Goal: Task Accomplishment & Management: Use online tool/utility

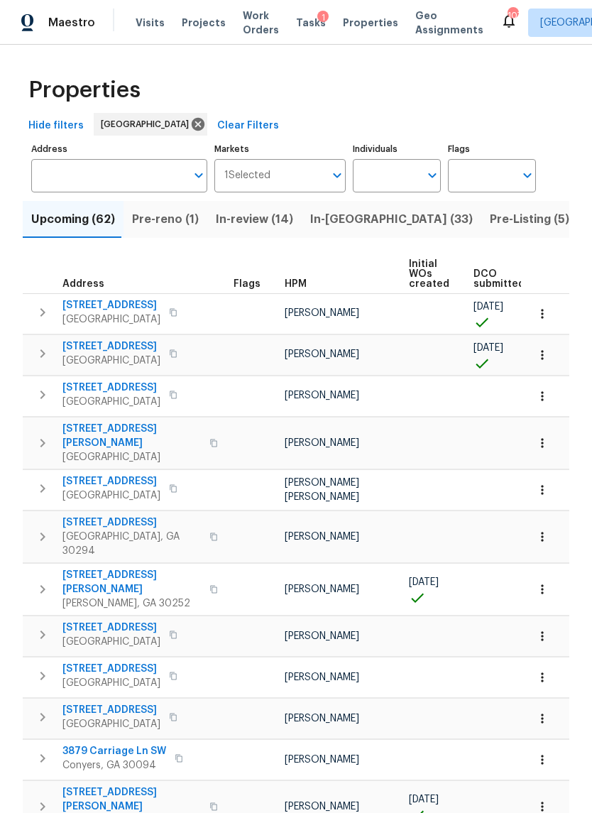
click at [130, 151] on label "Address" at bounding box center [119, 149] width 176 height 9
click at [130, 159] on input "Address" at bounding box center [108, 175] width 155 height 33
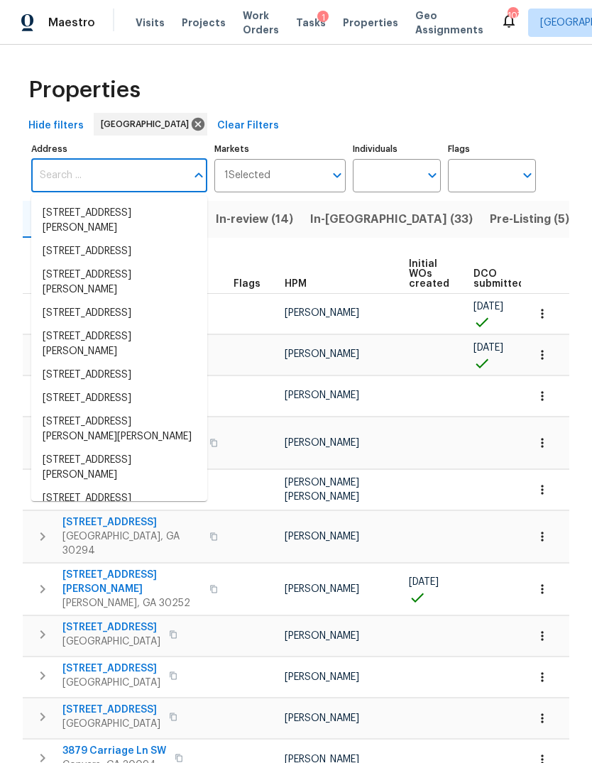
click at [130, 150] on label "Address" at bounding box center [119, 149] width 176 height 9
click at [130, 159] on input "Address" at bounding box center [108, 175] width 155 height 33
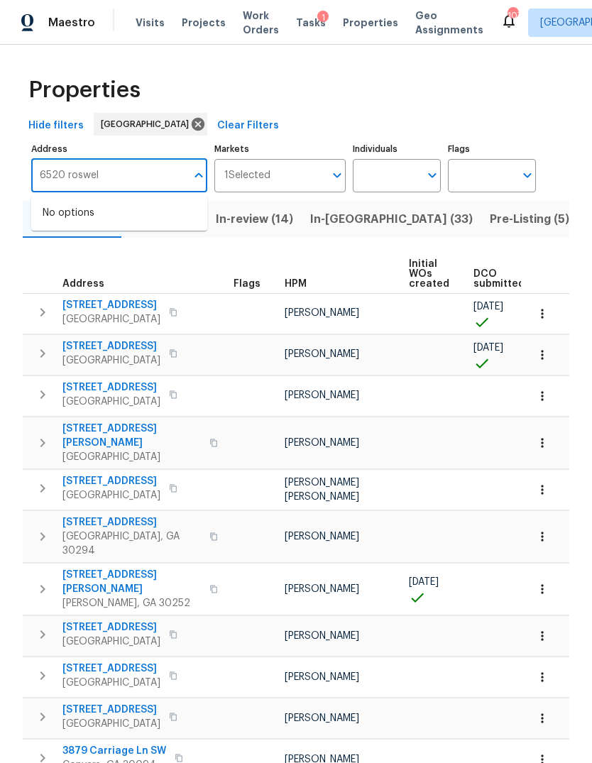
type input "6520 roswell"
click at [143, 216] on li "6520 Roswell Rd Unit 68 Atlanta GA 30328" at bounding box center [119, 213] width 176 height 23
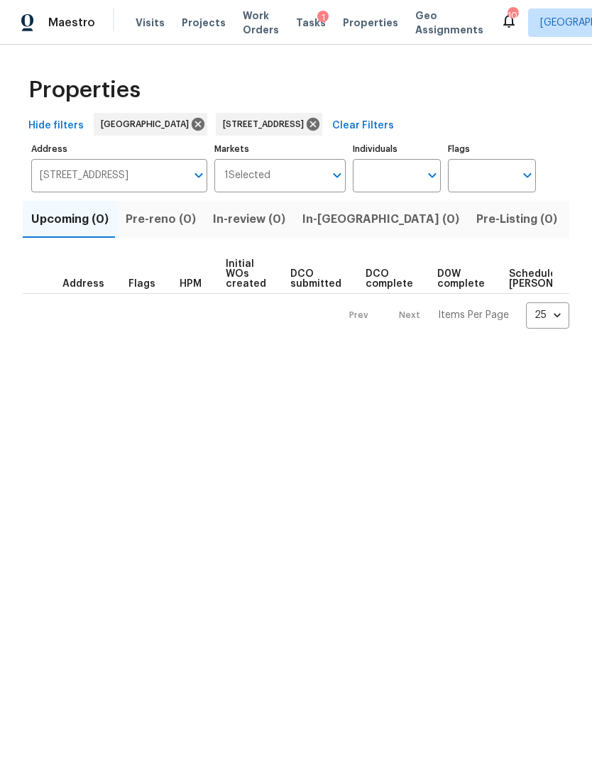
click at [574, 210] on span "Listed (1)" at bounding box center [599, 219] width 51 height 20
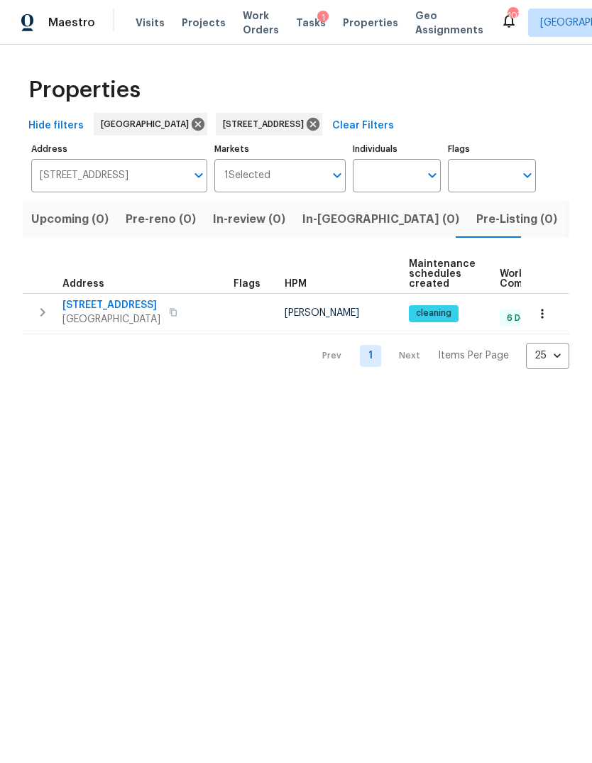
click at [43, 307] on icon "button" at bounding box center [42, 312] width 17 height 17
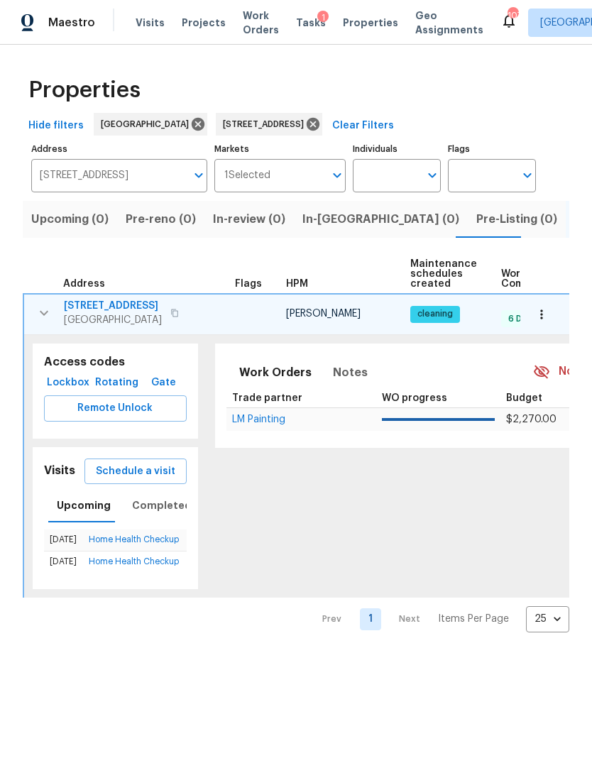
click at [153, 465] on span "Schedule a visit" at bounding box center [136, 472] width 80 height 18
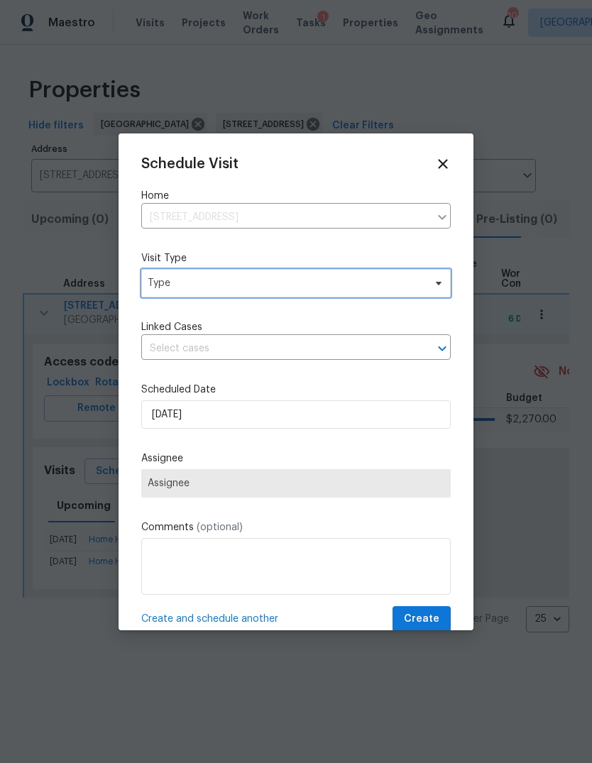
click at [303, 280] on span "Type" at bounding box center [286, 283] width 276 height 14
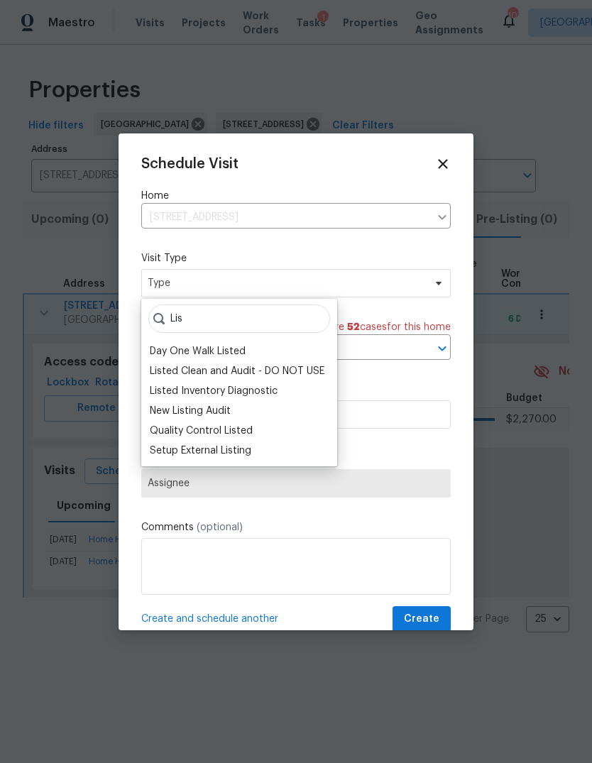
type input "Lis"
click at [236, 389] on div "Listed Inventory Diagnostic" at bounding box center [214, 391] width 128 height 14
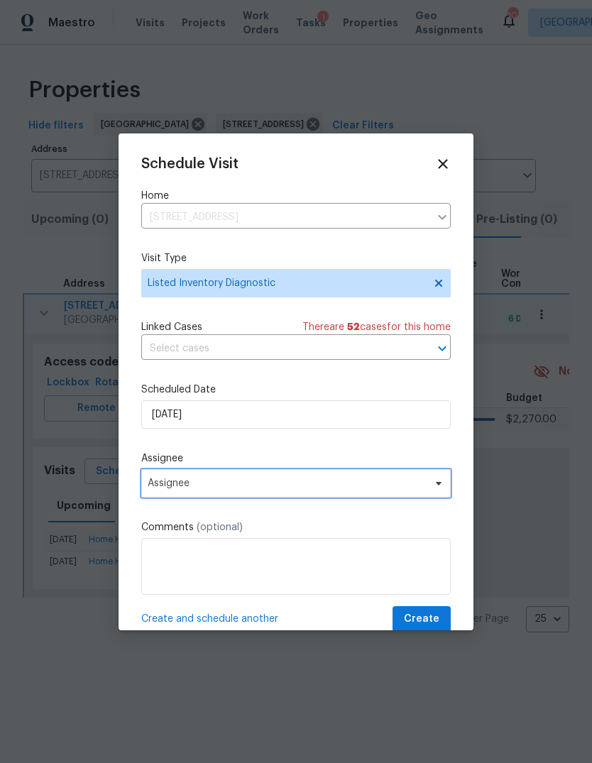
click at [250, 485] on span "Assignee" at bounding box center [287, 483] width 278 height 11
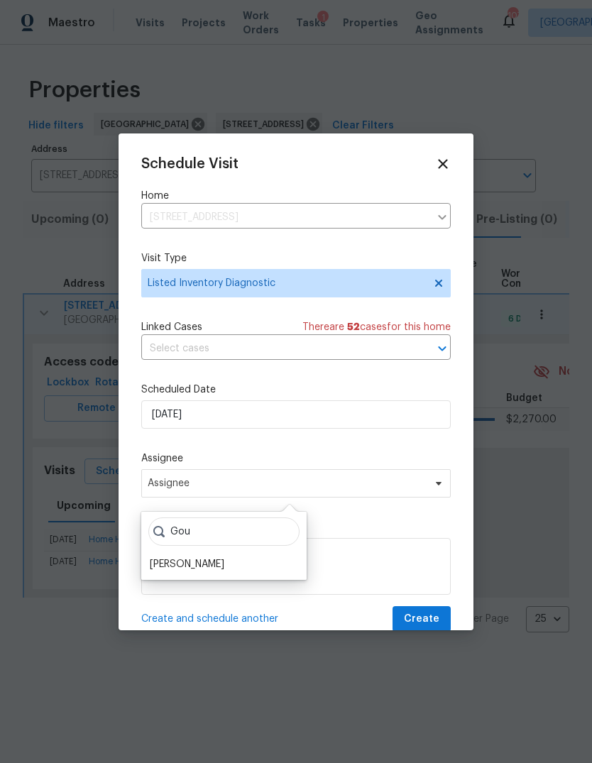
type input "Gou"
click at [217, 566] on div "[PERSON_NAME]" at bounding box center [187, 564] width 75 height 14
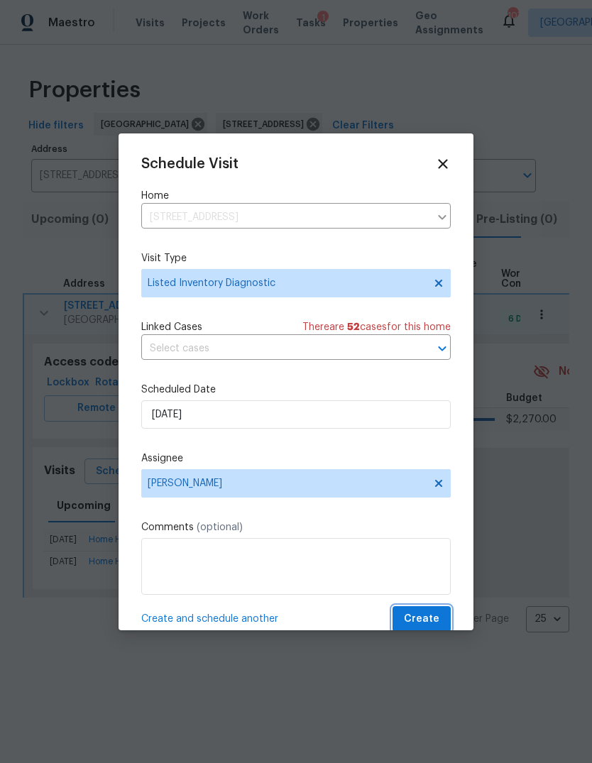
click at [430, 611] on button "Create" at bounding box center [422, 619] width 58 height 26
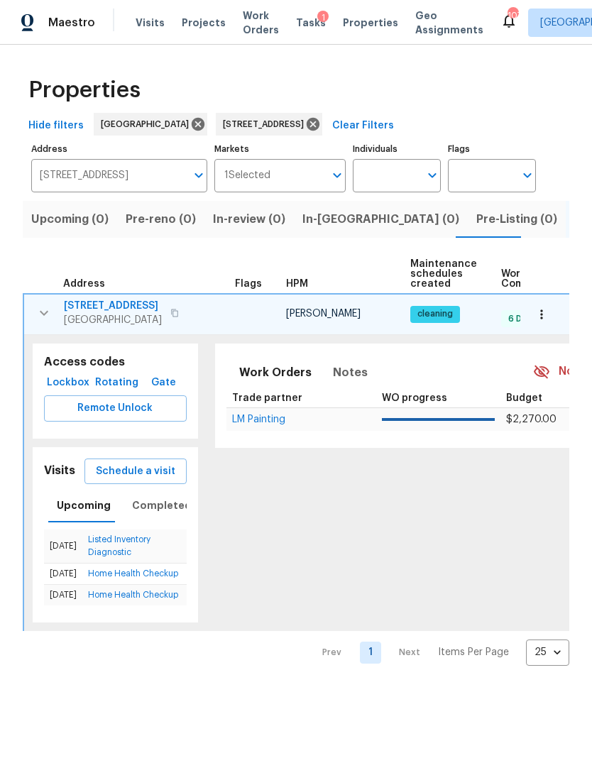
click at [183, 319] on button "button" at bounding box center [174, 313] width 17 height 20
click at [135, 302] on span "6520 Roswell Rd Unit 68" at bounding box center [113, 306] width 98 height 14
click at [136, 183] on input "6520 Roswell Rd Unit 68 Atlanta GA 30328" at bounding box center [108, 175] width 155 height 33
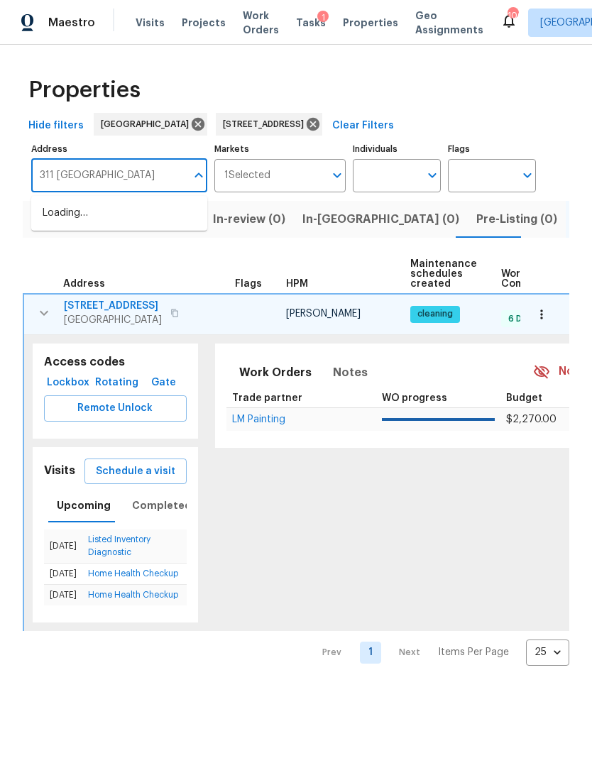
type input "311 Granville"
click at [110, 218] on li "311 Granville Ct Atlanta GA 30328" at bounding box center [119, 213] width 176 height 23
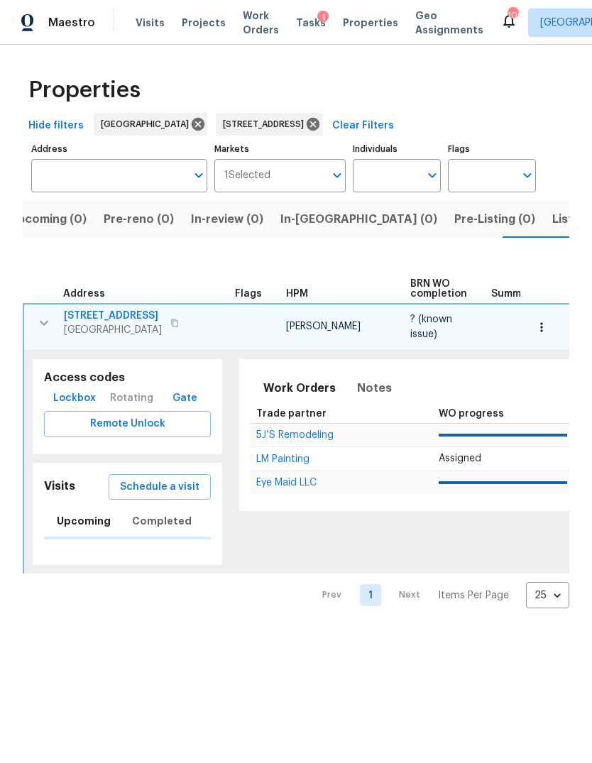
type input "311 Granville Ct Atlanta GA 30328"
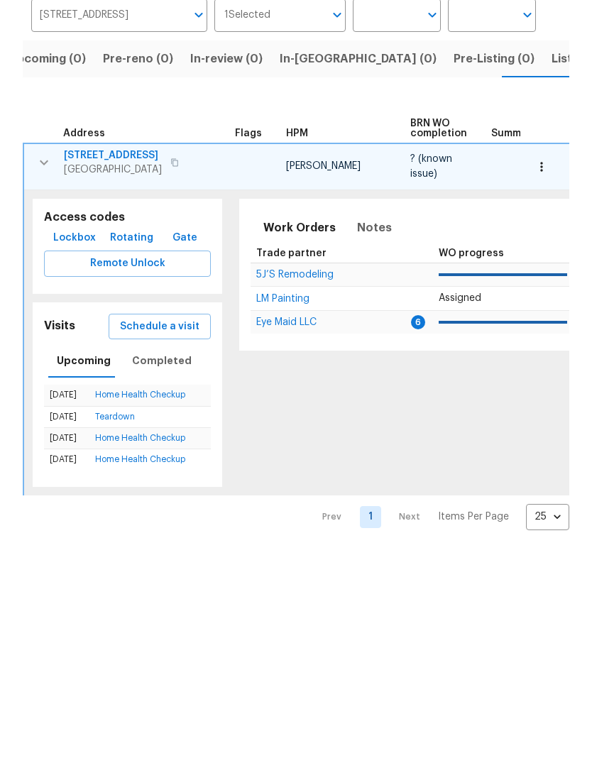
click at [162, 478] on span "Schedule a visit" at bounding box center [160, 487] width 80 height 18
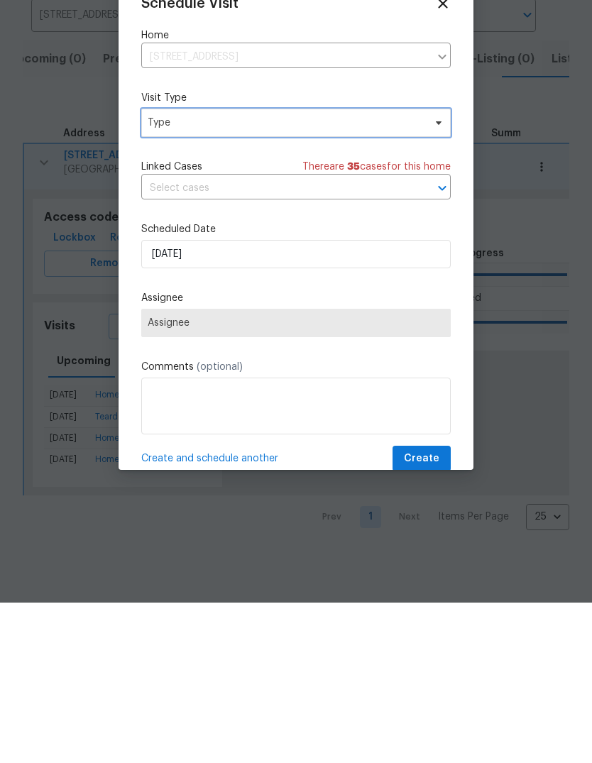
click at [305, 276] on span "Type" at bounding box center [286, 283] width 276 height 14
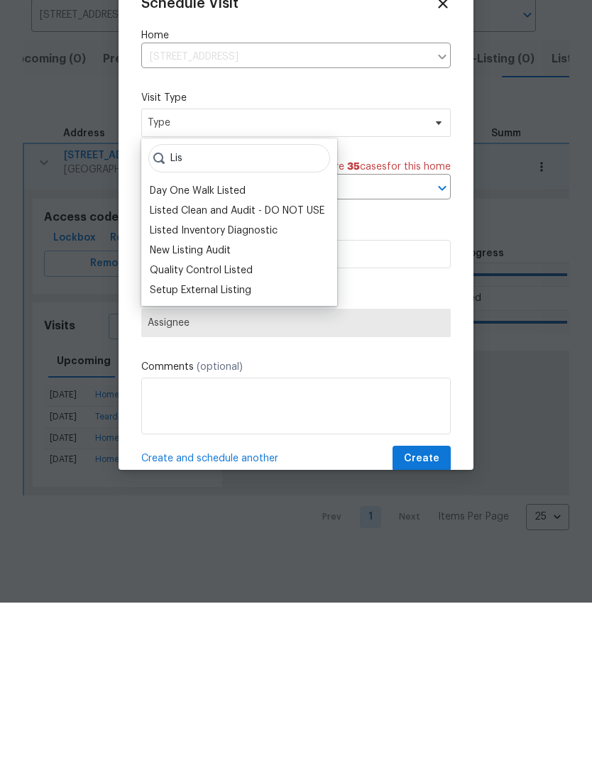
type input "Lis"
click at [256, 384] on div "Listed Inventory Diagnostic" at bounding box center [214, 391] width 128 height 14
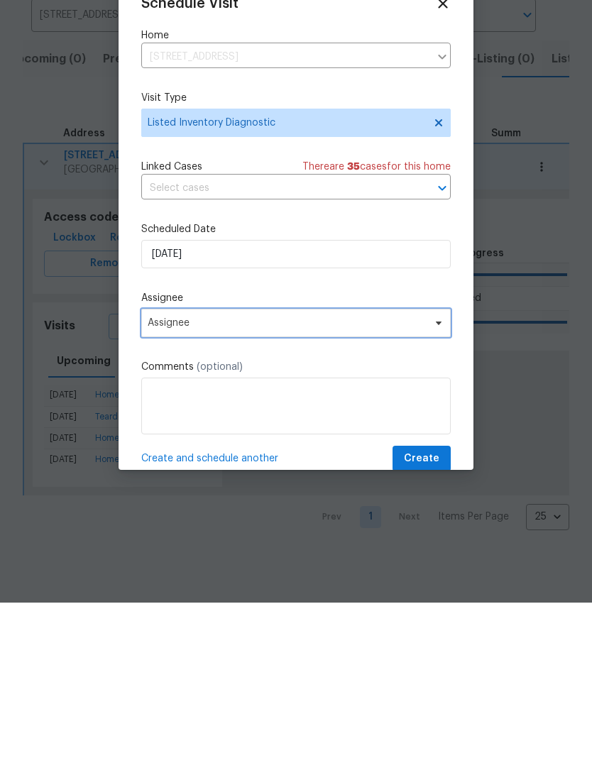
click at [260, 478] on span "Assignee" at bounding box center [287, 483] width 278 height 11
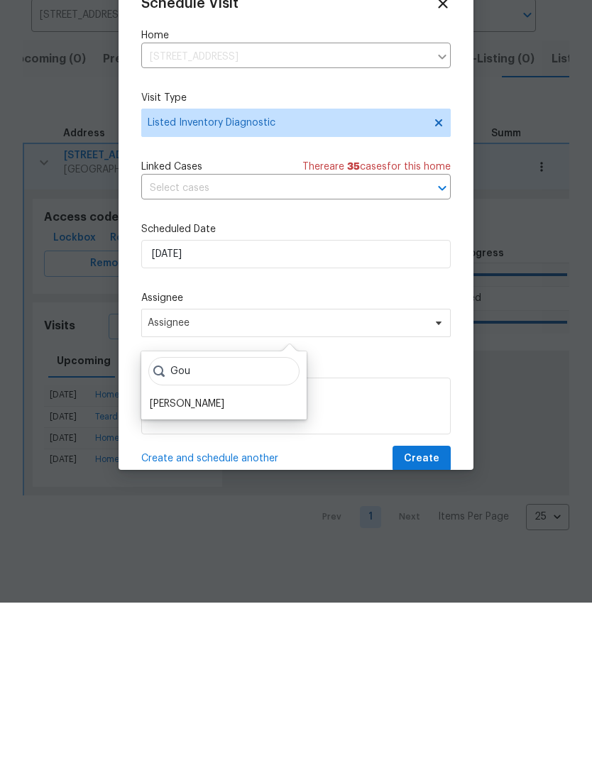
type input "Gou"
click at [219, 557] on div "[PERSON_NAME]" at bounding box center [187, 564] width 75 height 14
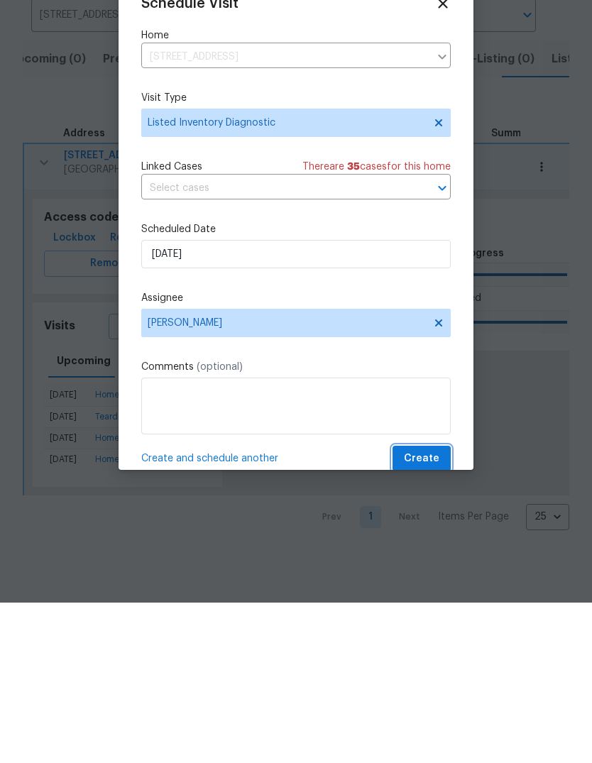
click at [423, 611] on span "Create" at bounding box center [421, 620] width 35 height 18
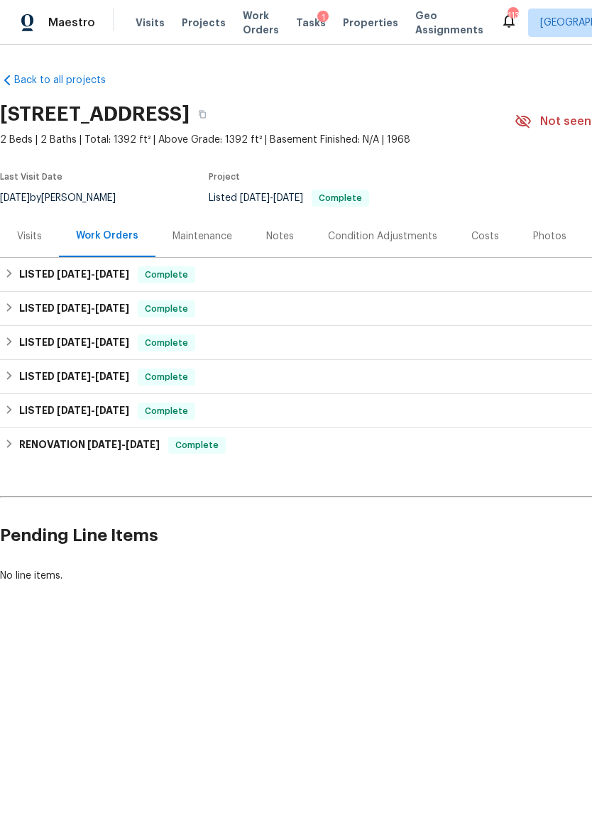
click at [278, 236] on div "Notes" at bounding box center [280, 236] width 28 height 14
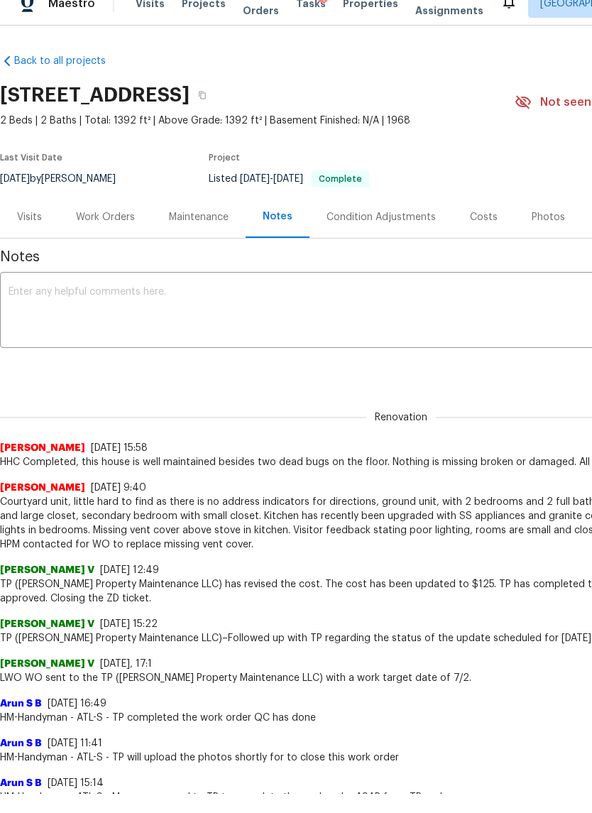
click at [35, 229] on div "Visits" at bounding box center [29, 236] width 25 height 14
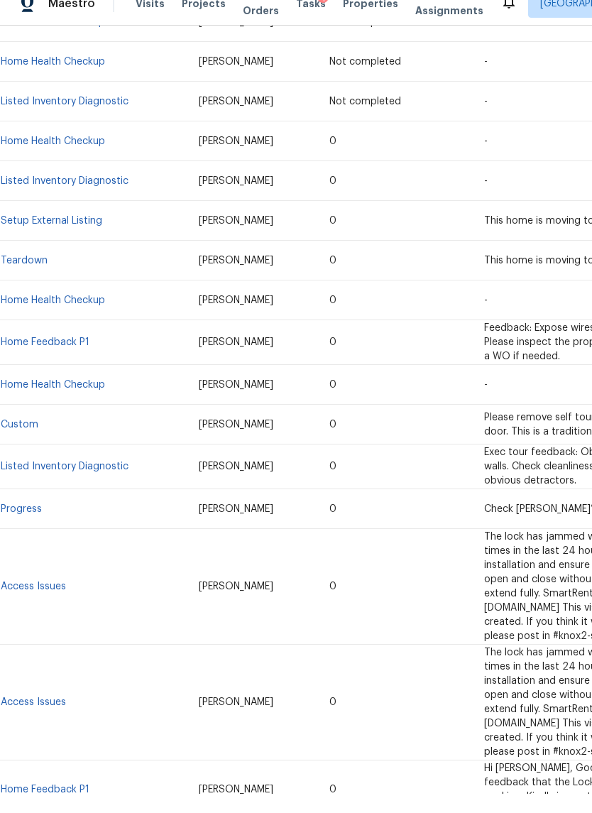
scroll to position [341, 0]
click at [78, 481] on link "Listed Inventory Diagnostic" at bounding box center [65, 486] width 128 height 10
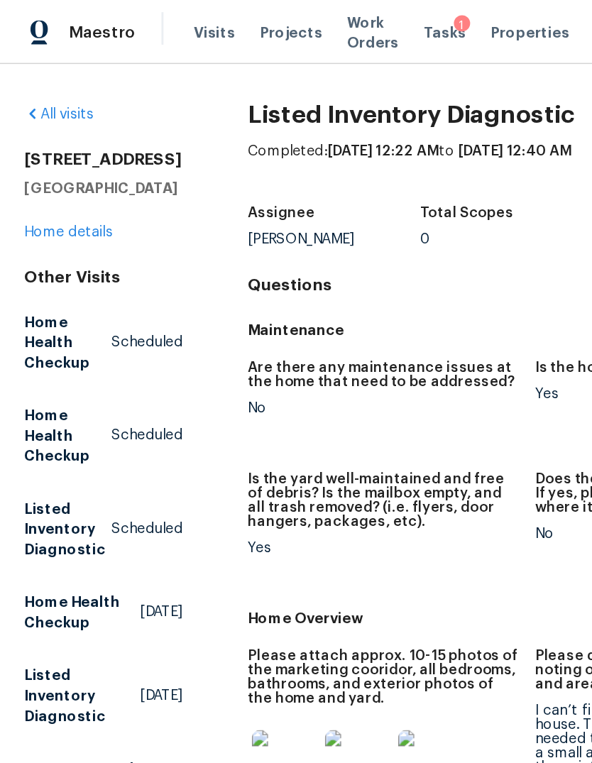
click at [46, 168] on link "Home details" at bounding box center [48, 163] width 62 height 10
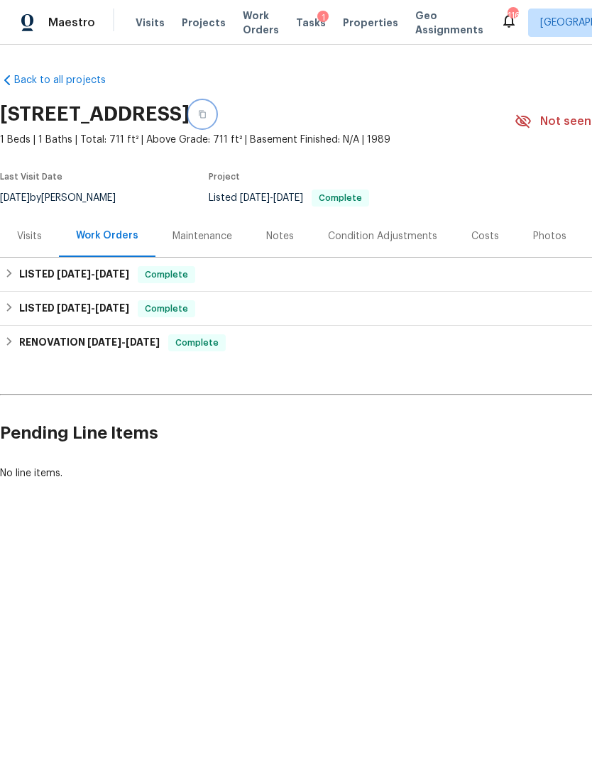
click at [215, 123] on button "button" at bounding box center [203, 115] width 26 height 26
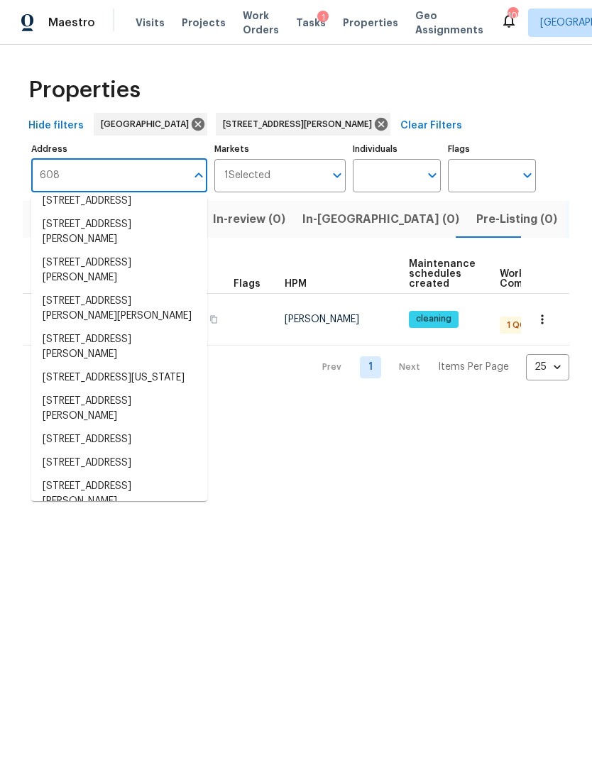
scroll to position [83, 0]
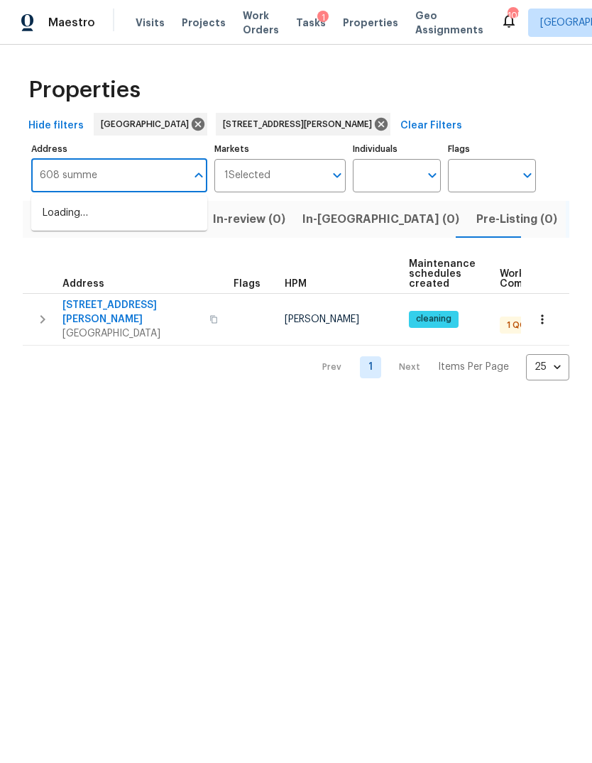
type input "608 summer"
click at [114, 214] on li "608 Summer Pl Norcross GA 30071" at bounding box center [119, 221] width 176 height 38
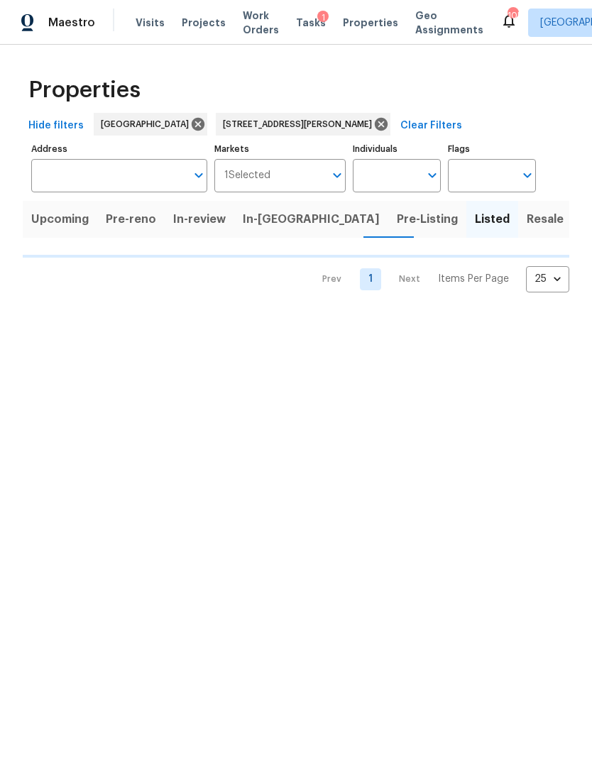
type input "608 Summer Pl Norcross GA 30071"
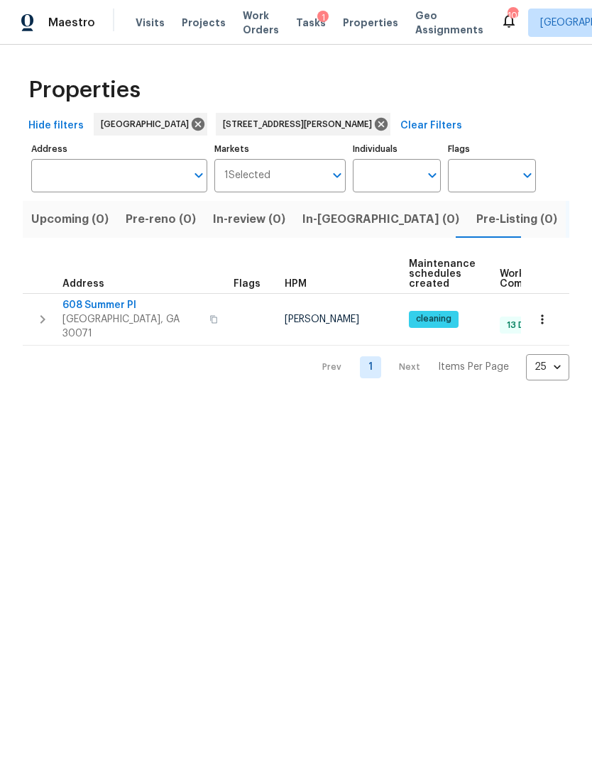
type input "608 Summer Pl Norcross GA 30071"
click at [40, 311] on icon "button" at bounding box center [42, 319] width 17 height 17
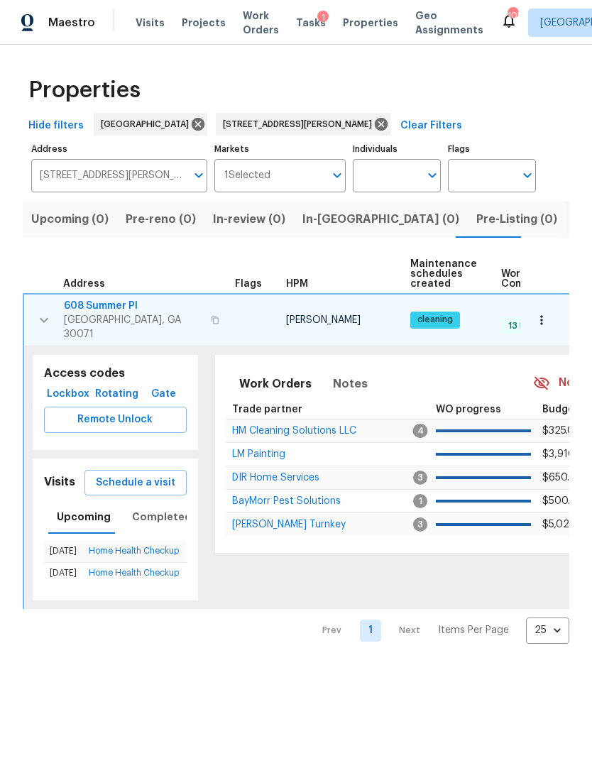
click at [136, 474] on span "Schedule a visit" at bounding box center [136, 483] width 80 height 18
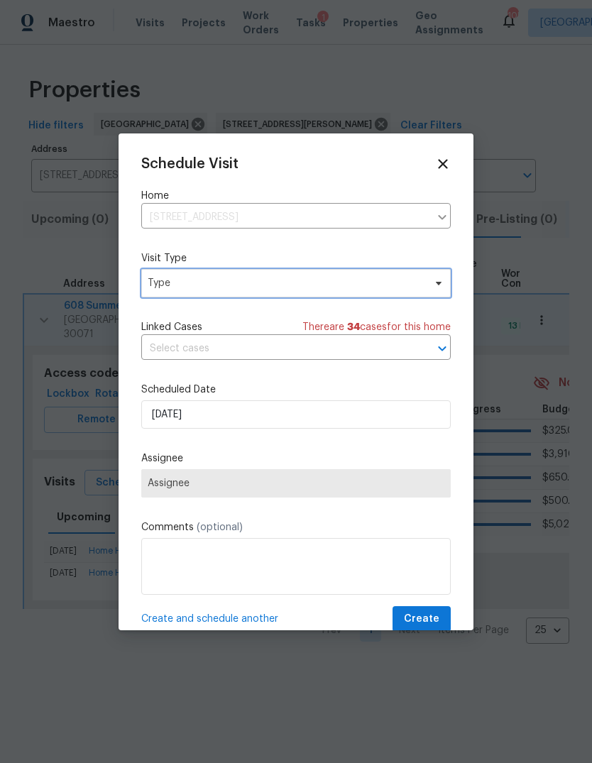
click at [277, 280] on span "Type" at bounding box center [286, 283] width 276 height 14
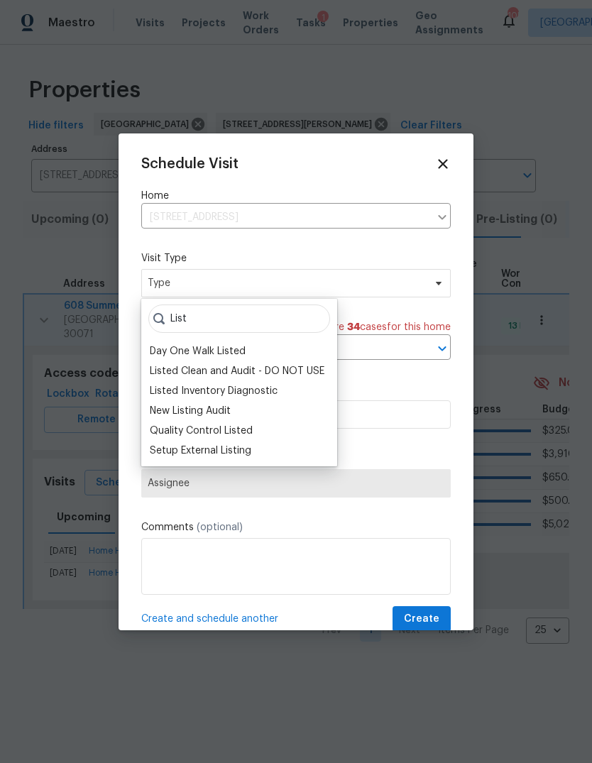
type input "List"
click at [212, 394] on div "Listed Inventory Diagnostic" at bounding box center [214, 391] width 128 height 14
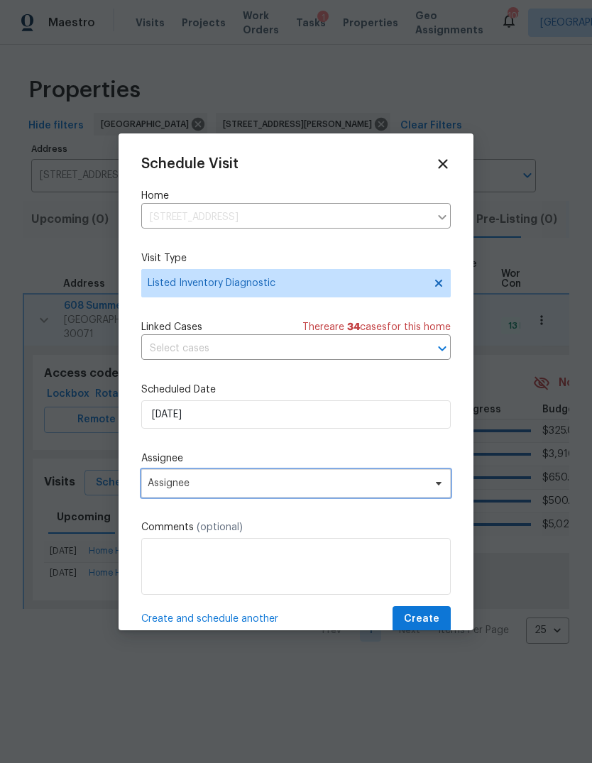
click at [234, 489] on span "Assignee" at bounding box center [287, 483] width 278 height 11
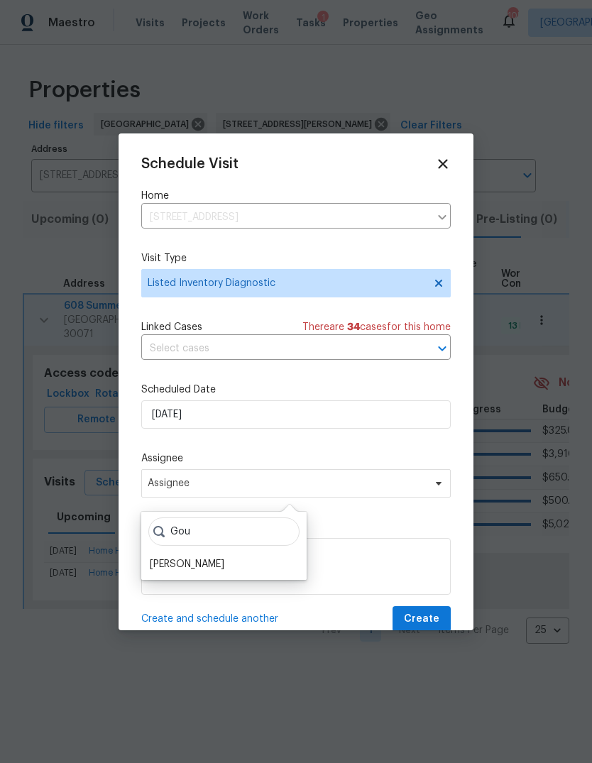
type input "Gou"
click at [201, 570] on div "[PERSON_NAME]" at bounding box center [187, 564] width 75 height 14
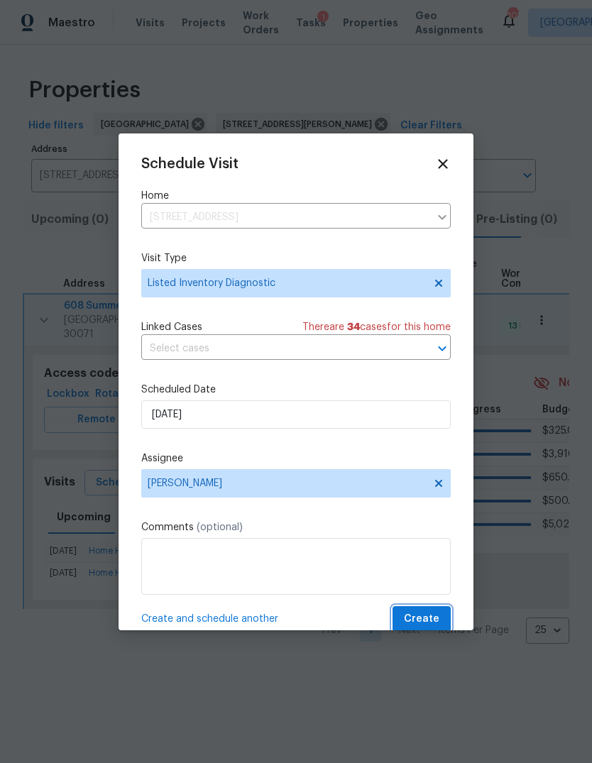
click at [428, 623] on span "Create" at bounding box center [421, 620] width 35 height 18
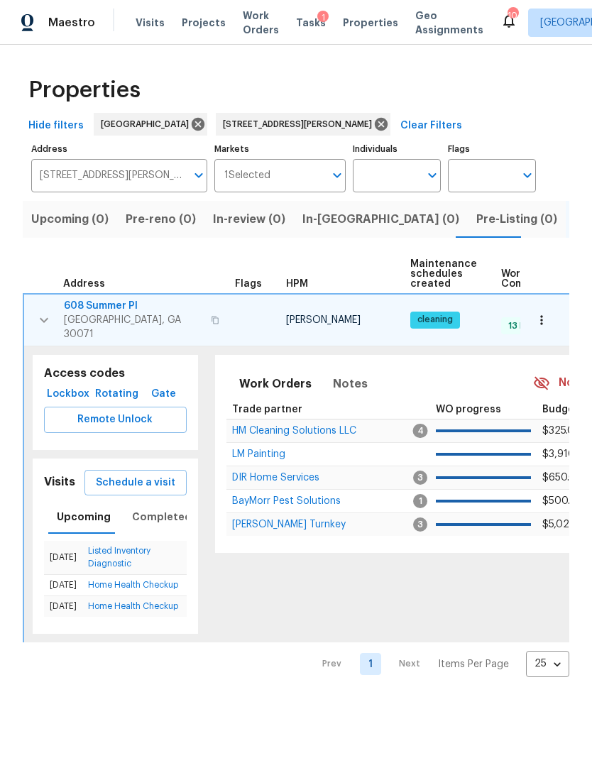
click at [119, 300] on span "608 Summer Pl" at bounding box center [133, 306] width 138 height 14
click at [140, 192] on input "608 Summer Pl Norcross GA 30071" at bounding box center [108, 175] width 155 height 33
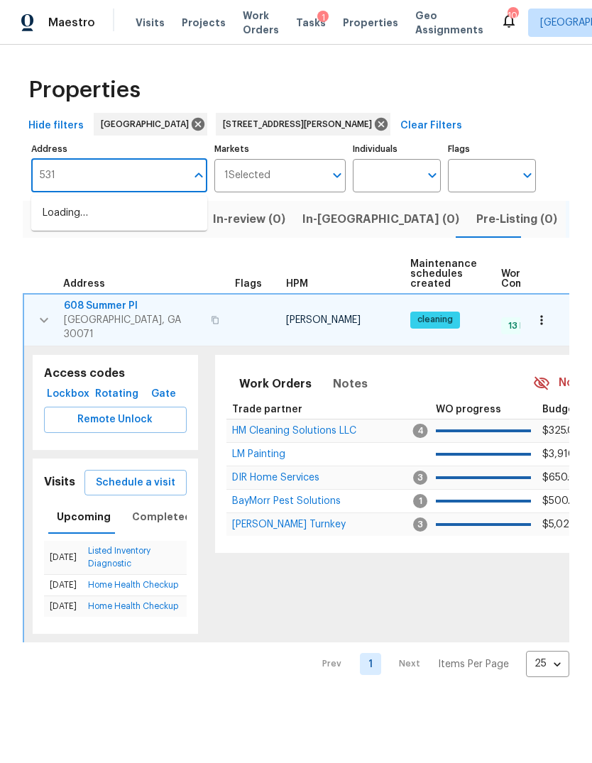
type input "5319"
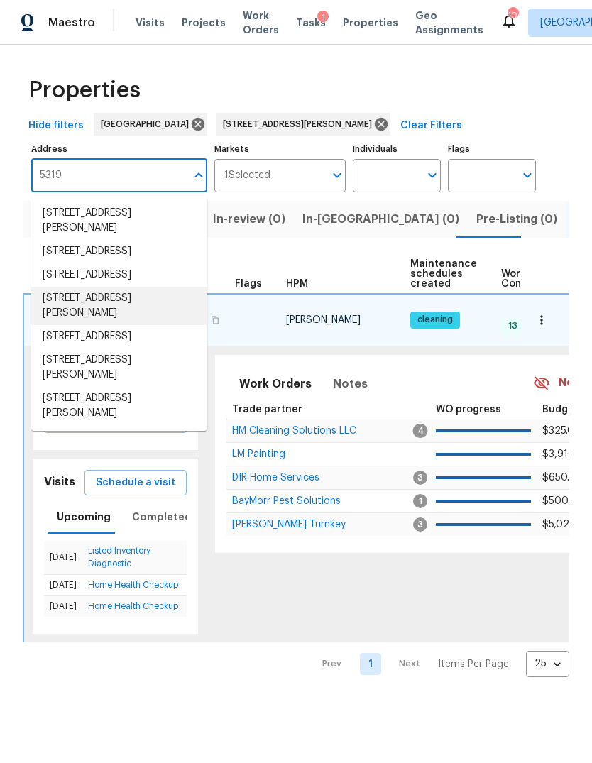
click at [133, 325] on li "5319 Pinnacle Peak Ln Norcross GA 30071" at bounding box center [119, 306] width 176 height 38
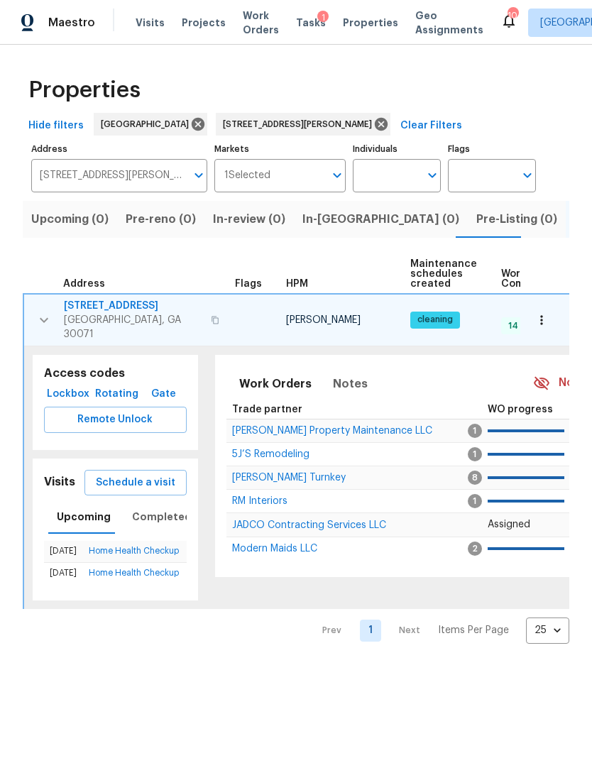
click at [156, 474] on span "Schedule a visit" at bounding box center [136, 483] width 80 height 18
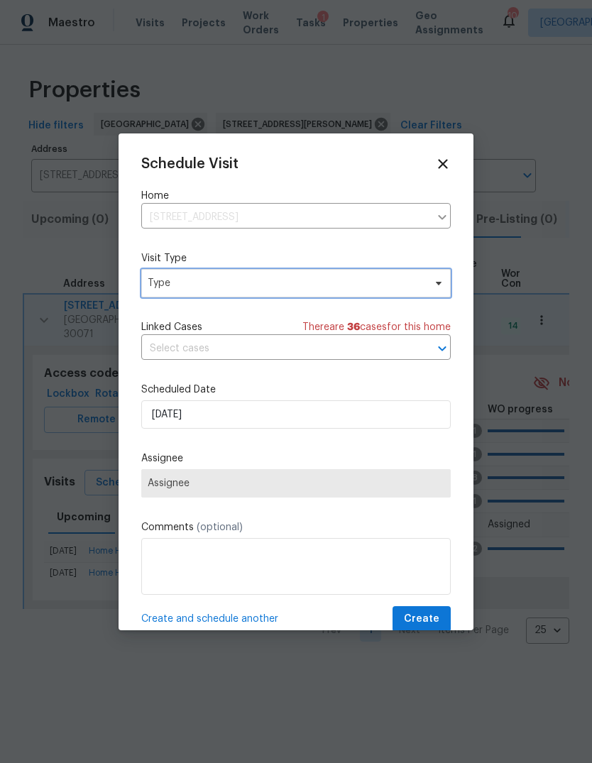
click at [300, 289] on span "Type" at bounding box center [286, 283] width 276 height 14
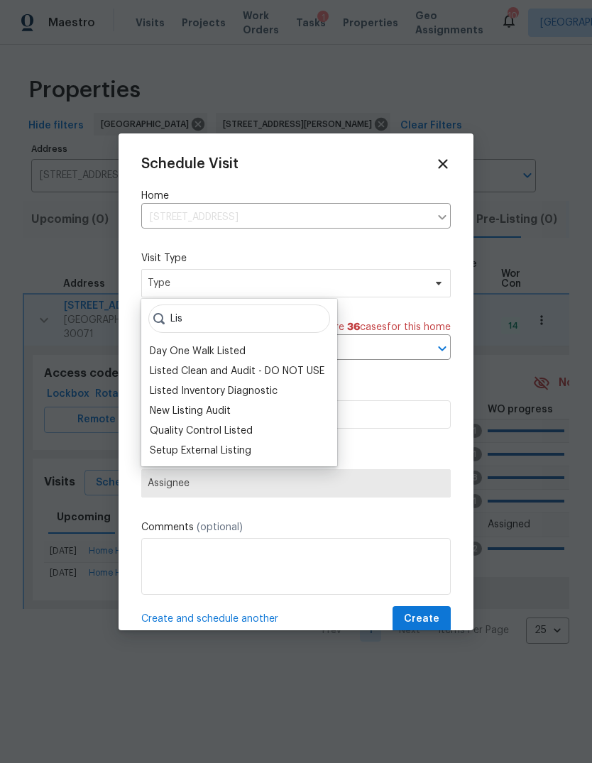
type input "Lis"
click at [273, 390] on div "Listed Inventory Diagnostic" at bounding box center [214, 391] width 128 height 14
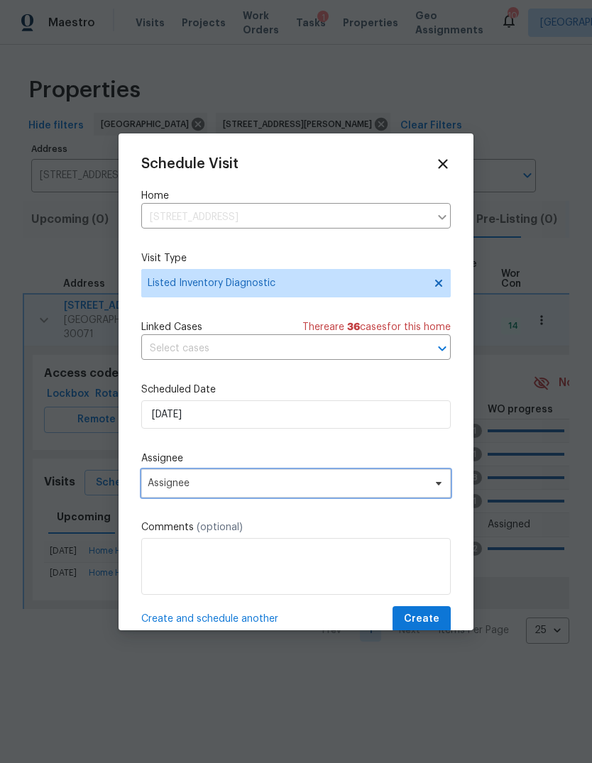
click at [248, 498] on span "Assignee" at bounding box center [296, 483] width 310 height 28
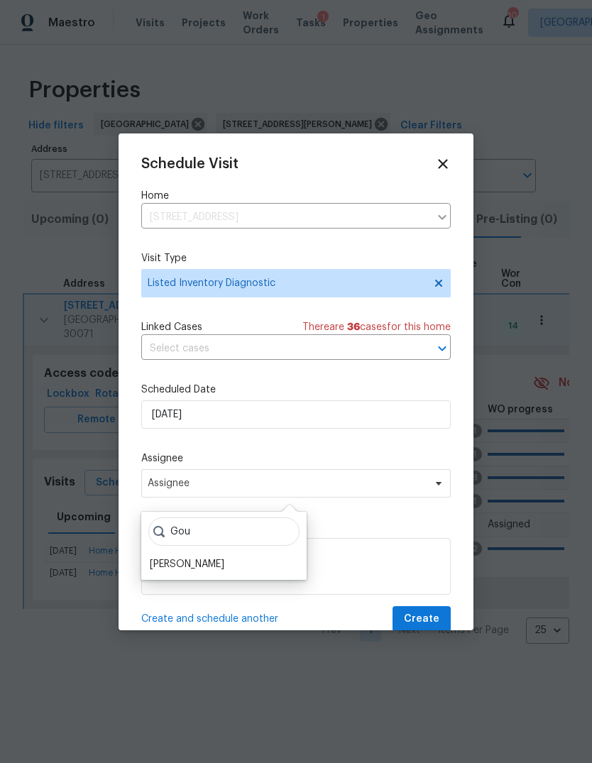
type input "Gou"
click at [210, 567] on div "[PERSON_NAME]" at bounding box center [187, 564] width 75 height 14
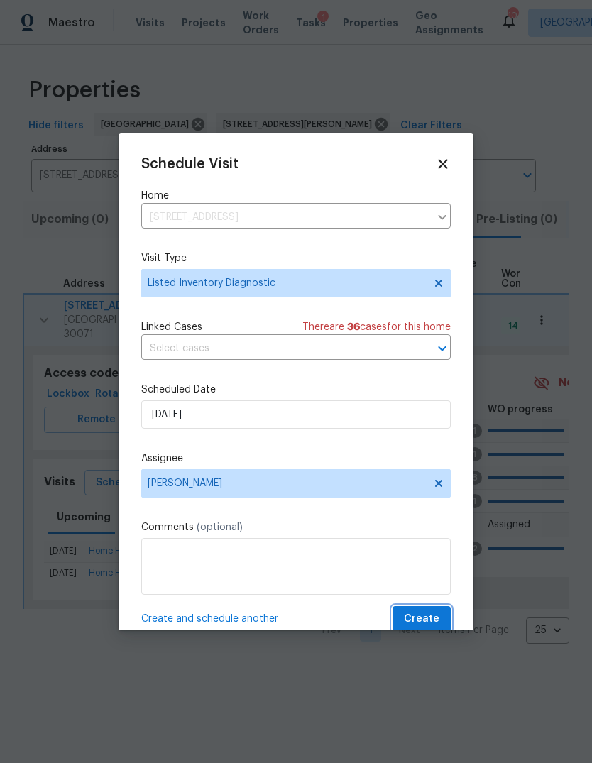
click at [422, 618] on span "Create" at bounding box center [421, 620] width 35 height 18
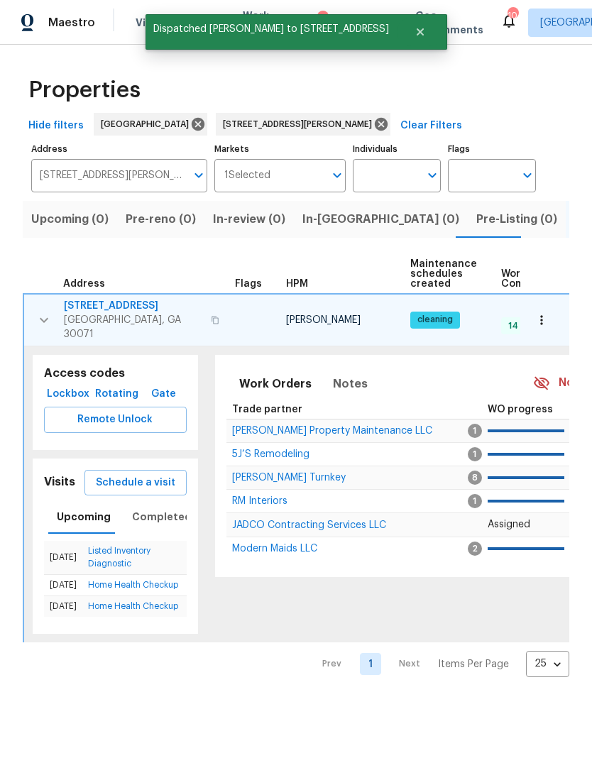
click at [127, 308] on span "5319 Pinnacle Peak Ln" at bounding box center [133, 306] width 138 height 14
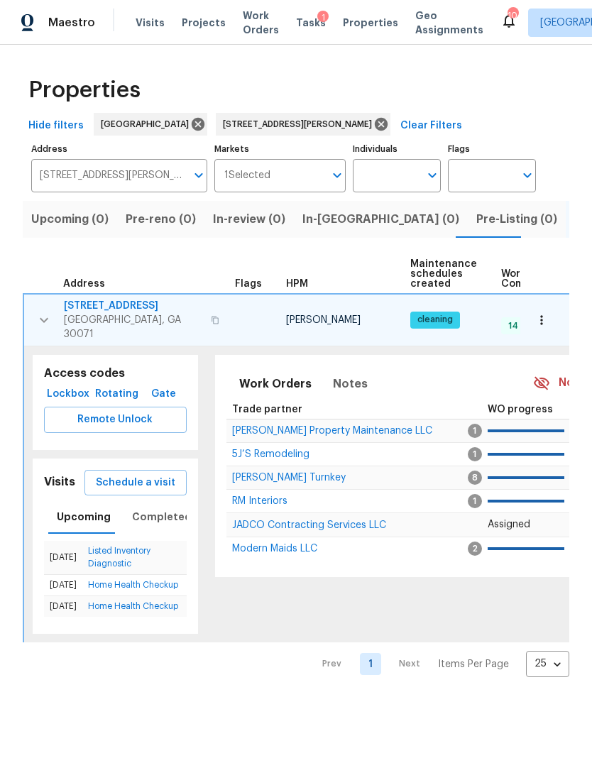
click at [542, 314] on icon "button" at bounding box center [542, 320] width 14 height 14
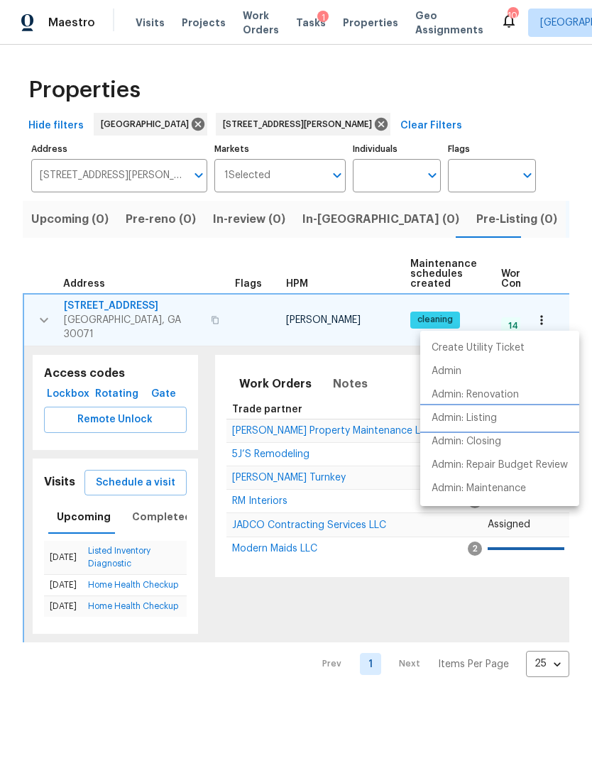
click at [485, 418] on p "Admin: Listing" at bounding box center [464, 418] width 65 height 15
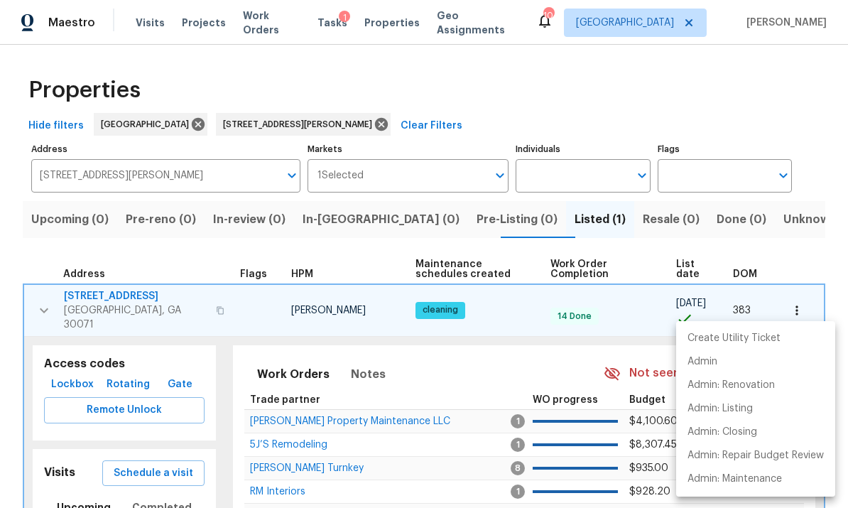
click at [196, 179] on div at bounding box center [424, 254] width 848 height 508
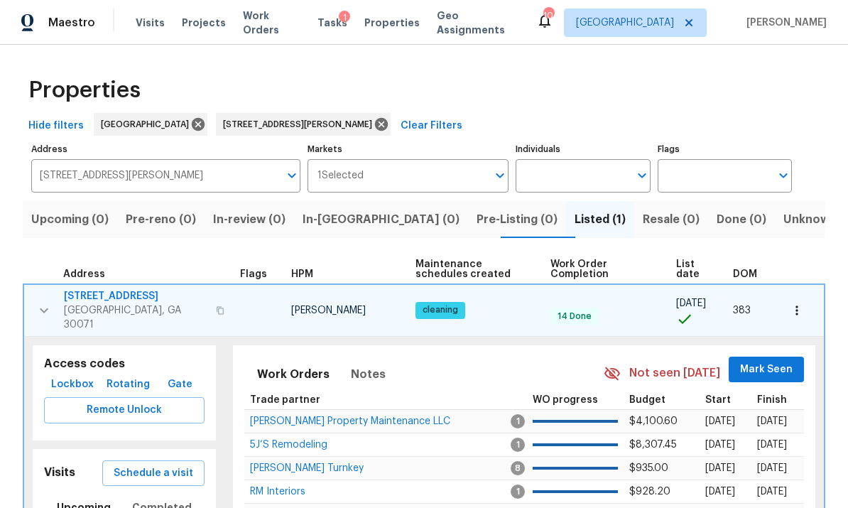
click at [218, 176] on input "5319 Pinnacle Peak Ln Norcross GA 30071" at bounding box center [155, 175] width 248 height 33
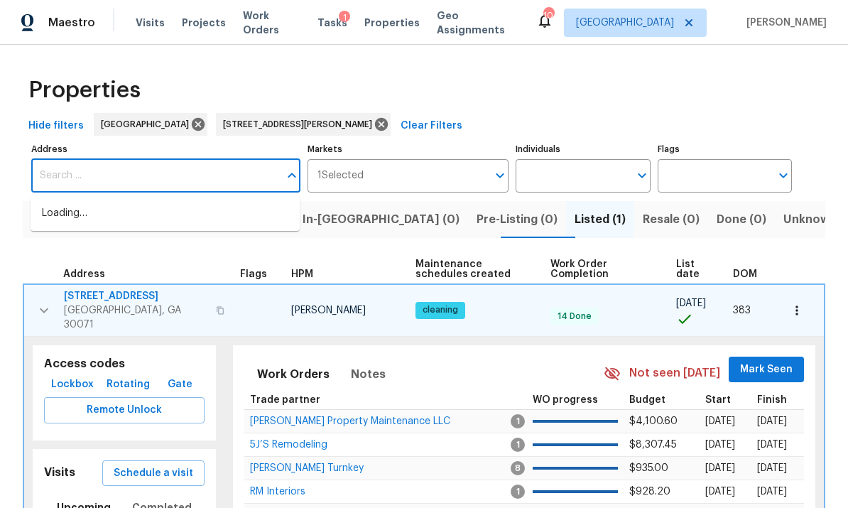
click at [170, 175] on input "Address" at bounding box center [155, 175] width 248 height 33
paste input "[STREET_ADDRESS][PERSON_NAME]"
type input "[STREET_ADDRESS][PERSON_NAME]"
click at [155, 203] on li "422 Marty Ln Dallas GA 30132" at bounding box center [165, 213] width 269 height 23
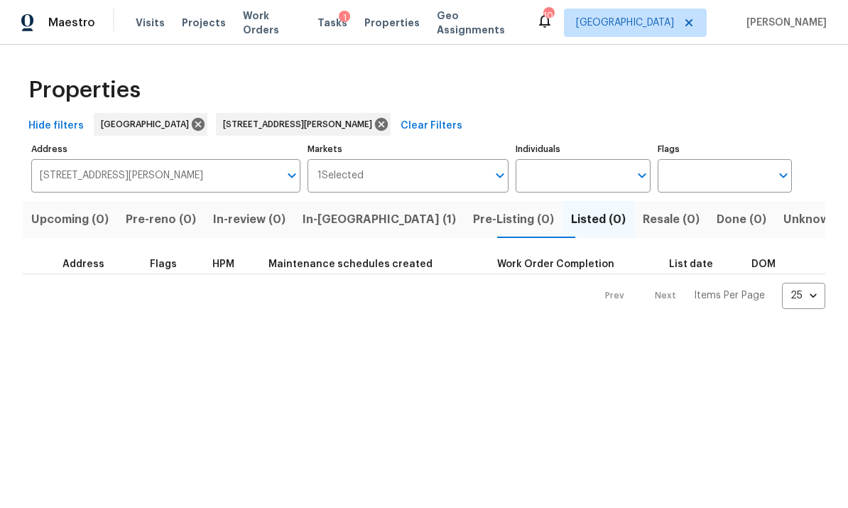
click at [356, 212] on span "In-reno (1)" at bounding box center [378, 219] width 153 height 20
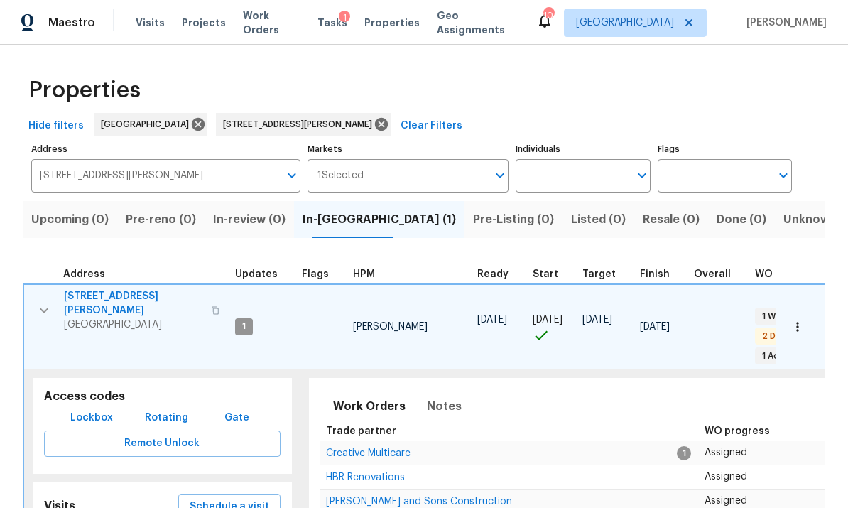
click at [591, 319] on icon "button" at bounding box center [797, 326] width 14 height 14
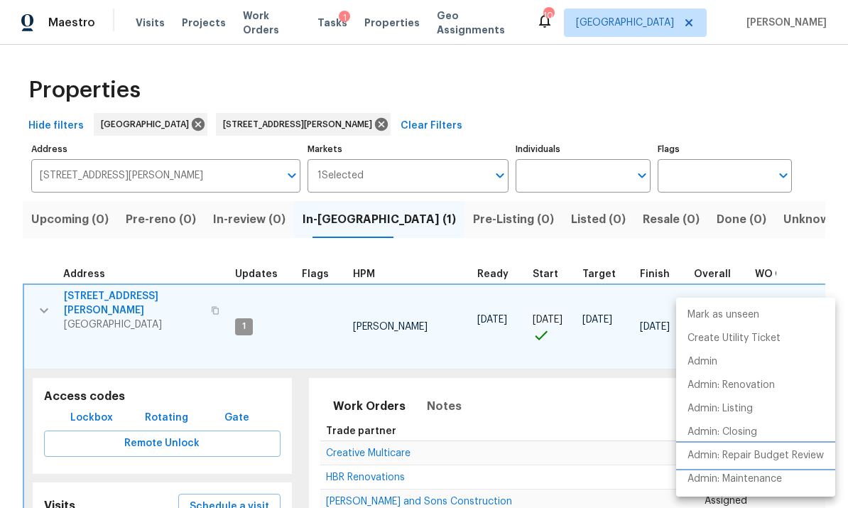
click at [591, 455] on p "Admin: Repair Budget Review" at bounding box center [755, 455] width 136 height 15
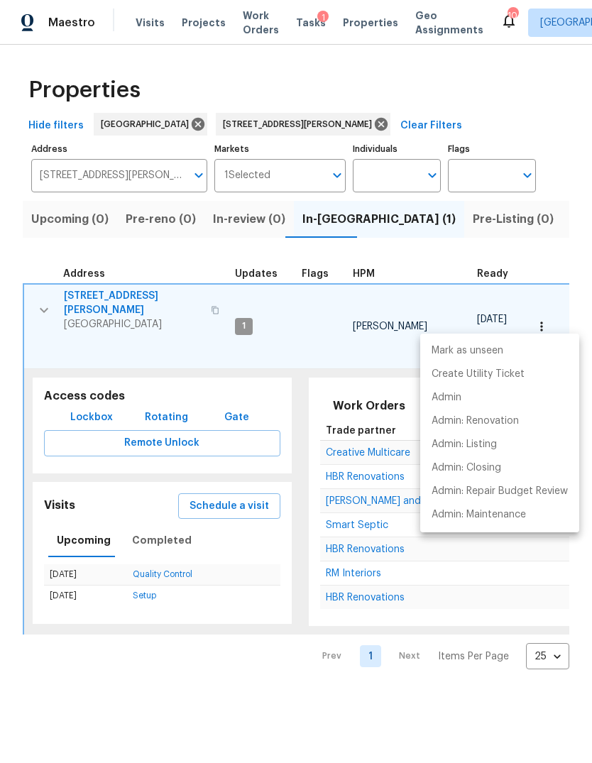
click at [147, 182] on div at bounding box center [296, 381] width 592 height 763
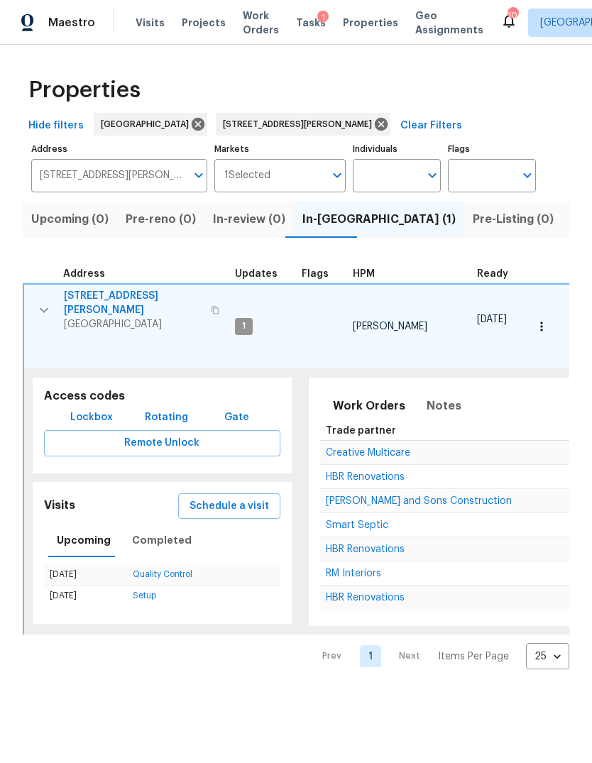
click at [130, 168] on input "422 Marty Ln Dallas GA 30132" at bounding box center [108, 175] width 155 height 33
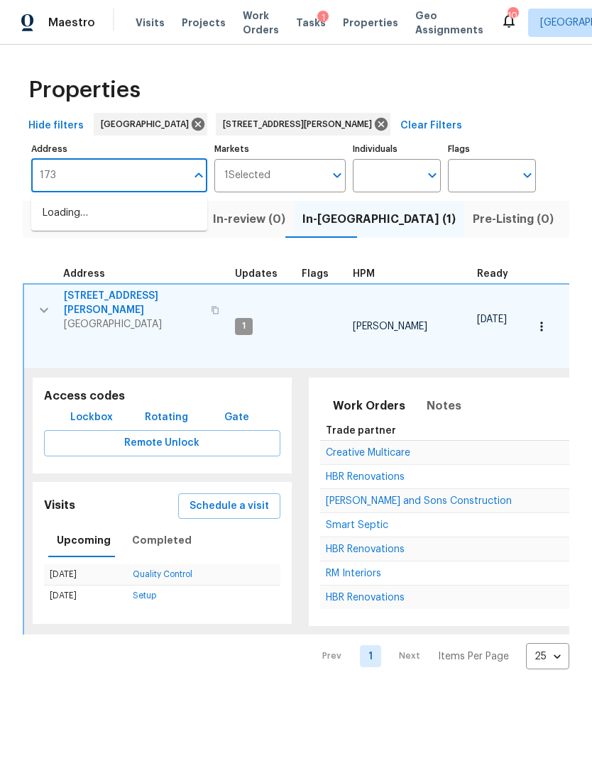
type input "1734"
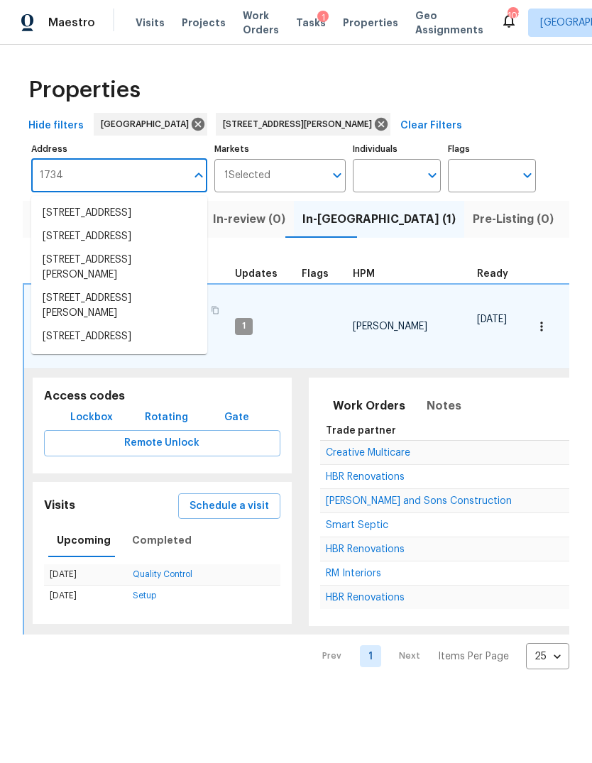
click at [156, 210] on li "1734 Brookside Lay Cir Norcross GA 30093" at bounding box center [119, 213] width 176 height 23
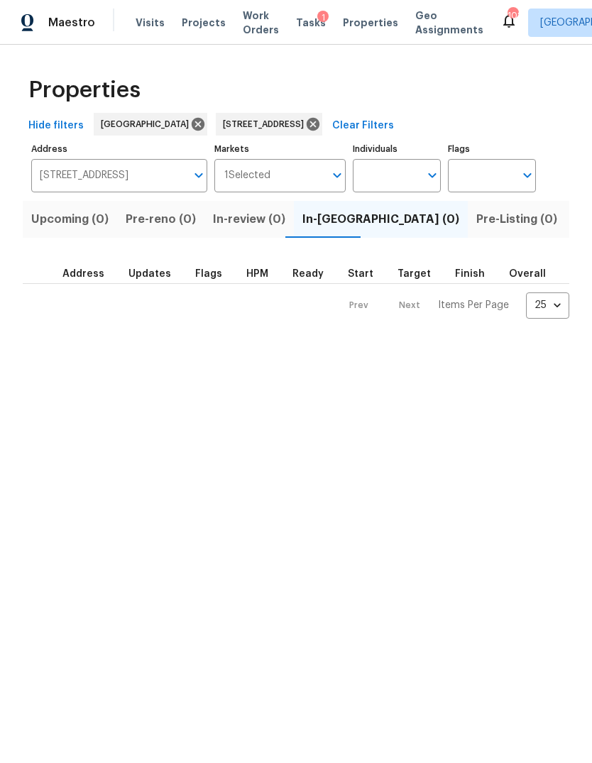
click at [574, 221] on span "Listed (1)" at bounding box center [599, 219] width 51 height 20
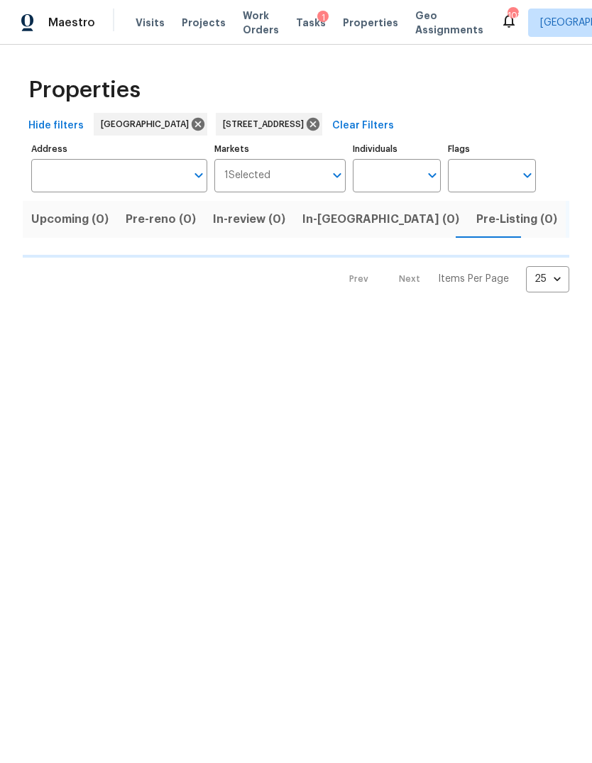
type input "1734 Brookside Lay Cir Norcross GA 30093"
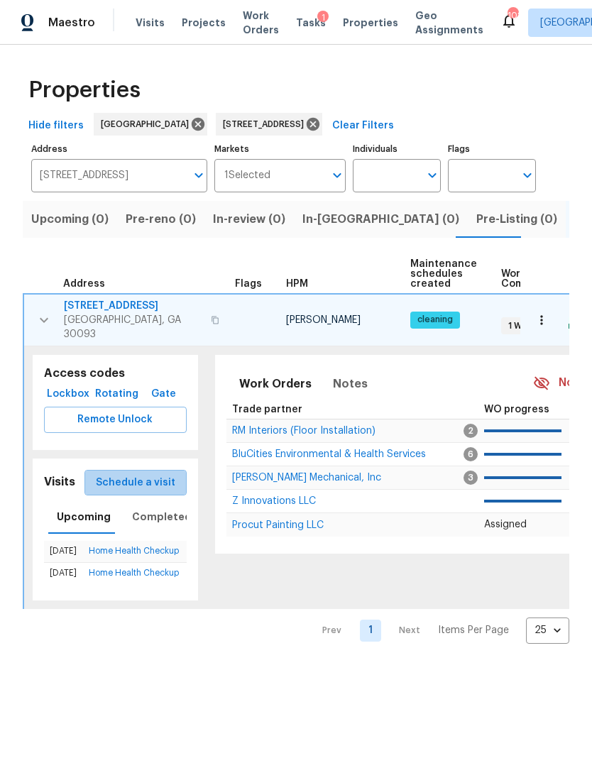
click at [150, 474] on span "Schedule a visit" at bounding box center [136, 483] width 80 height 18
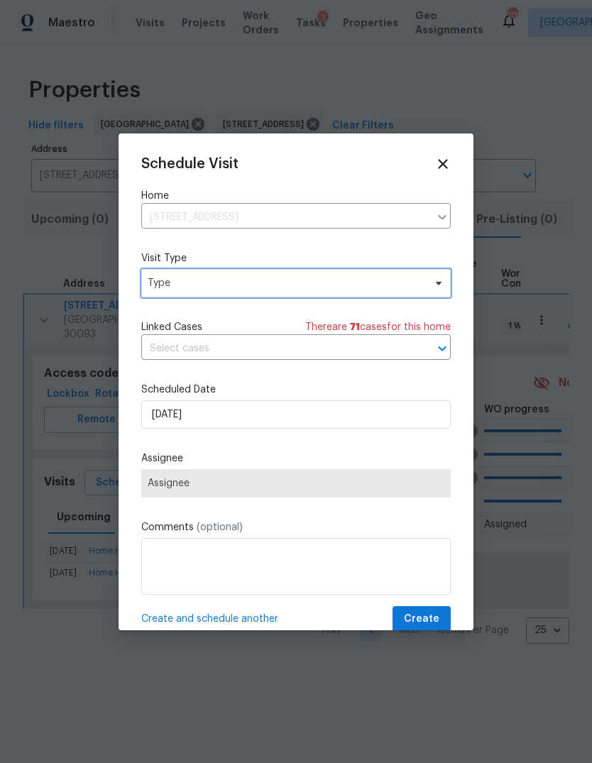
click at [260, 283] on span "Type" at bounding box center [286, 283] width 276 height 14
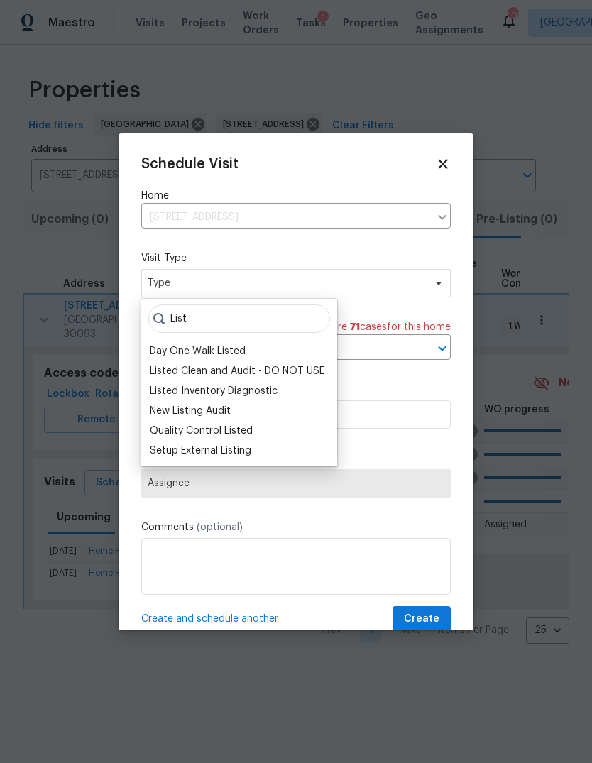
type input "List"
click at [232, 384] on div "Listed Inventory Diagnostic" at bounding box center [214, 391] width 128 height 14
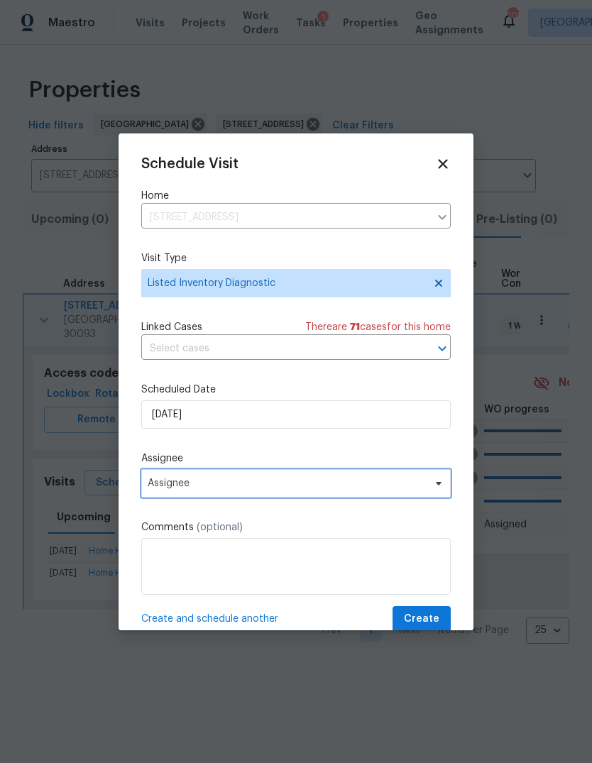
click at [229, 489] on span "Assignee" at bounding box center [287, 483] width 278 height 11
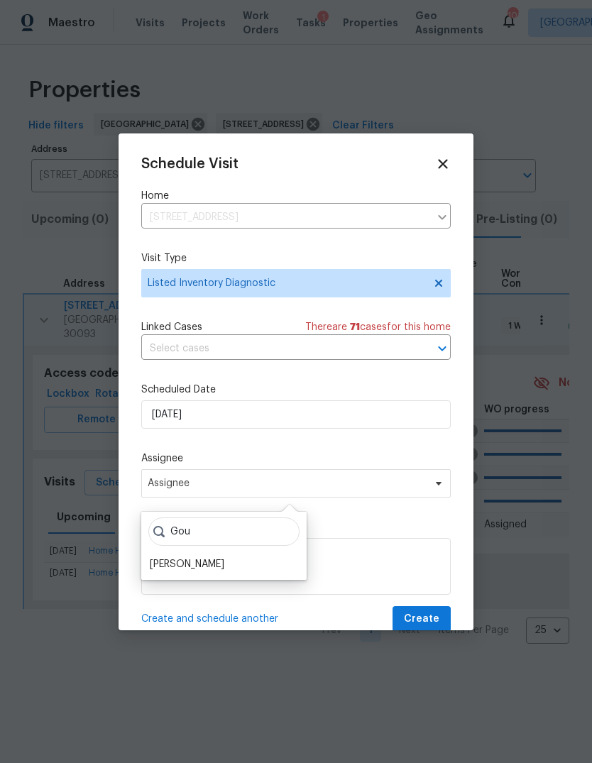
type input "Gou"
click at [209, 567] on div "[PERSON_NAME]" at bounding box center [187, 564] width 75 height 14
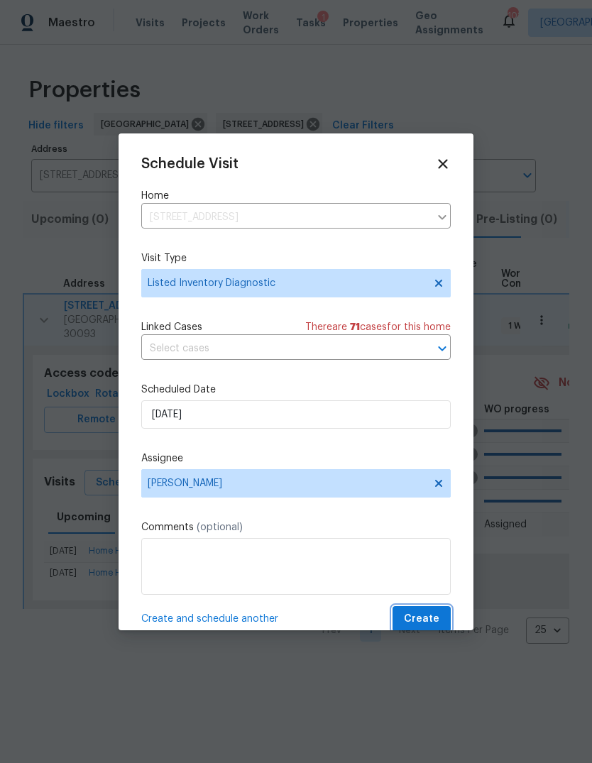
click at [417, 613] on span "Create" at bounding box center [421, 620] width 35 height 18
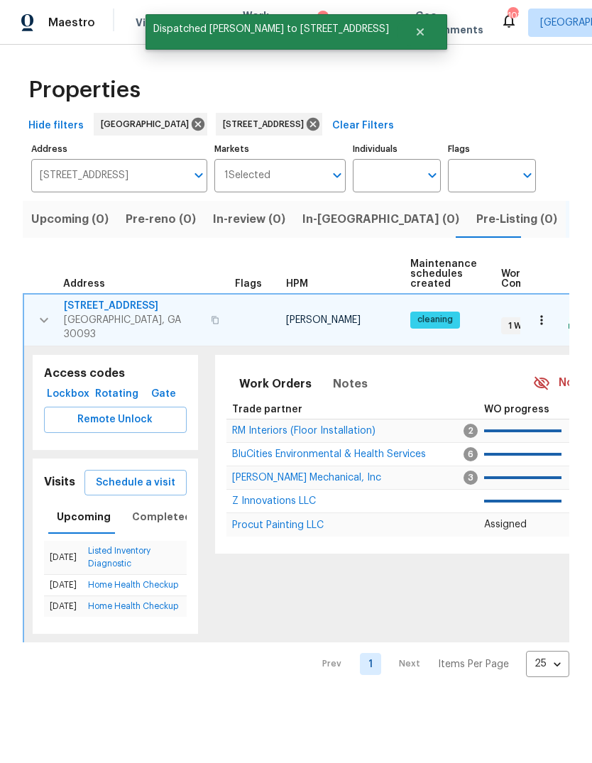
click at [546, 313] on icon "button" at bounding box center [542, 320] width 14 height 14
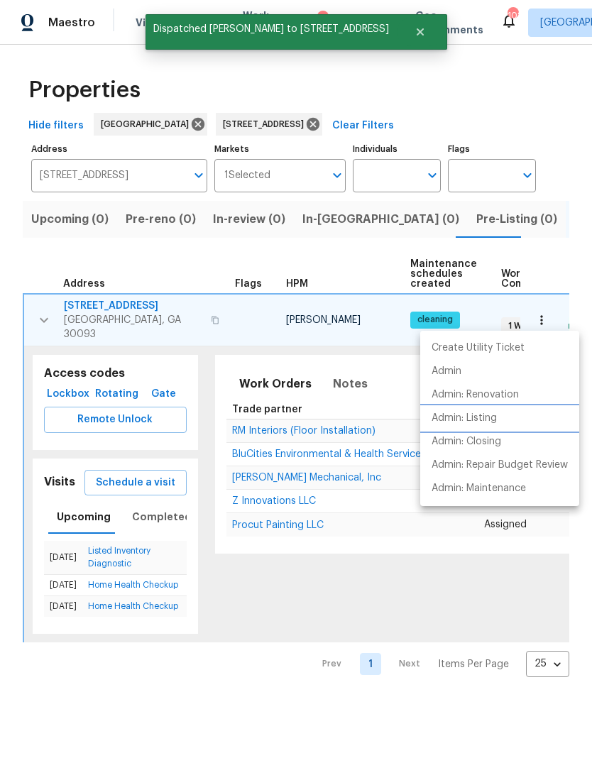
click at [490, 415] on p "Admin: Listing" at bounding box center [464, 418] width 65 height 15
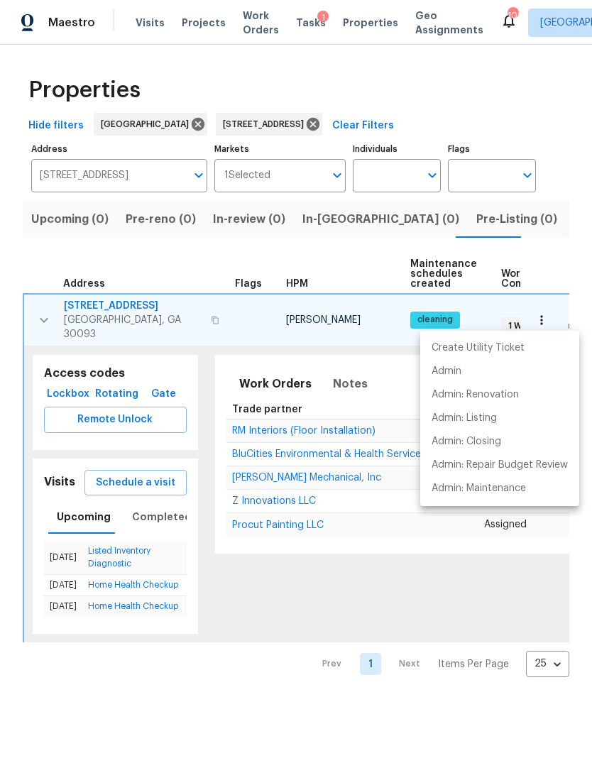
click at [149, 182] on div at bounding box center [296, 381] width 592 height 763
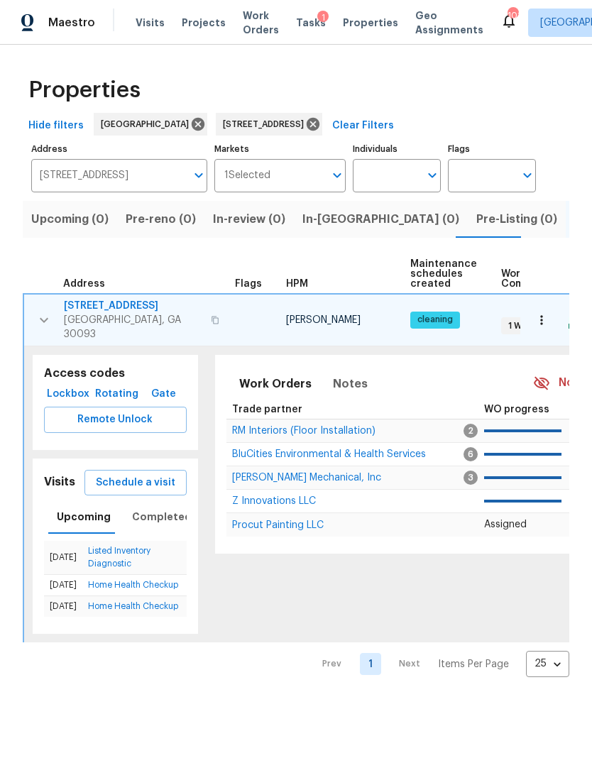
click at [127, 174] on input "1734 Brookside Lay Cir Norcross GA 30093" at bounding box center [108, 175] width 155 height 33
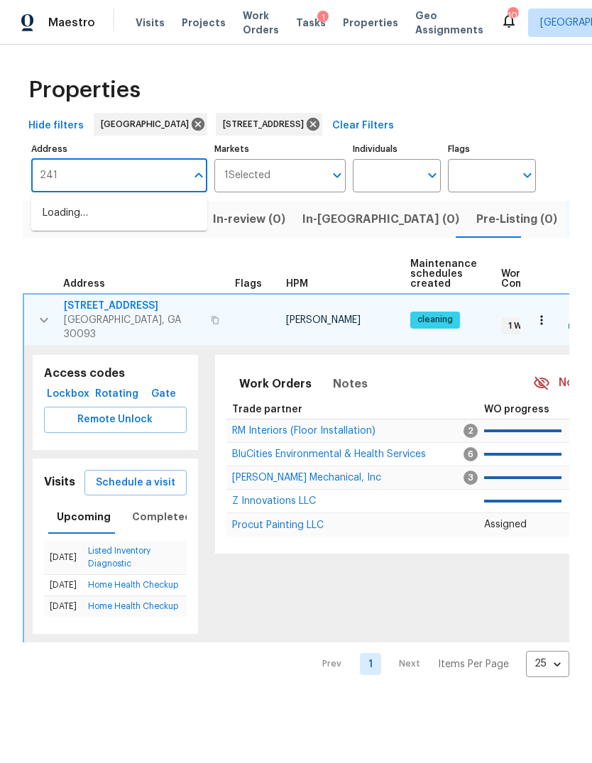
type input "2416"
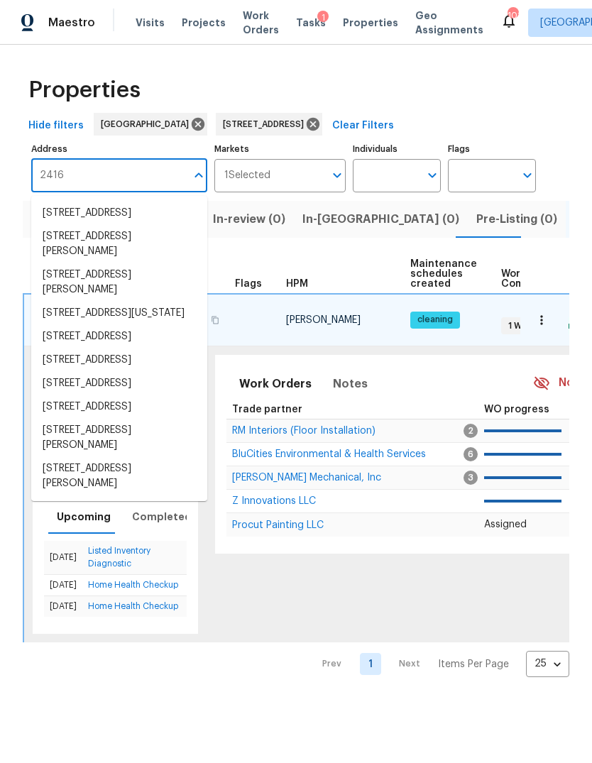
scroll to position [162, 0]
click at [119, 395] on li "2416 Peachwood Cir NE Apt 9 Atlanta GA 30345" at bounding box center [119, 383] width 176 height 23
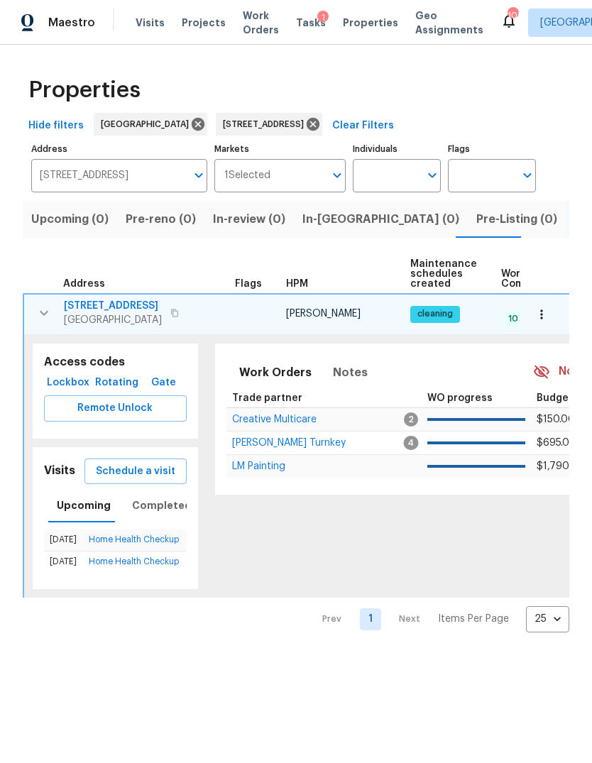
click at [44, 307] on button "button" at bounding box center [44, 313] width 28 height 28
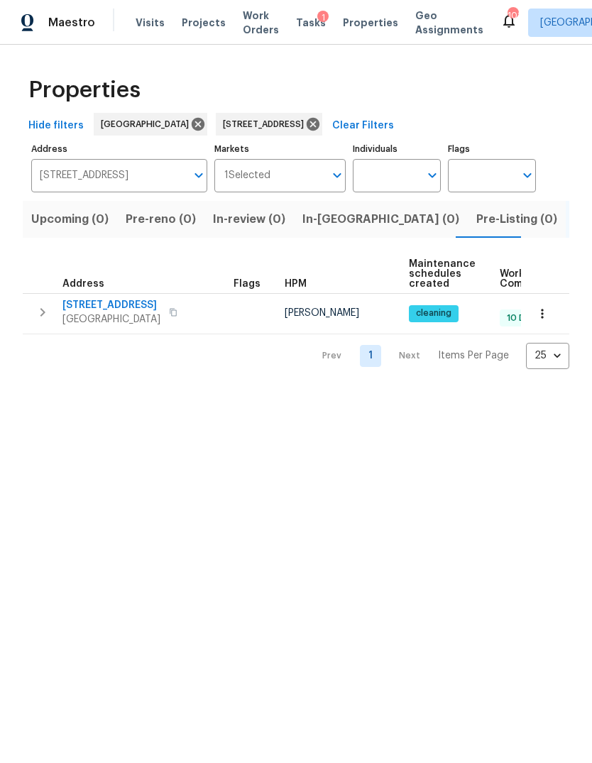
click at [38, 320] on icon "button" at bounding box center [42, 312] width 17 height 17
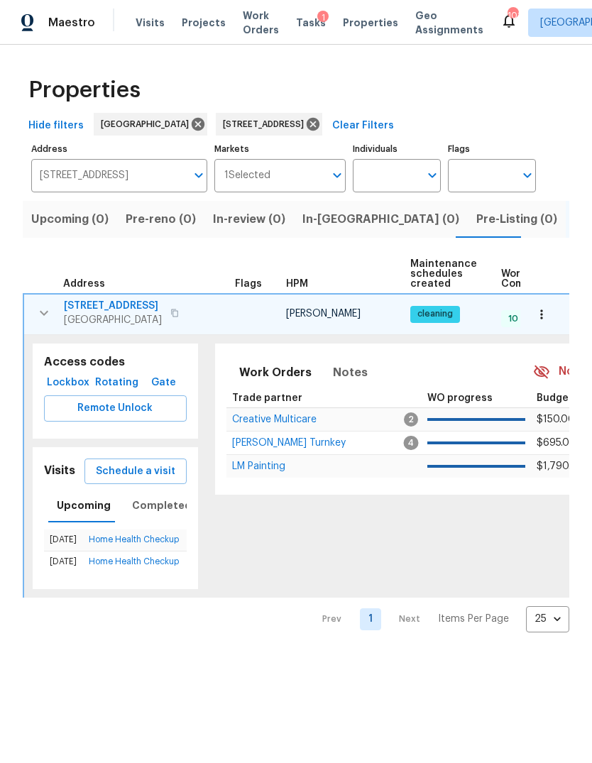
click at [151, 481] on span "Schedule a visit" at bounding box center [136, 472] width 80 height 18
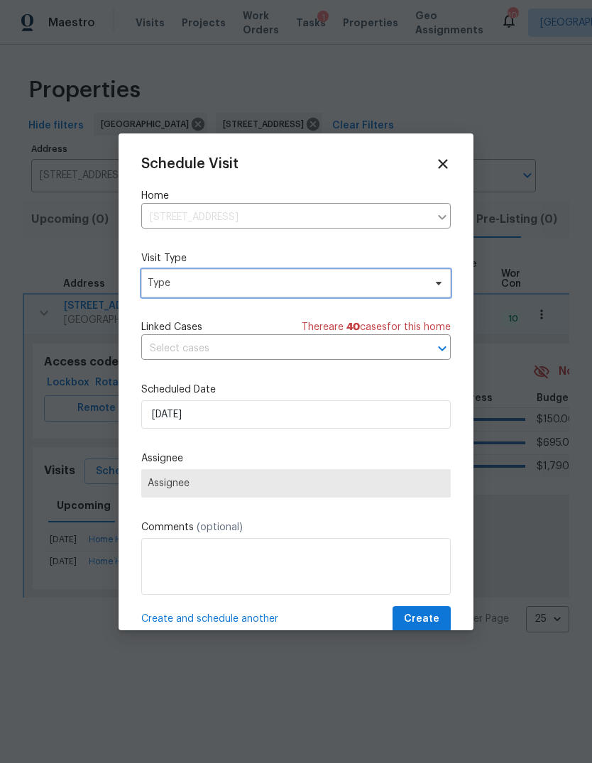
click at [262, 293] on span "Type" at bounding box center [296, 283] width 310 height 28
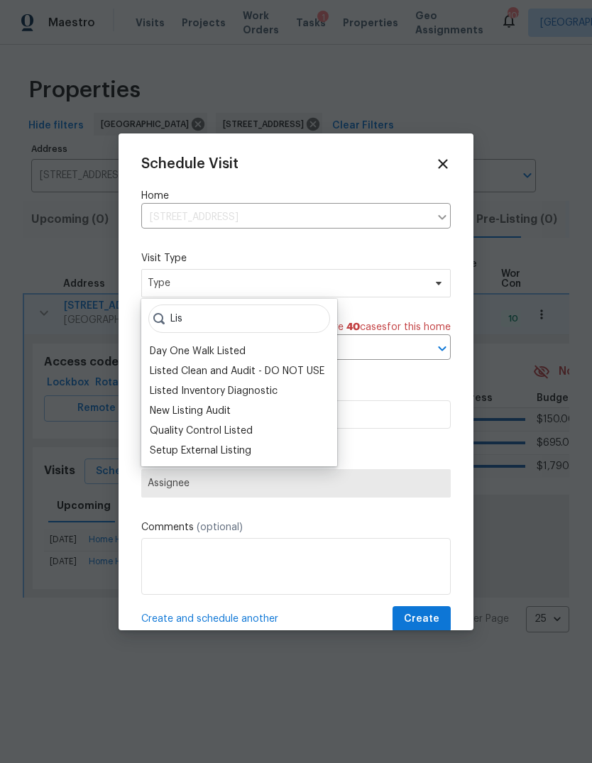
type input "Lis"
click at [268, 390] on div "Listed Inventory Diagnostic" at bounding box center [214, 391] width 128 height 14
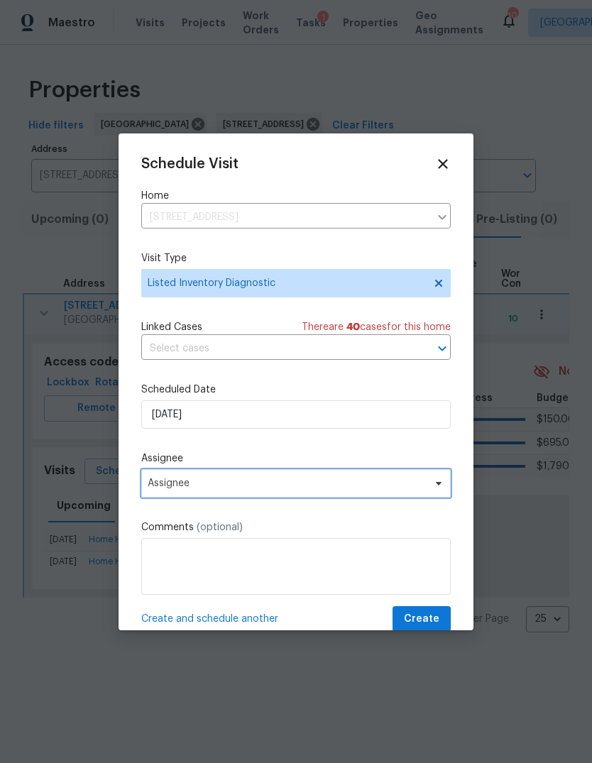
click at [241, 489] on span "Assignee" at bounding box center [287, 483] width 278 height 11
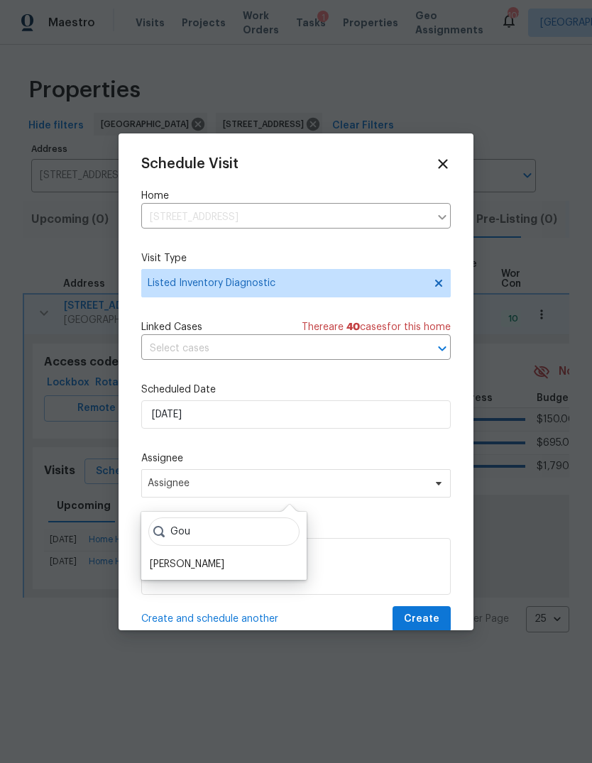
type input "Gou"
click at [204, 567] on div "[PERSON_NAME]" at bounding box center [187, 564] width 75 height 14
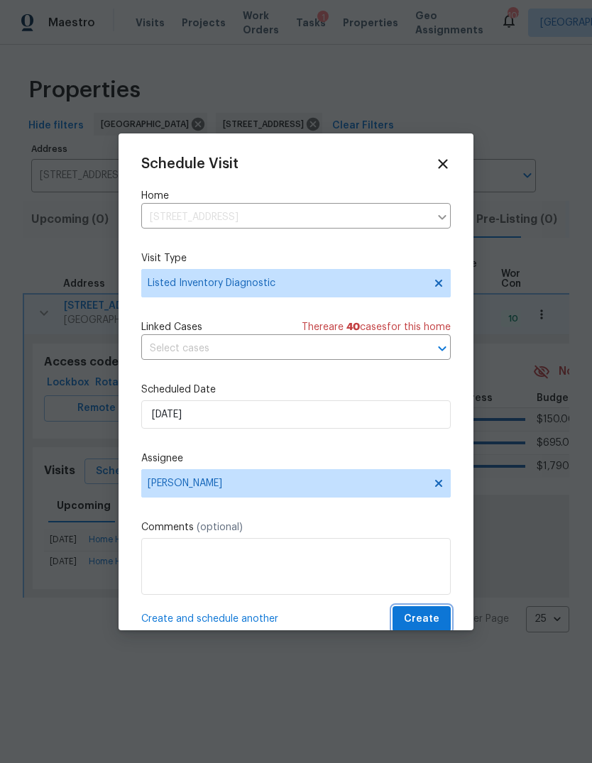
click at [412, 624] on span "Create" at bounding box center [421, 620] width 35 height 18
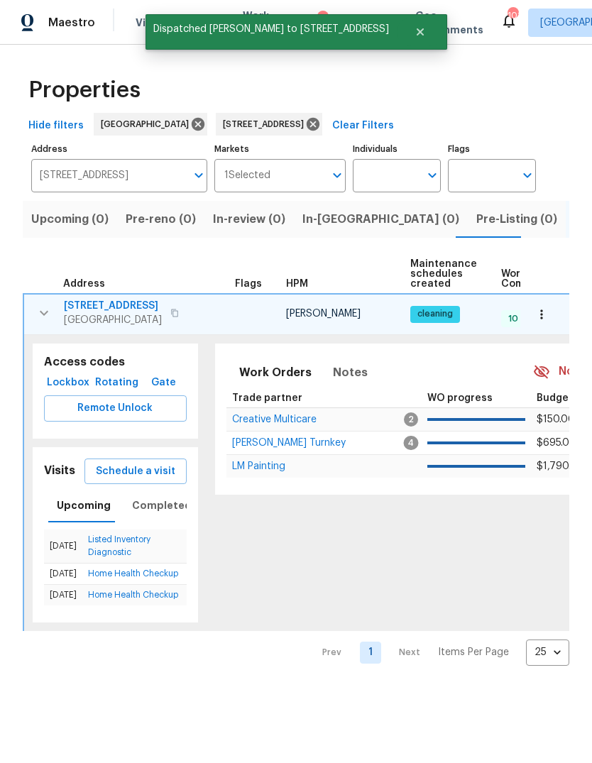
click at [542, 319] on icon "button" at bounding box center [542, 314] width 14 height 14
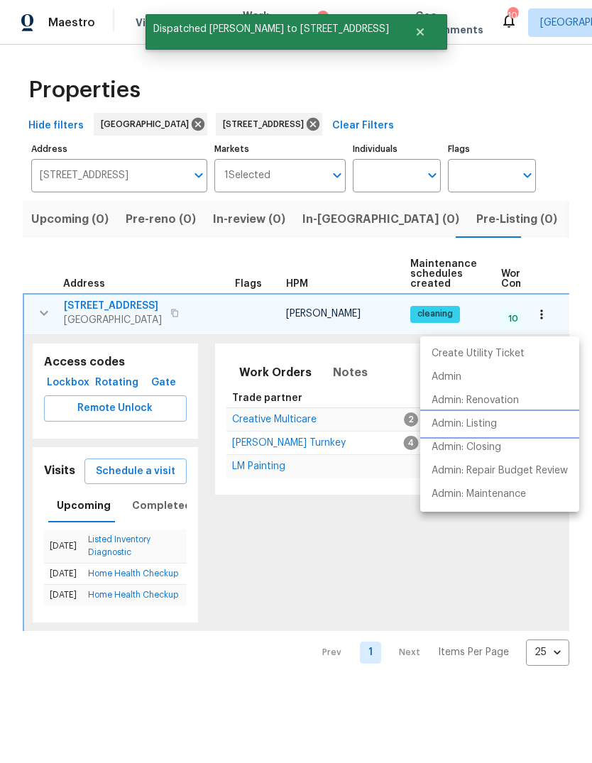
click at [484, 424] on p "Admin: Listing" at bounding box center [464, 424] width 65 height 15
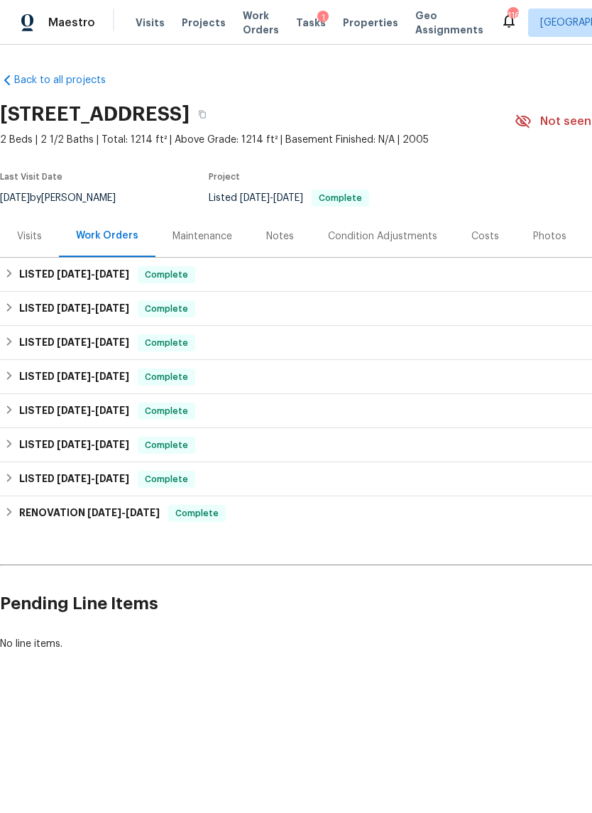
click at [38, 239] on div "Visits" at bounding box center [29, 236] width 25 height 14
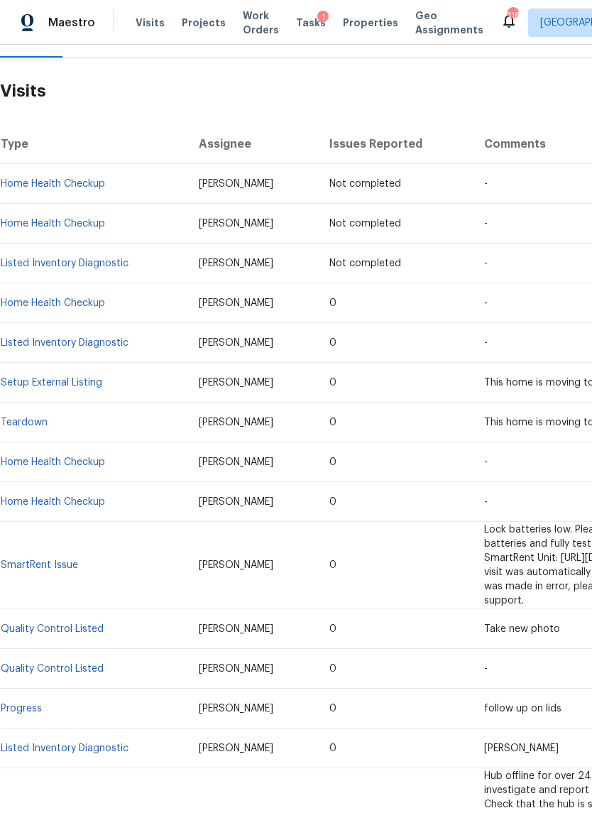
scroll to position [200, 0]
click at [99, 341] on link "Listed Inventory Diagnostic" at bounding box center [65, 342] width 128 height 10
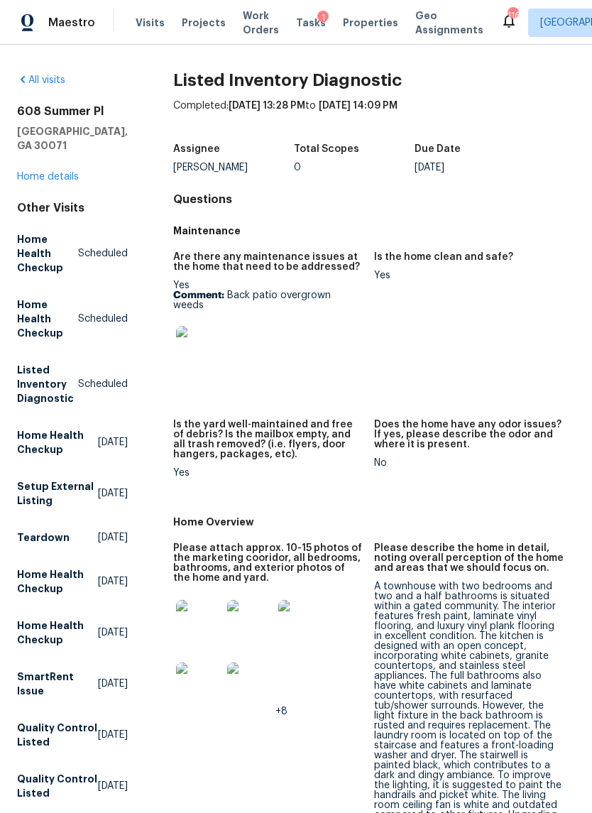
click at [55, 172] on link "Home details" at bounding box center [48, 177] width 62 height 10
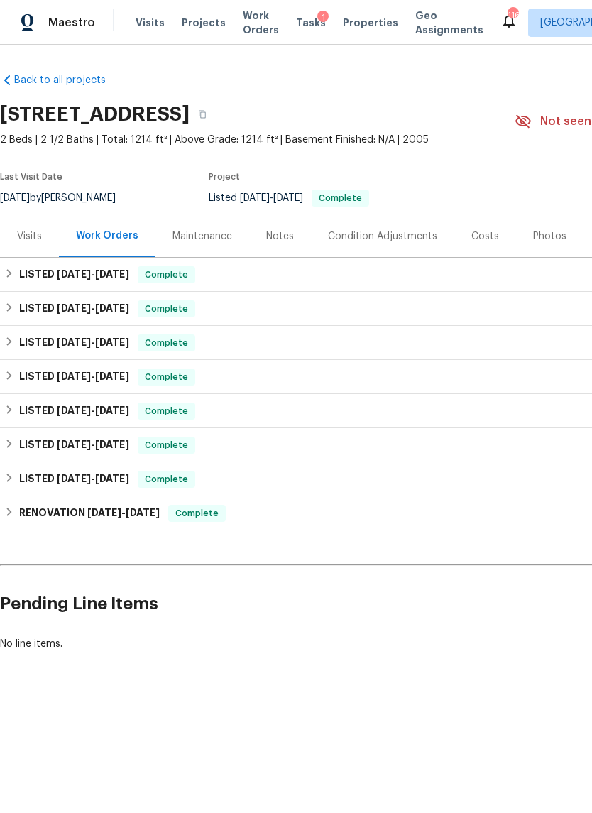
click at [37, 237] on div "Visits" at bounding box center [29, 236] width 25 height 14
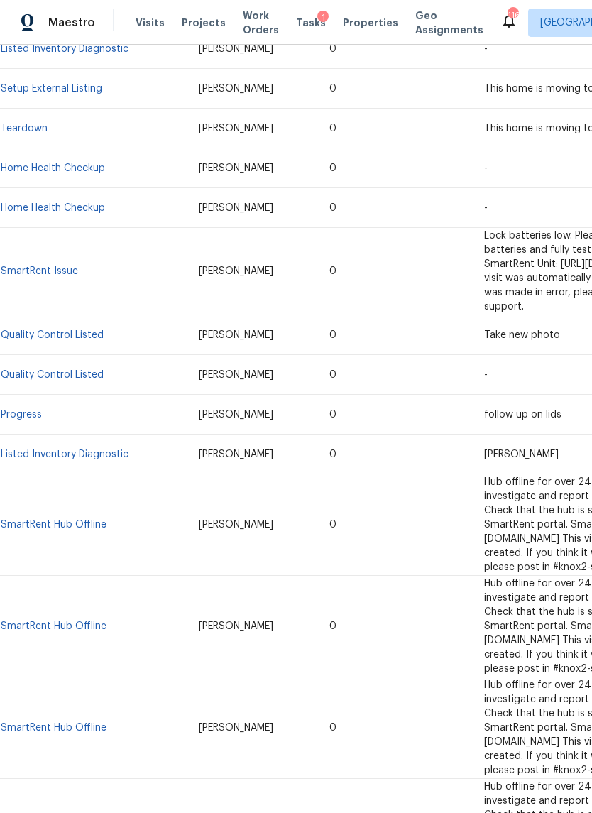
scroll to position [494, 0]
click at [91, 449] on link "Listed Inventory Diagnostic" at bounding box center [65, 454] width 128 height 10
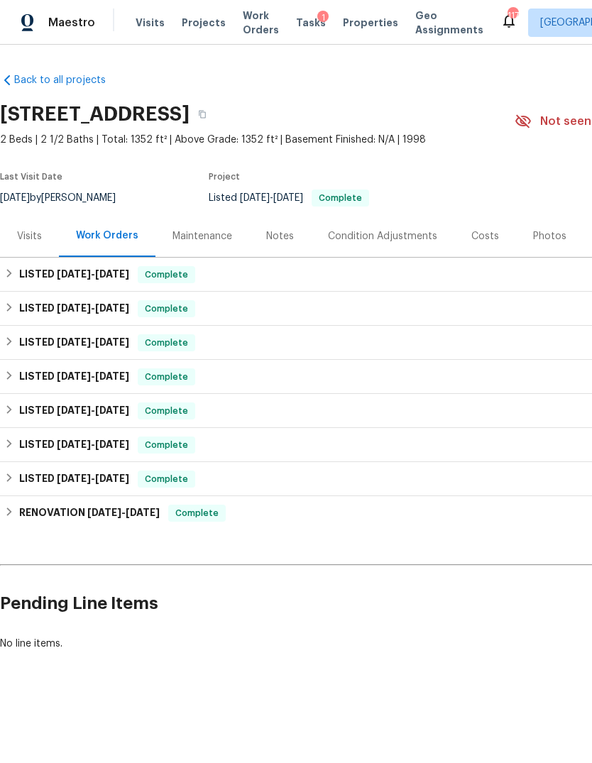
click at [32, 235] on div "Visits" at bounding box center [29, 236] width 25 height 14
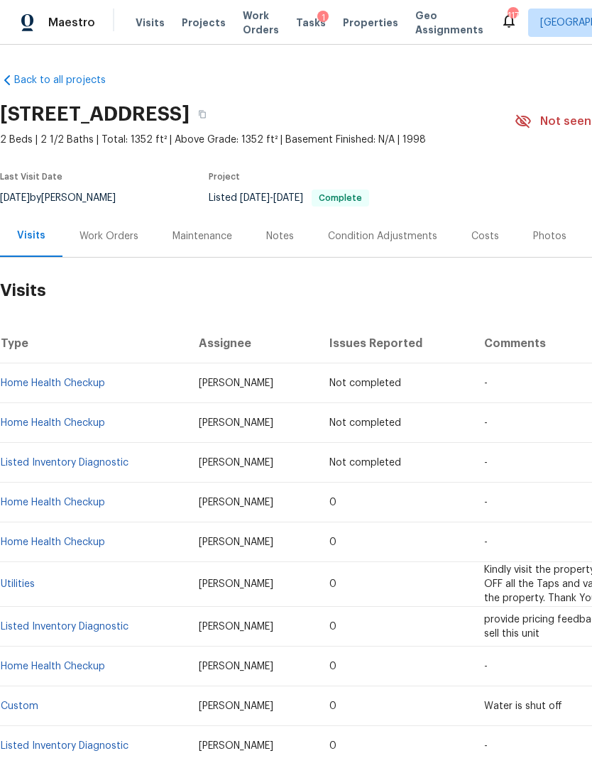
click at [106, 233] on div "Work Orders" at bounding box center [109, 236] width 59 height 14
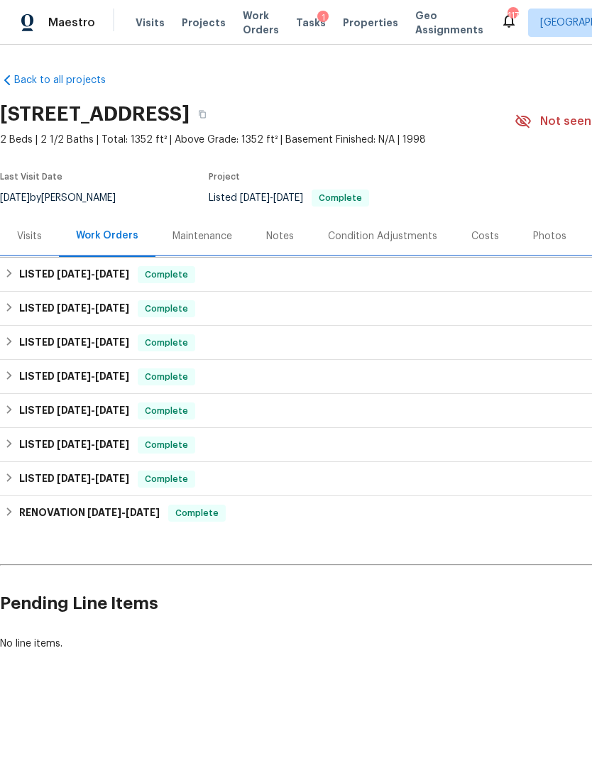
click at [16, 268] on div "LISTED 7/3/25 - 7/5/25 Complete" at bounding box center [401, 274] width 794 height 17
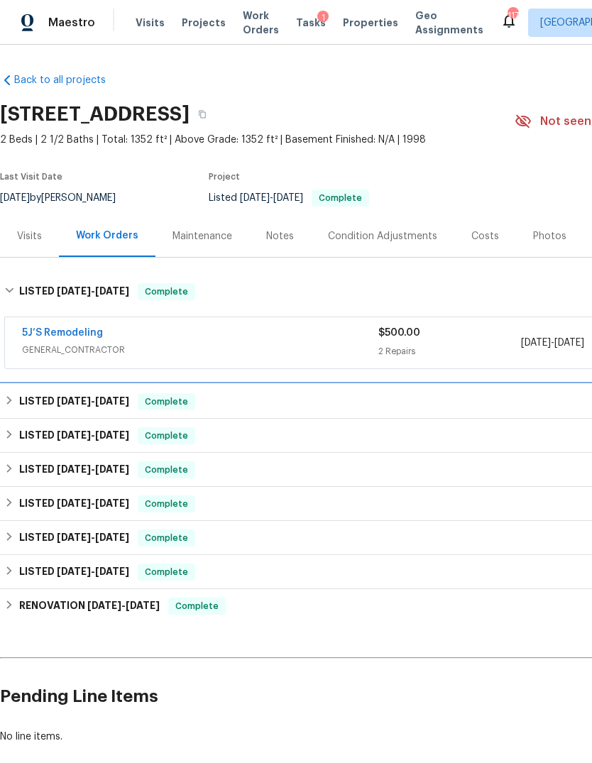
click at [12, 403] on icon at bounding box center [9, 400] width 10 height 10
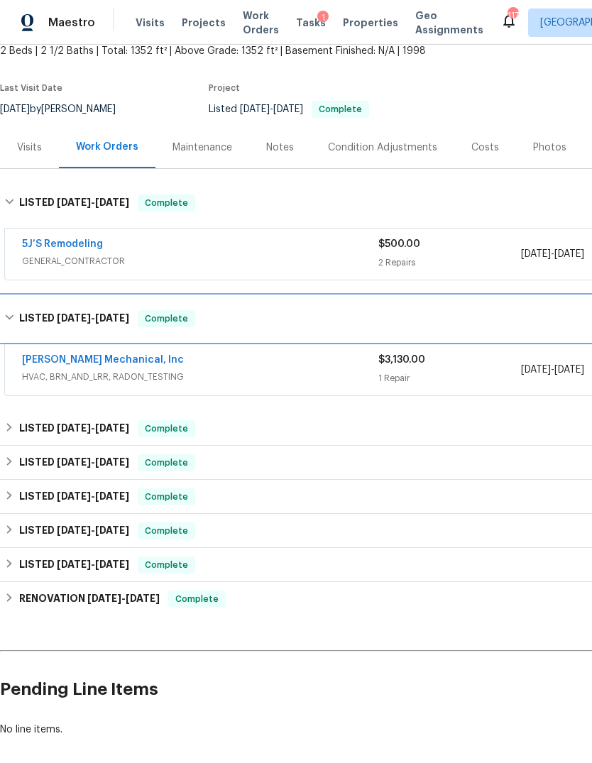
scroll to position [89, 0]
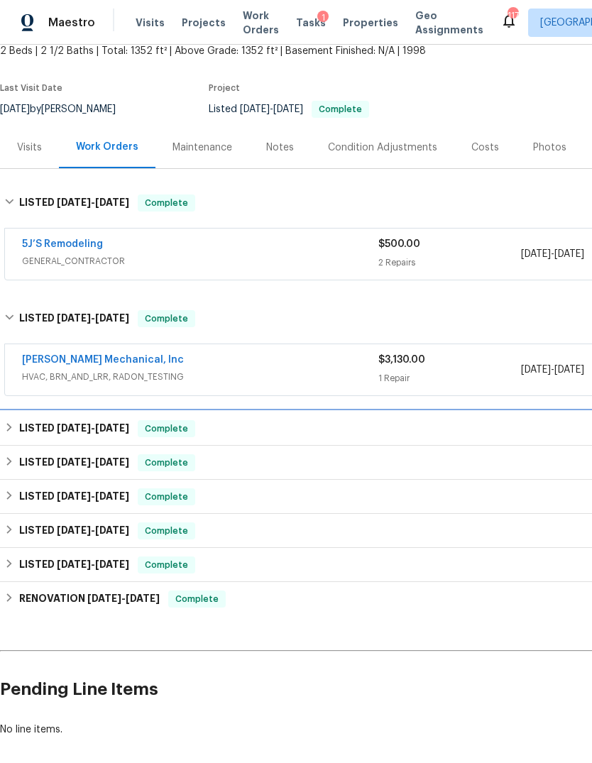
click at [14, 425] on icon at bounding box center [9, 427] width 10 height 10
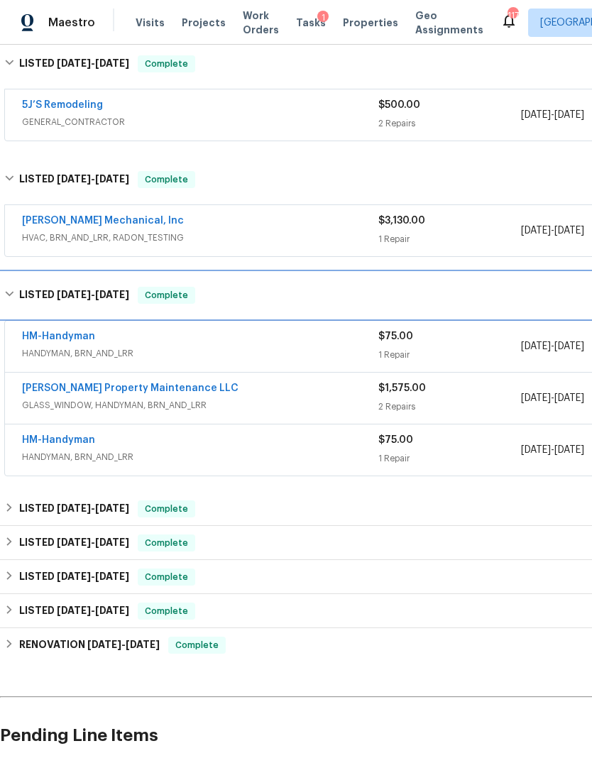
scroll to position [229, 0]
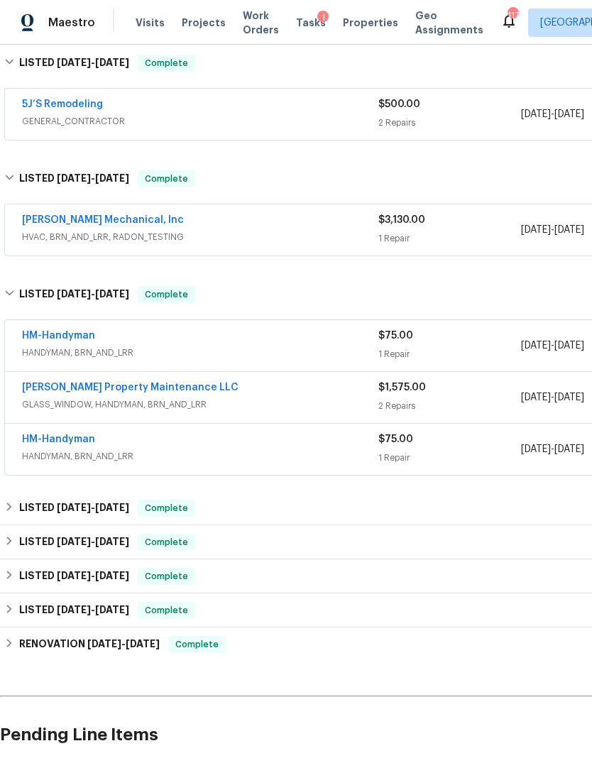
click at [187, 407] on span "GLASS_WINDOW, HANDYMAN, BRN_AND_LRR" at bounding box center [200, 405] width 356 height 14
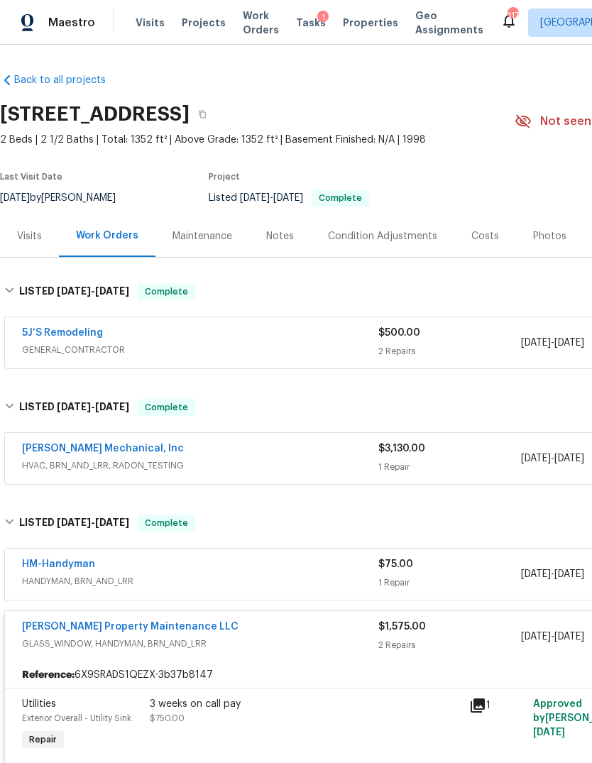
scroll to position [0, 0]
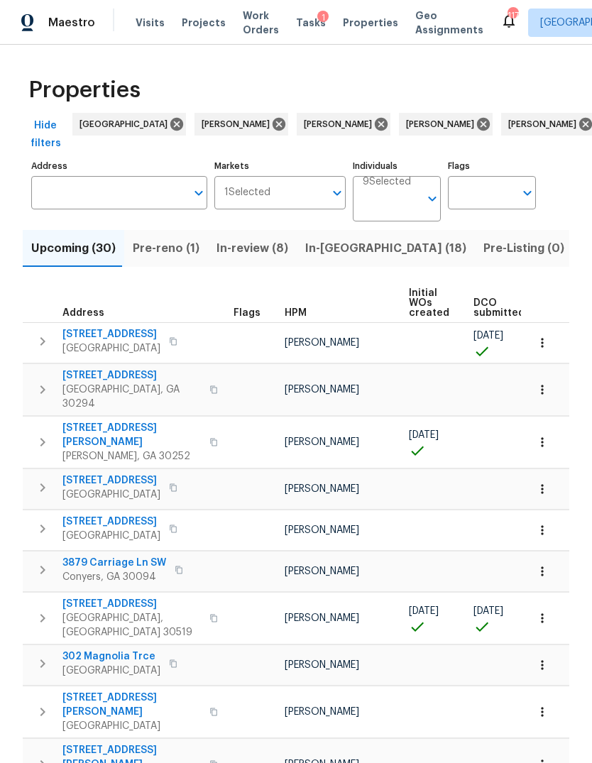
click at [299, 21] on span "Tasks" at bounding box center [311, 23] width 30 height 10
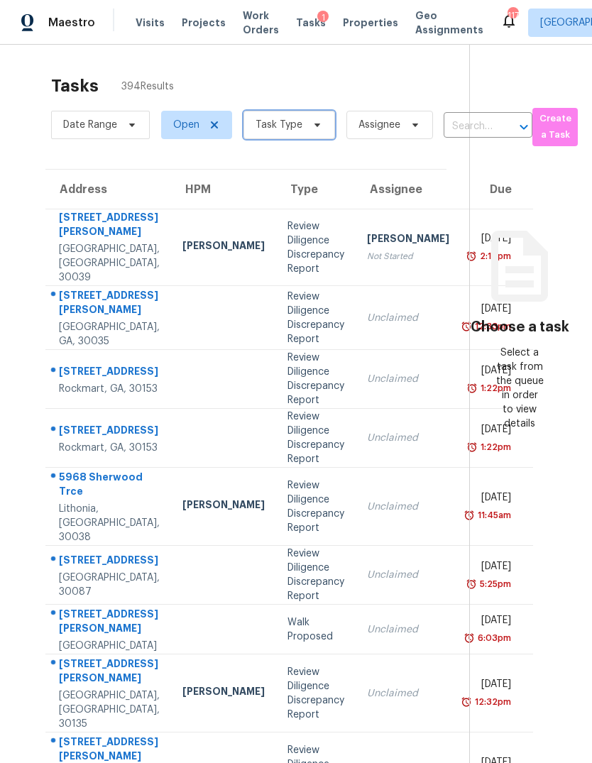
click at [304, 127] on span "Task Type" at bounding box center [290, 125] width 92 height 28
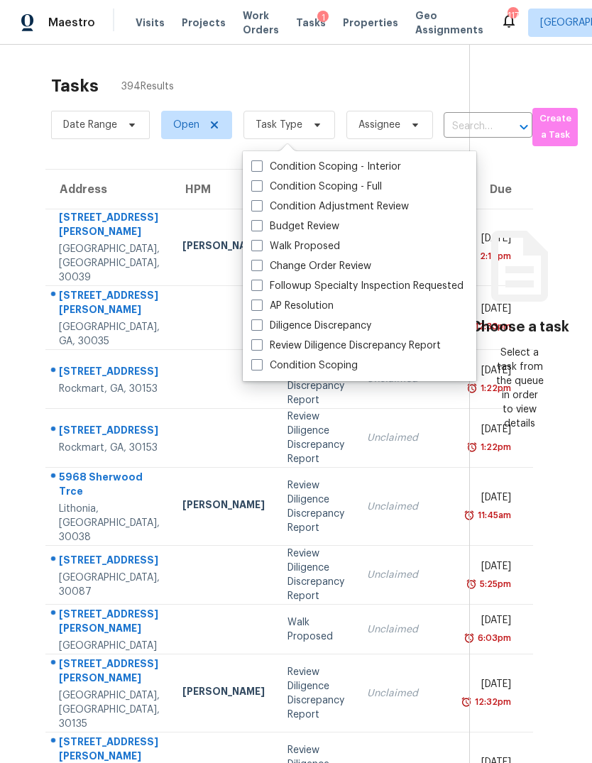
click at [253, 266] on span at bounding box center [256, 265] width 11 height 11
click at [253, 266] on input "Change Order Review" at bounding box center [255, 263] width 9 height 9
checkbox input "true"
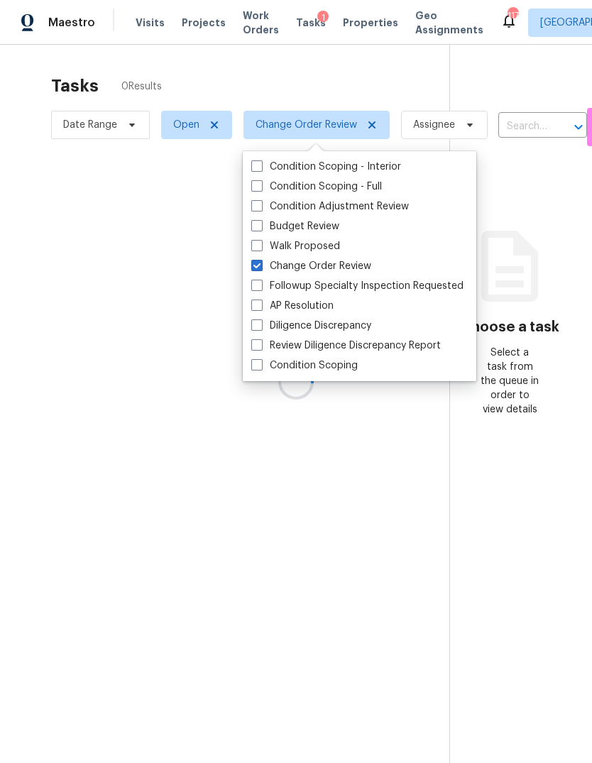
click at [306, 59] on div at bounding box center [296, 381] width 592 height 763
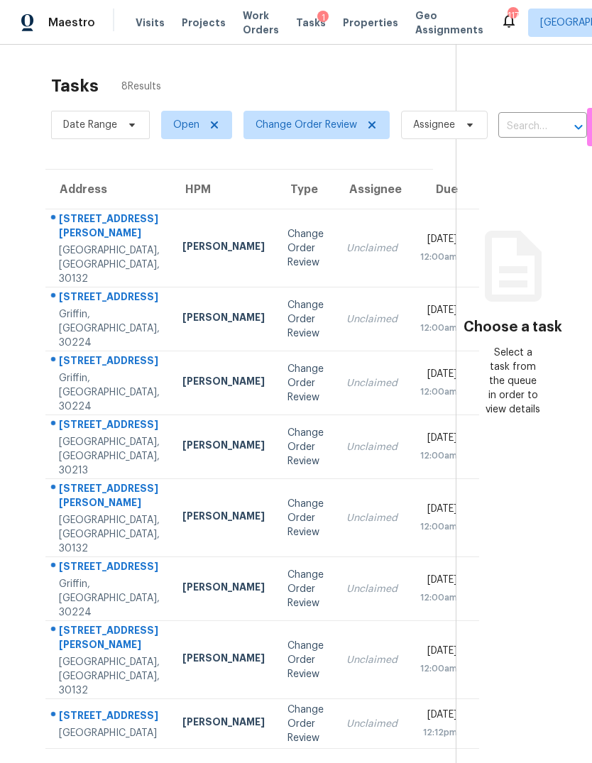
click at [288, 258] on div "Change Order Review" at bounding box center [306, 248] width 36 height 43
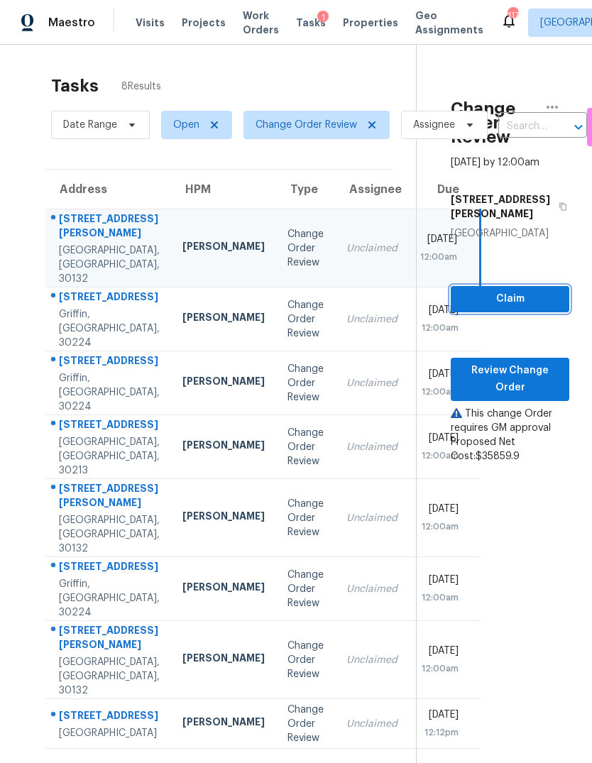
click at [525, 300] on span "Claim" at bounding box center [510, 299] width 96 height 18
click at [523, 383] on span "Review Change Order" at bounding box center [510, 379] width 96 height 35
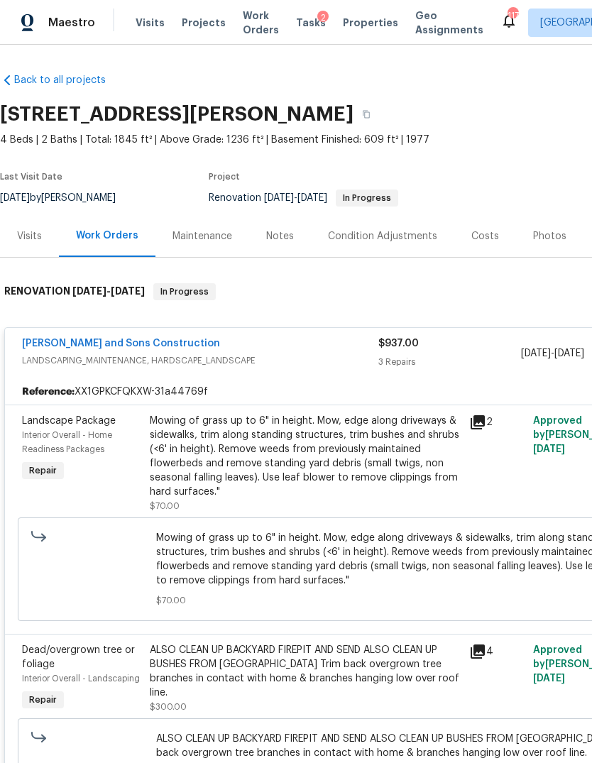
click at [471, 238] on div "Costs" at bounding box center [485, 236] width 28 height 14
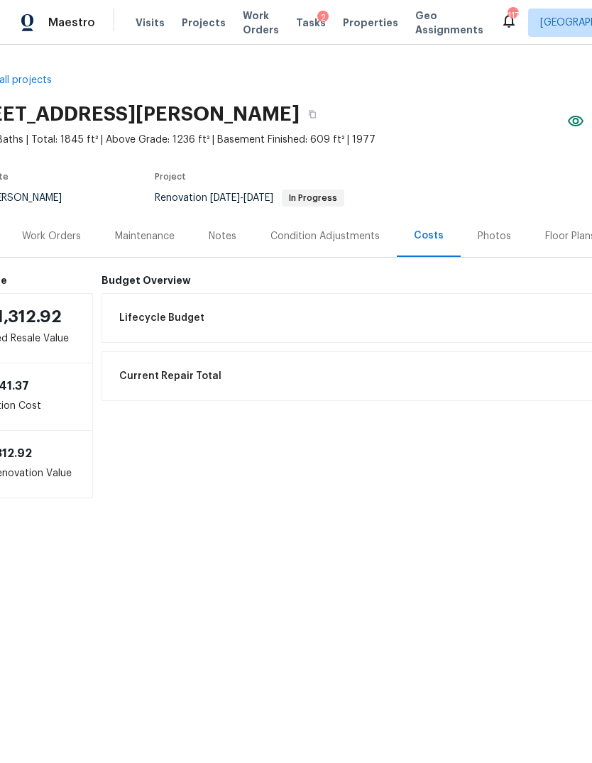
scroll to position [0, 70]
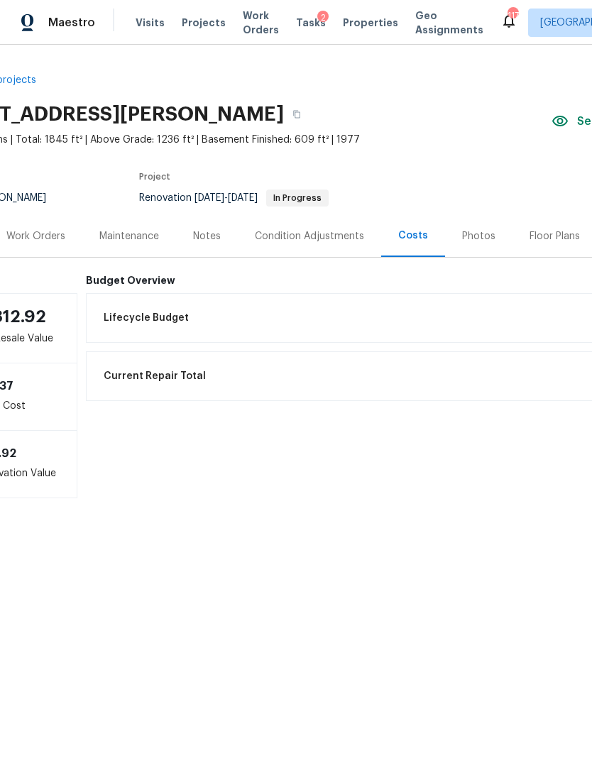
click at [48, 231] on div "Work Orders" at bounding box center [35, 236] width 59 height 14
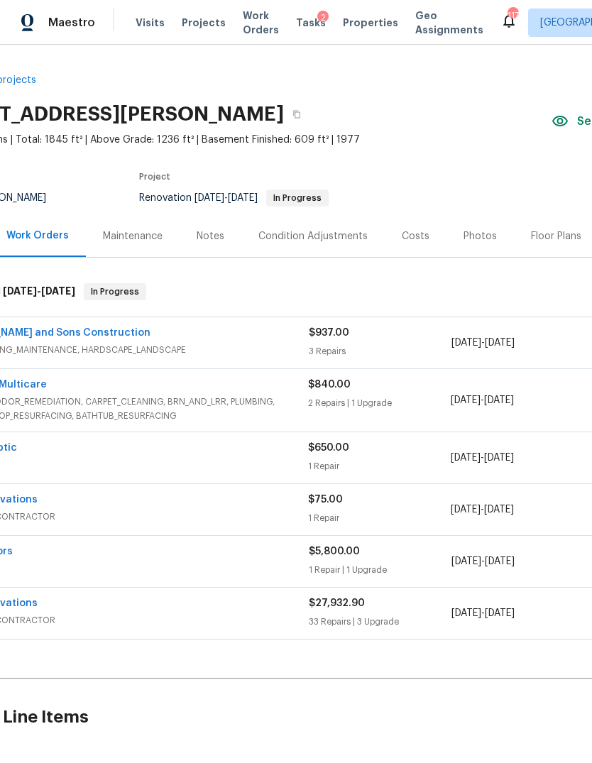
click at [398, 339] on div "$937.00" at bounding box center [380, 333] width 143 height 14
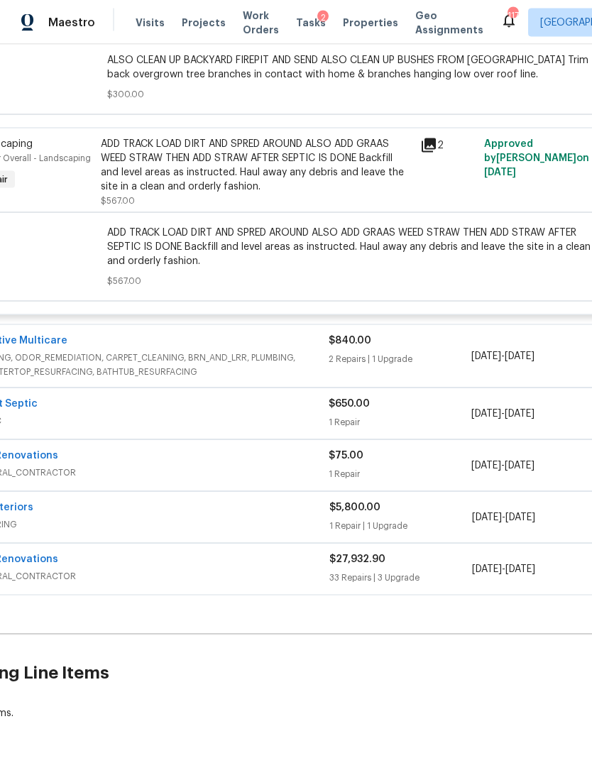
scroll to position [679, 50]
click at [446, 367] on div "$840.00 2 Repairs | 1 Upgrade" at bounding box center [399, 355] width 142 height 45
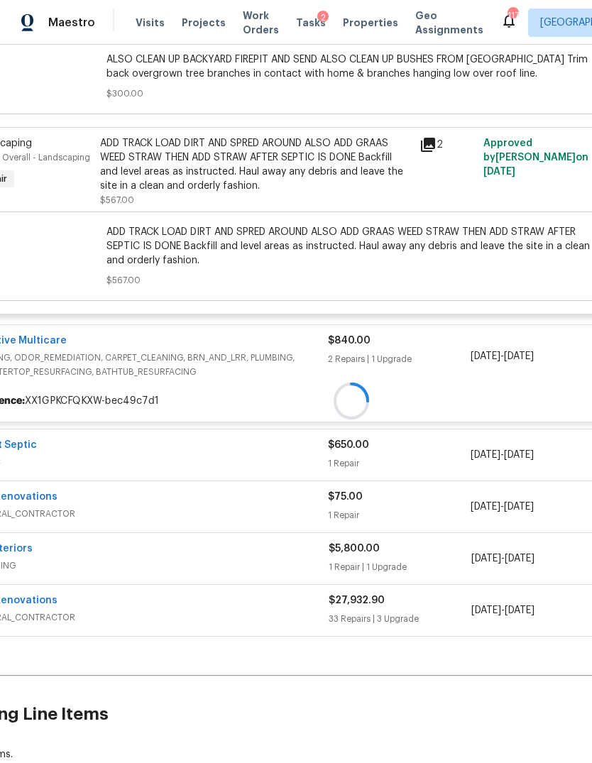
click at [446, 367] on div "$840.00 2 Repairs | 1 Upgrade" at bounding box center [399, 356] width 142 height 45
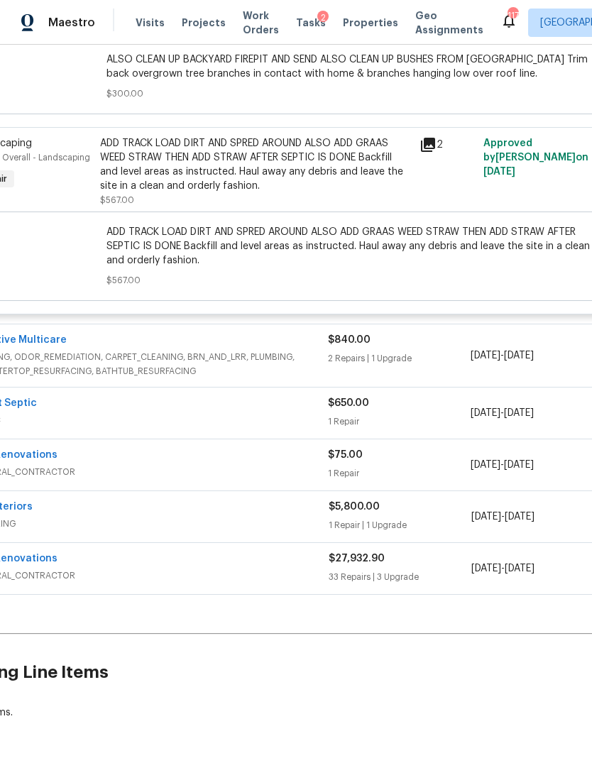
click at [417, 351] on div "2 Repairs | 1 Upgrade" at bounding box center [399, 358] width 142 height 14
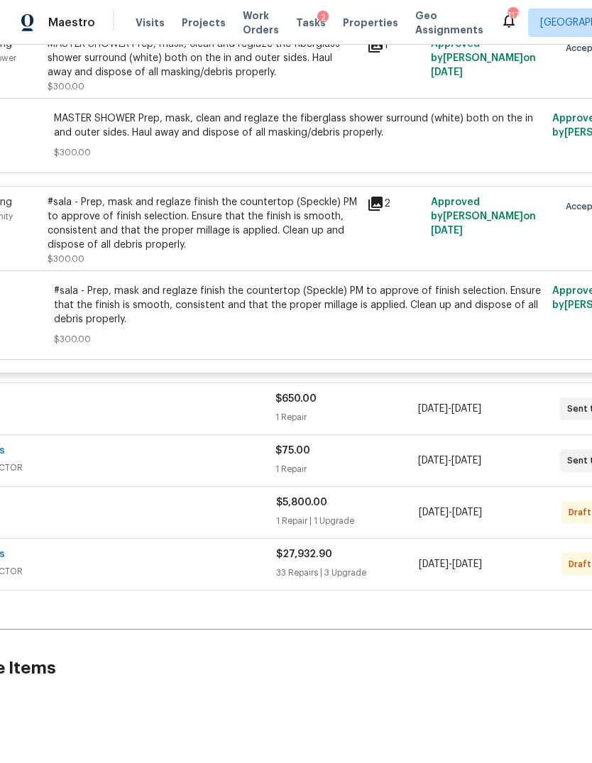
scroll to position [1237, 102]
click at [379, 411] on div "1 Repair" at bounding box center [346, 418] width 142 height 14
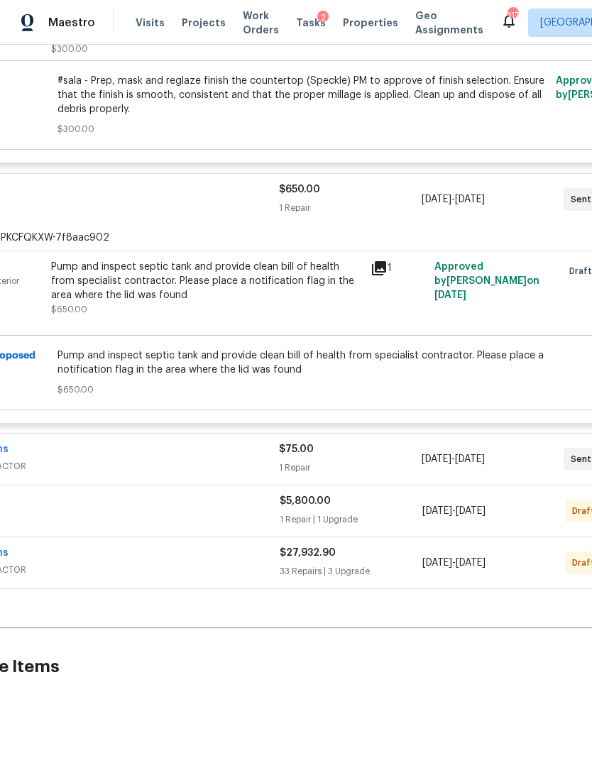
scroll to position [1447, 99]
click at [385, 523] on div "$5,800.00 1 Repair | 1 Upgrade" at bounding box center [351, 512] width 143 height 34
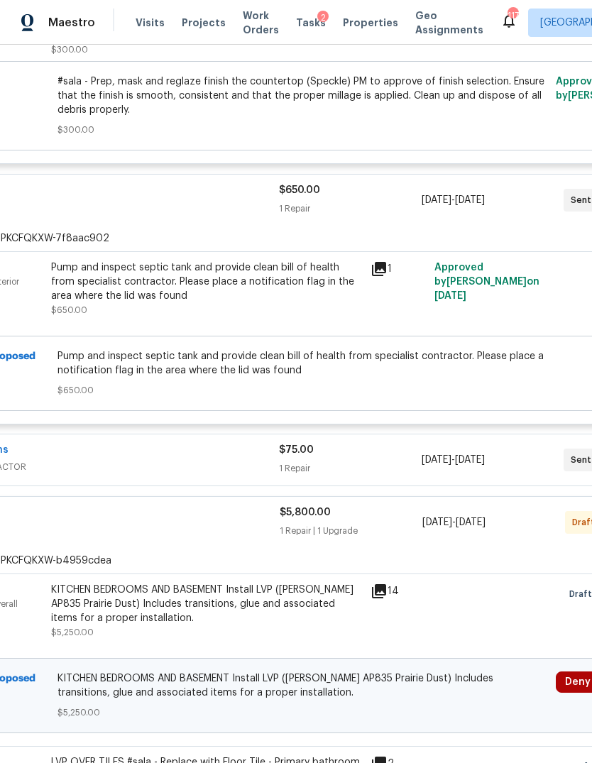
click at [385, 461] on div "1 Repair" at bounding box center [350, 468] width 142 height 14
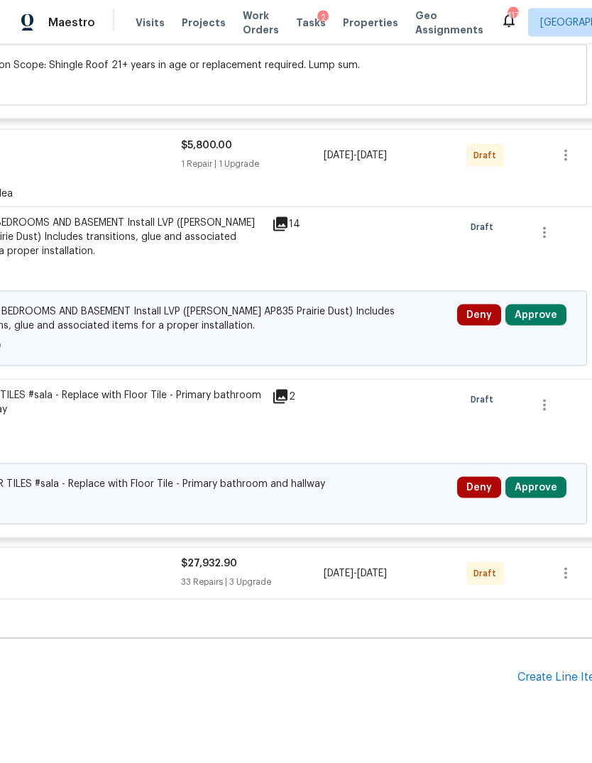
scroll to position [1998, 199]
click at [545, 326] on button "Approve" at bounding box center [533, 315] width 61 height 21
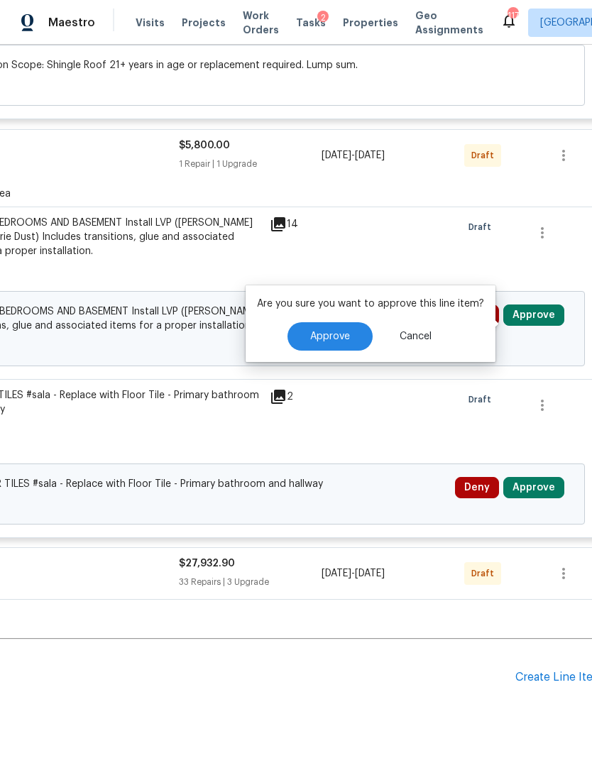
click at [346, 333] on span "Approve" at bounding box center [330, 337] width 40 height 11
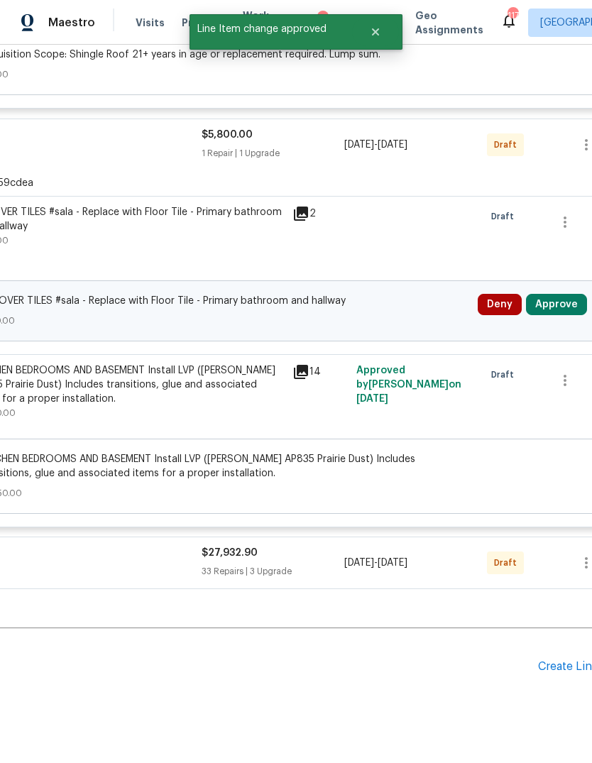
scroll to position [2013, 177]
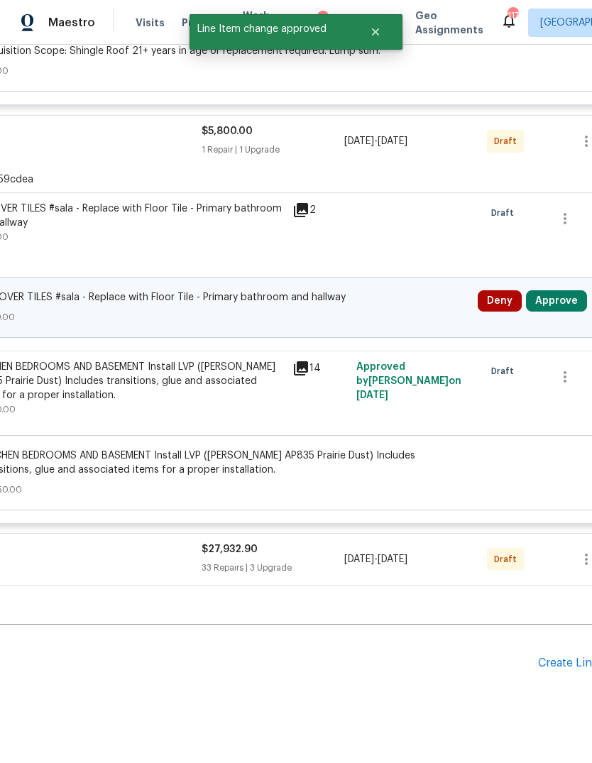
click at [558, 305] on button "Approve" at bounding box center [556, 300] width 61 height 21
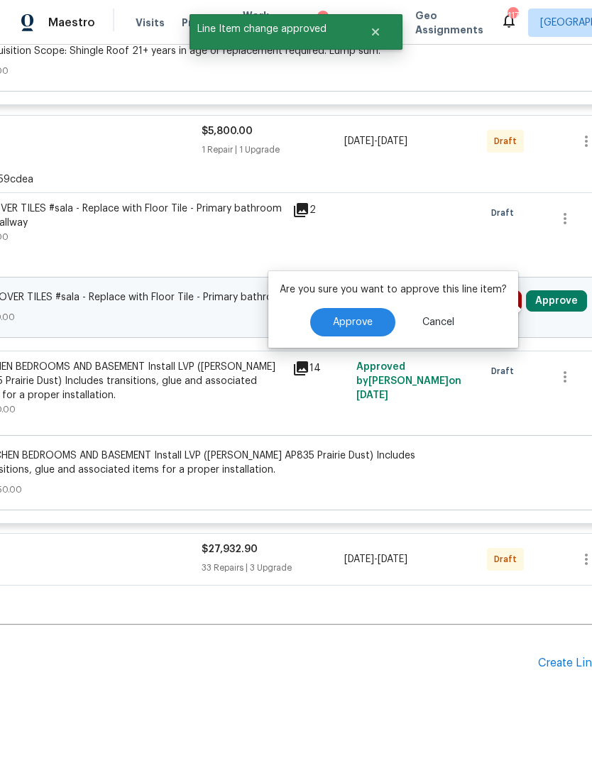
click at [350, 324] on button "Approve" at bounding box center [352, 322] width 85 height 28
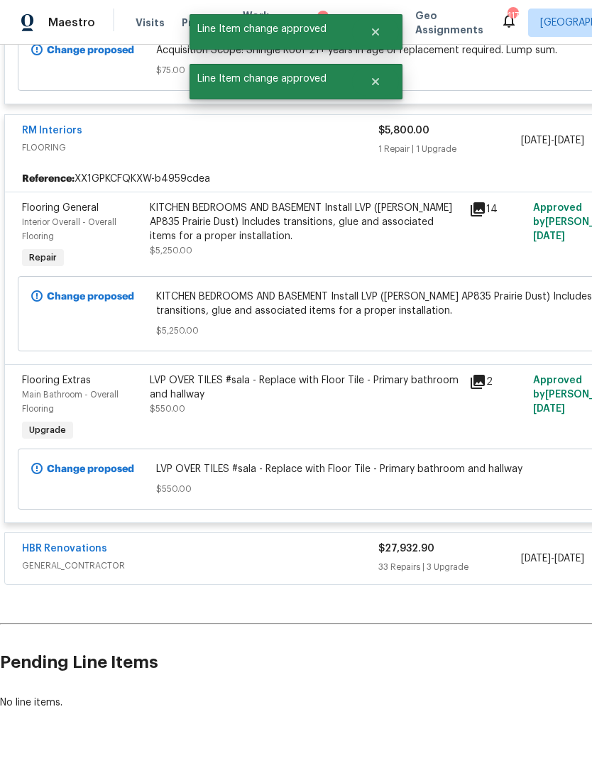
scroll to position [2013, 0]
click at [462, 564] on div "$27,932.90 33 Repairs | 3 Upgrade" at bounding box center [449, 559] width 143 height 34
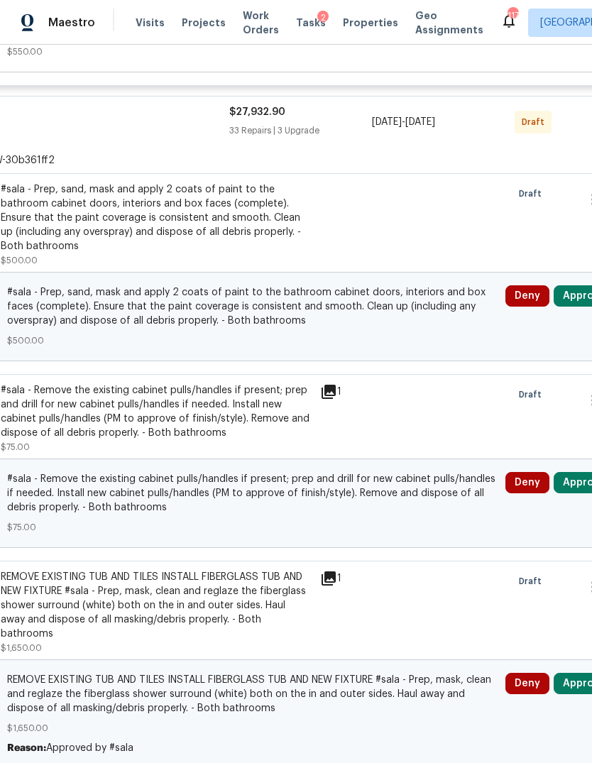
scroll to position [2454, 171]
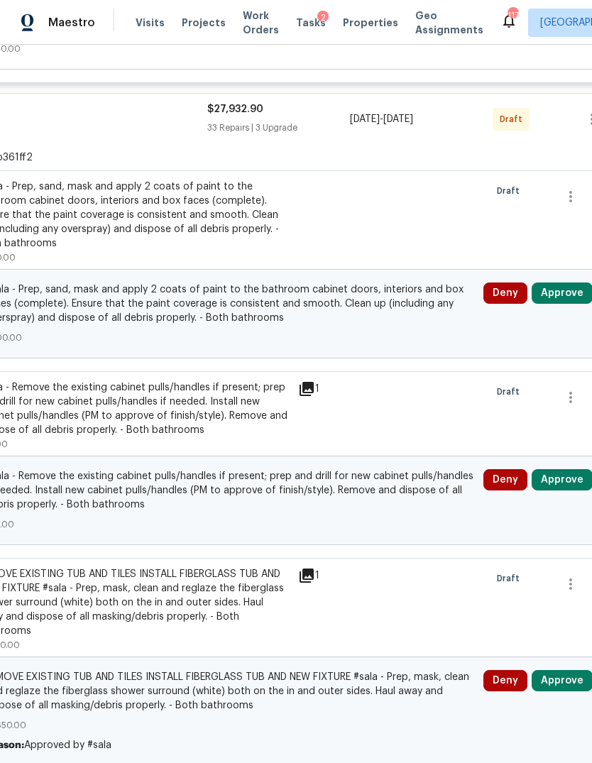
click at [564, 297] on button "Approve" at bounding box center [562, 293] width 61 height 21
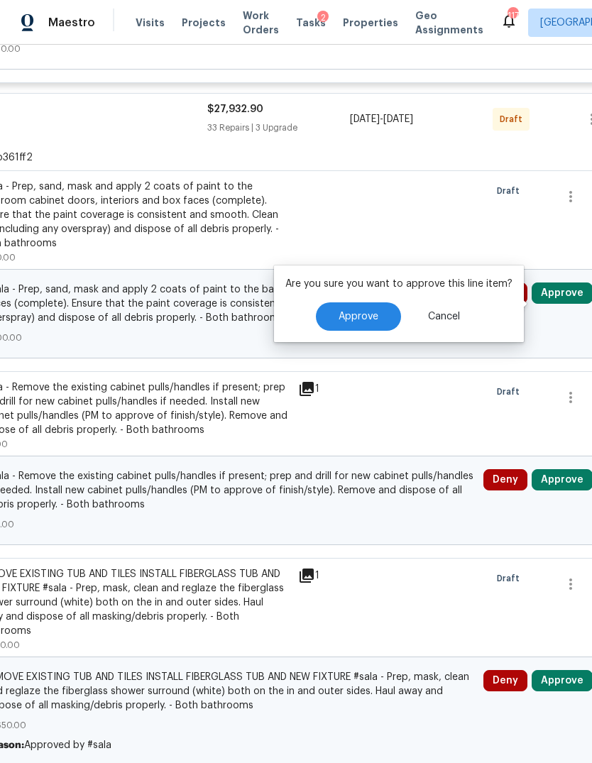
click at [351, 312] on span "Approve" at bounding box center [359, 317] width 40 height 11
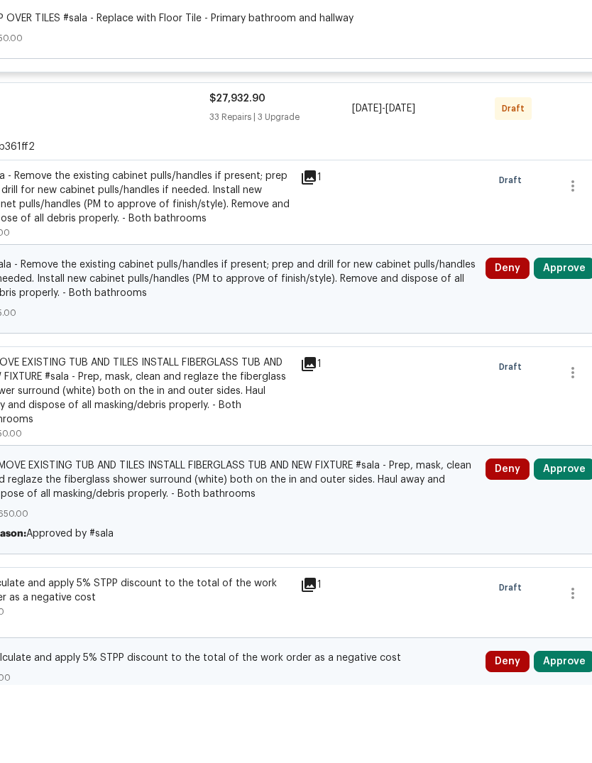
scroll to position [2386, 170]
click at [569, 336] on button "Approve" at bounding box center [563, 346] width 61 height 21
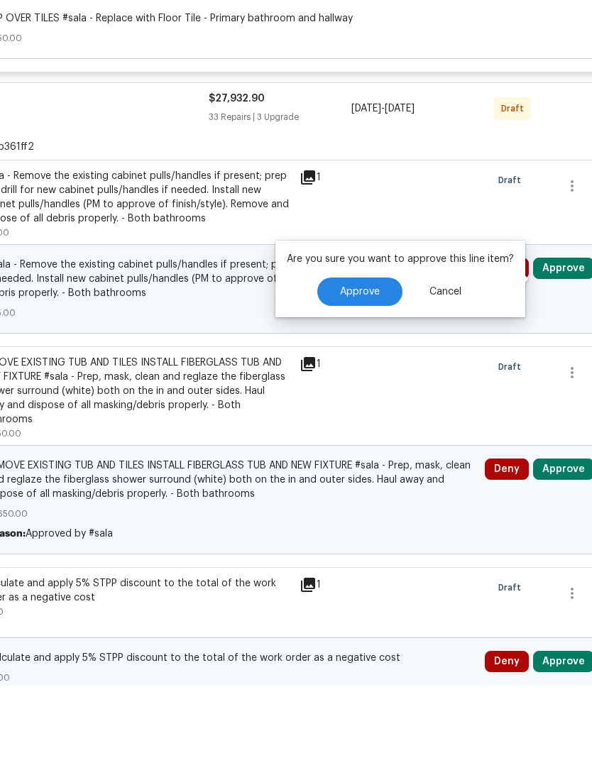
click at [329, 356] on button "Approve" at bounding box center [359, 370] width 85 height 28
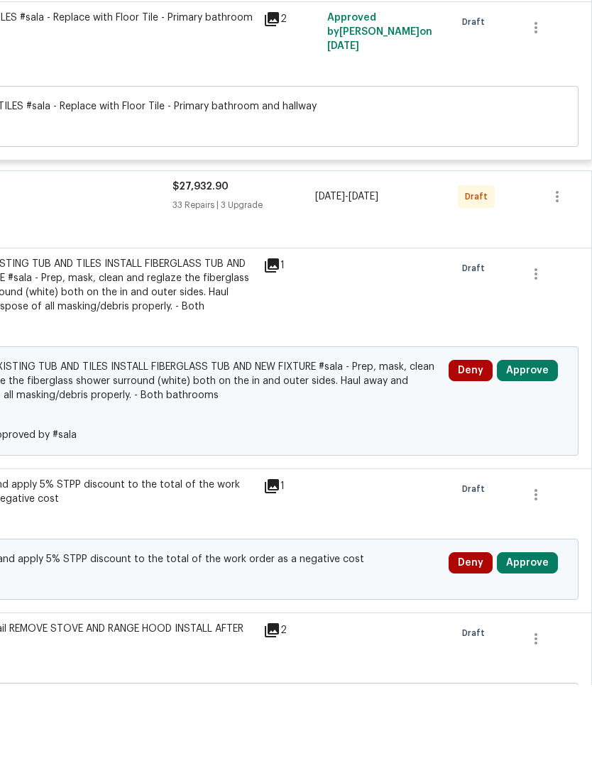
scroll to position [2297, 206]
click at [535, 439] on button "Approve" at bounding box center [527, 449] width 61 height 21
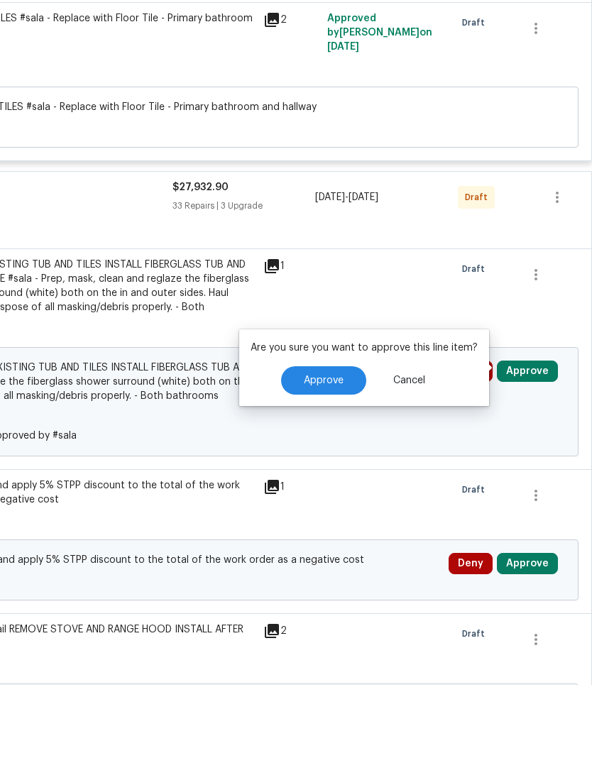
click at [315, 444] on button "Approve" at bounding box center [323, 458] width 85 height 28
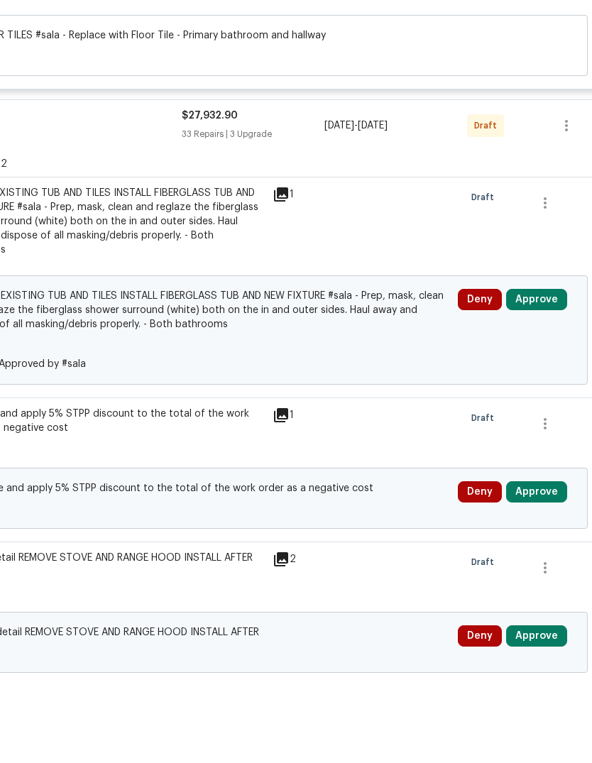
scroll to position [2379, 200]
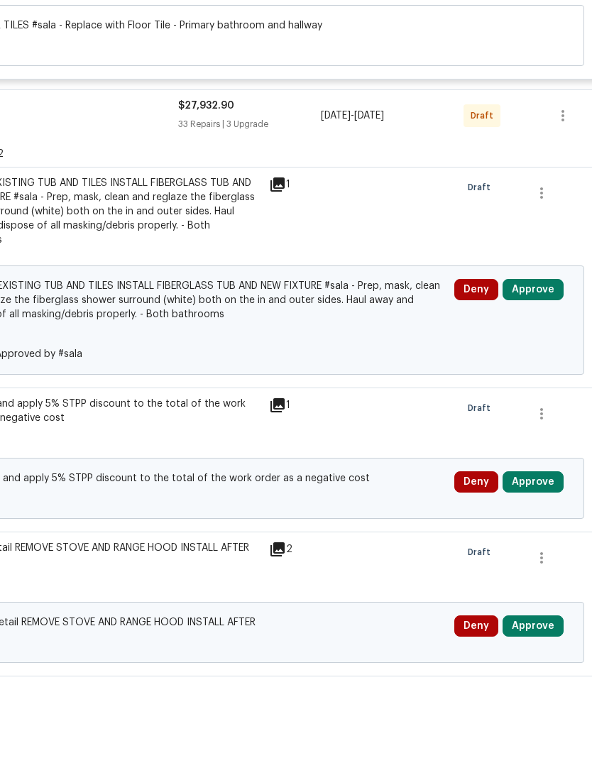
click at [540, 344] on div "Change proposed REMOVE EXISTING TUB AND TILES INSTALL FIBERGLASS TUB AND NEW FI…" at bounding box center [201, 398] width 767 height 109
click at [540, 357] on button "Approve" at bounding box center [533, 367] width 61 height 21
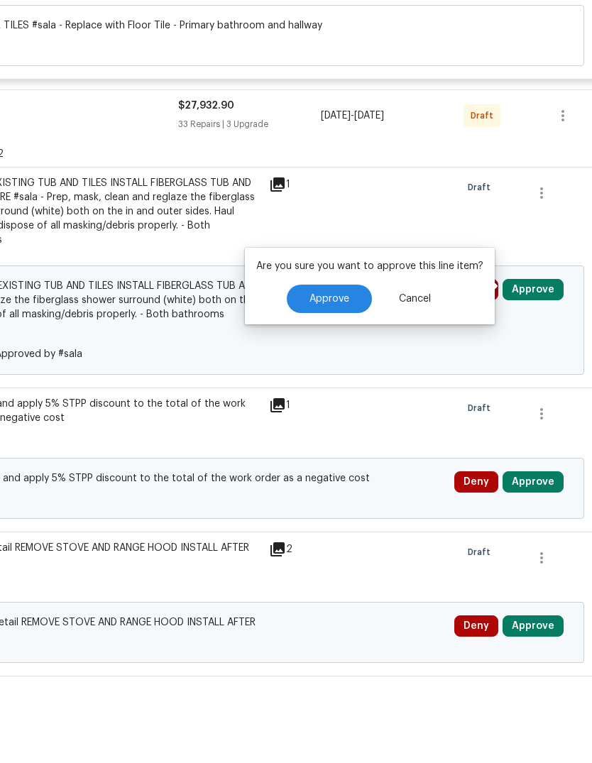
click at [344, 372] on span "Approve" at bounding box center [330, 377] width 40 height 11
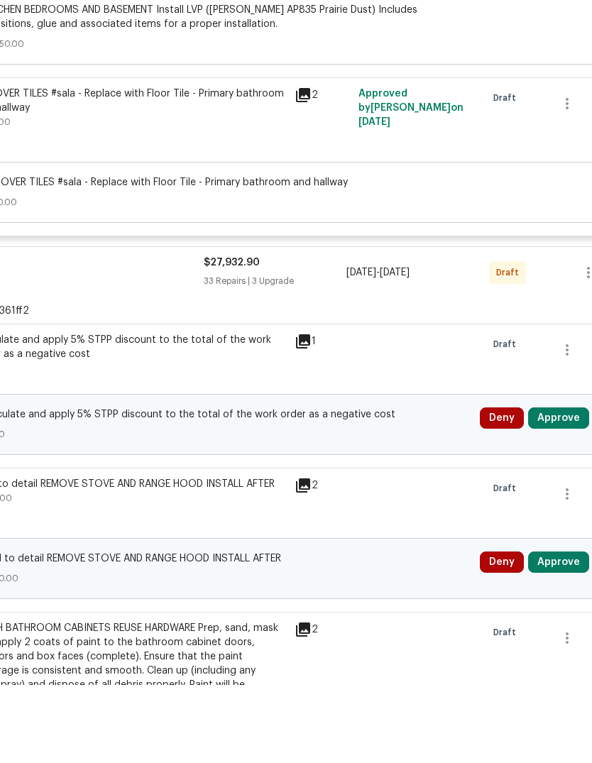
scroll to position [2223, 175]
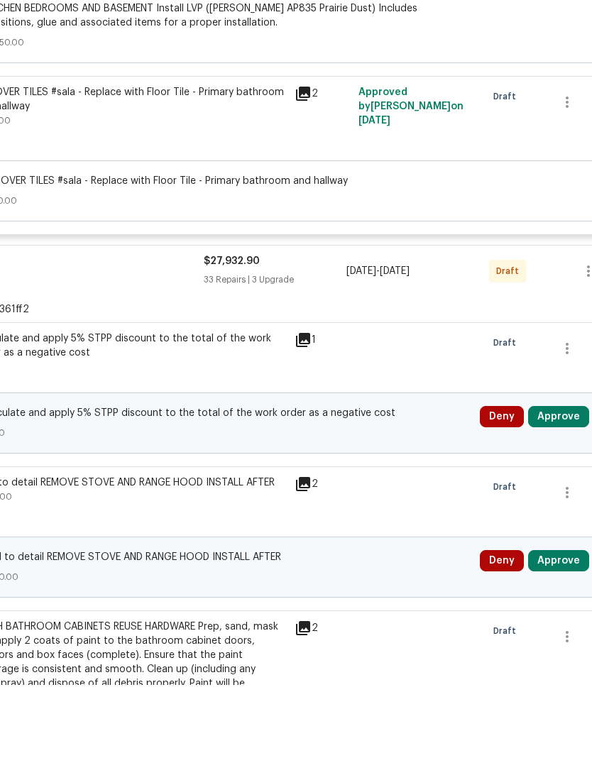
click at [555, 484] on button "Approve" at bounding box center [558, 494] width 61 height 21
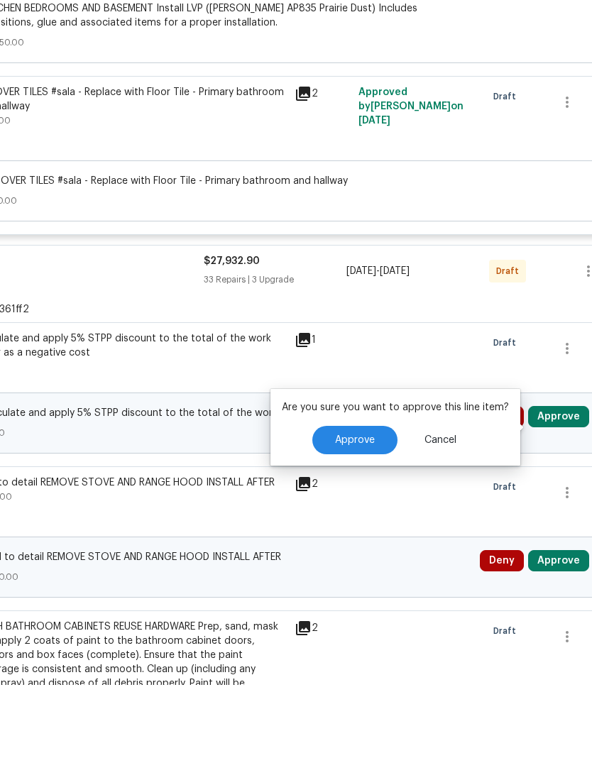
click at [380, 504] on button "Approve" at bounding box center [354, 518] width 85 height 28
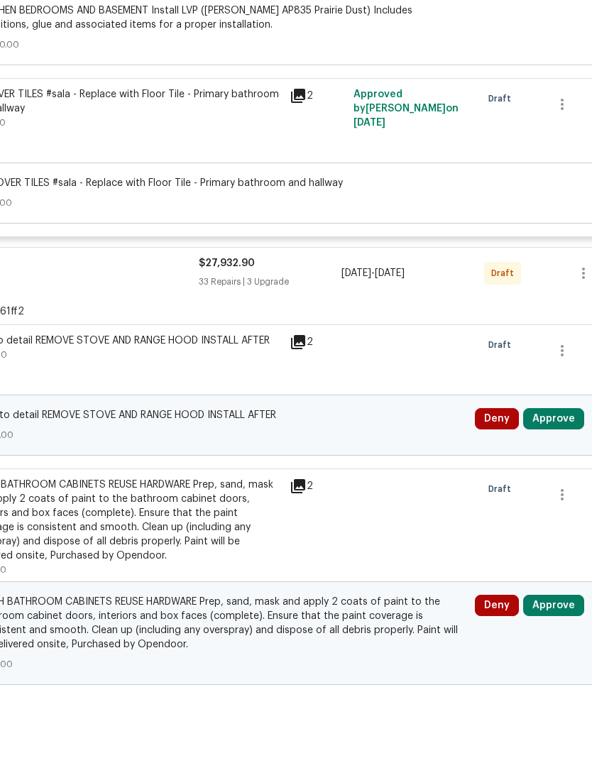
scroll to position [2221, 182]
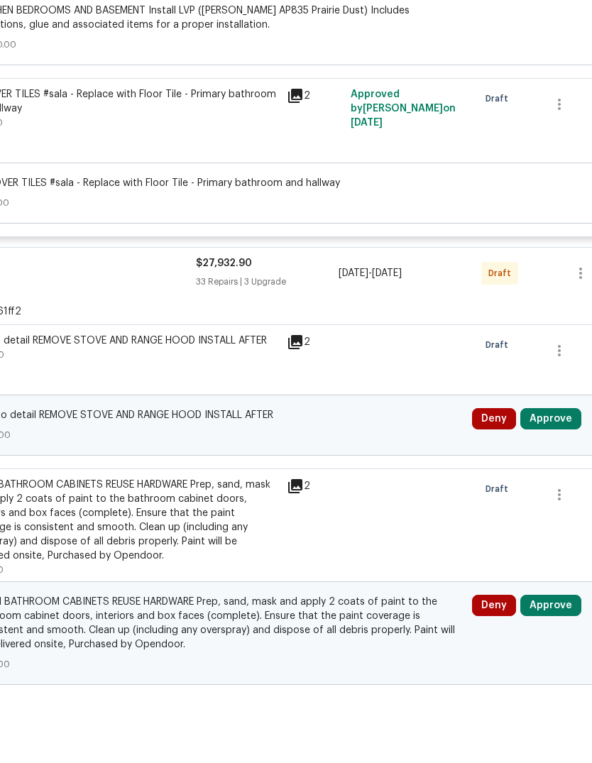
click at [558, 486] on button "Approve" at bounding box center [550, 496] width 61 height 21
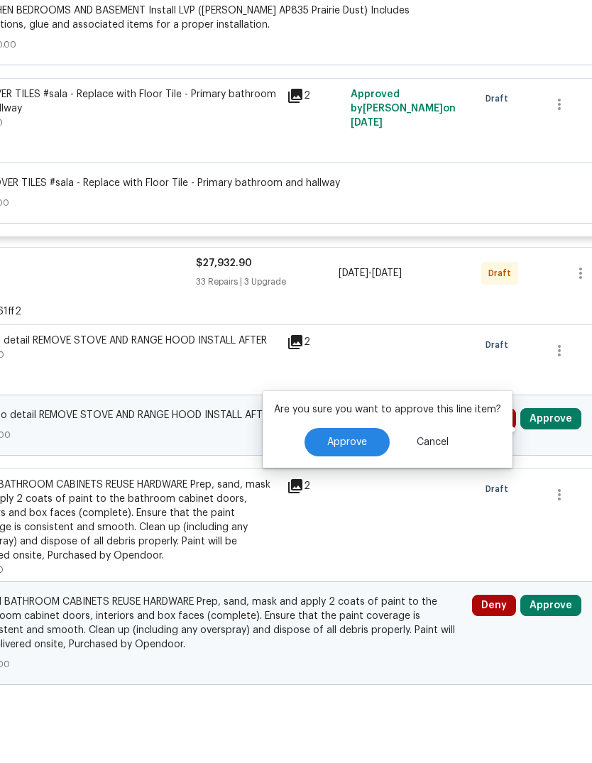
click at [363, 515] on span "Approve" at bounding box center [347, 520] width 40 height 11
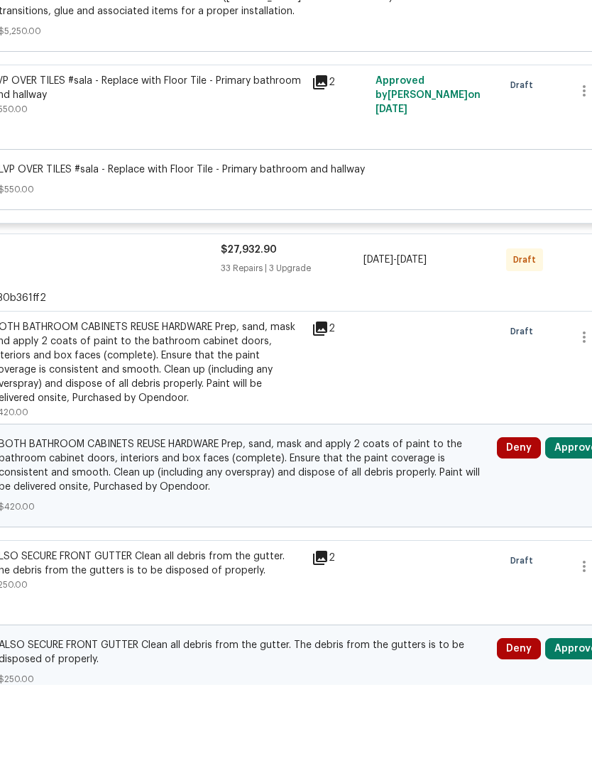
scroll to position [2237, 106]
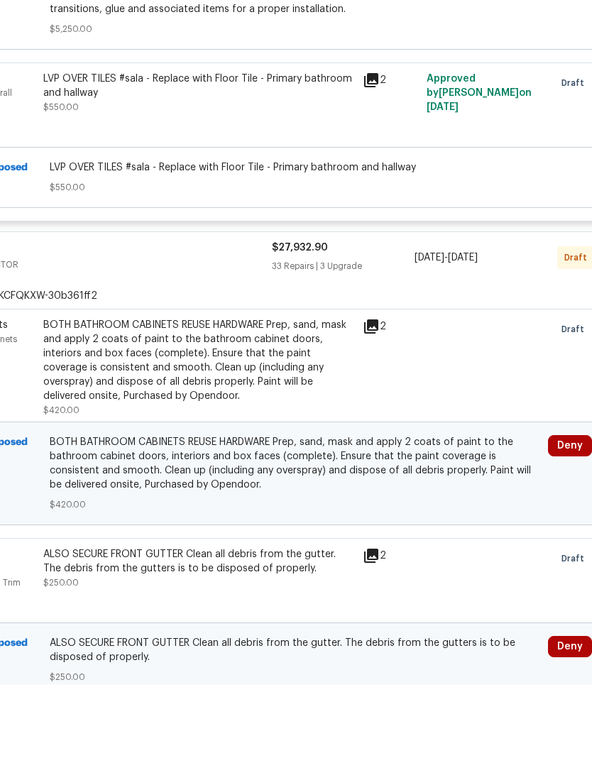
click at [405, 337] on div "33 Repairs | 3 Upgrade" at bounding box center [343, 344] width 143 height 14
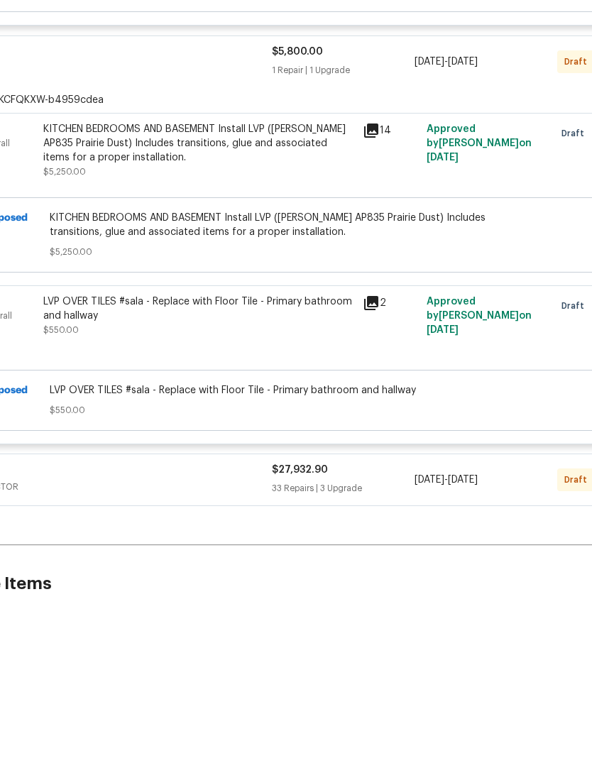
scroll to position [2013, 106]
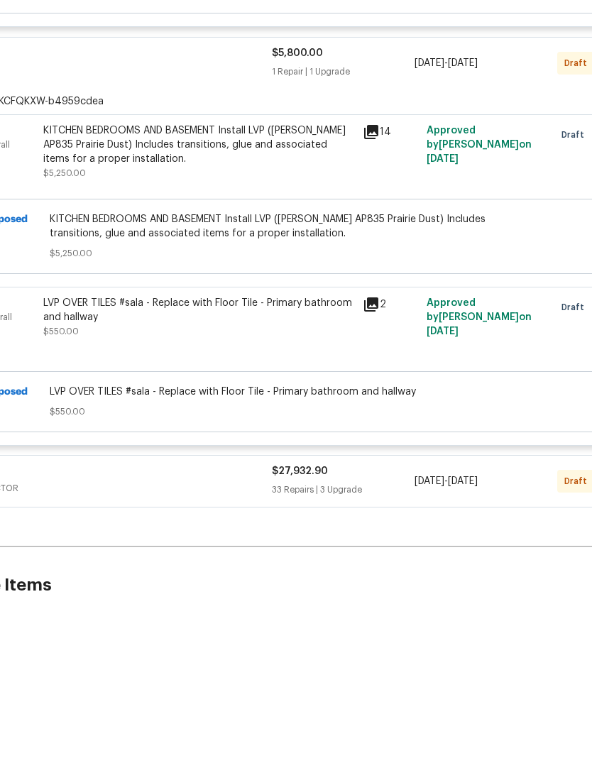
click at [384, 542] on div "$27,932.90 33 Repairs | 3 Upgrade" at bounding box center [343, 559] width 143 height 34
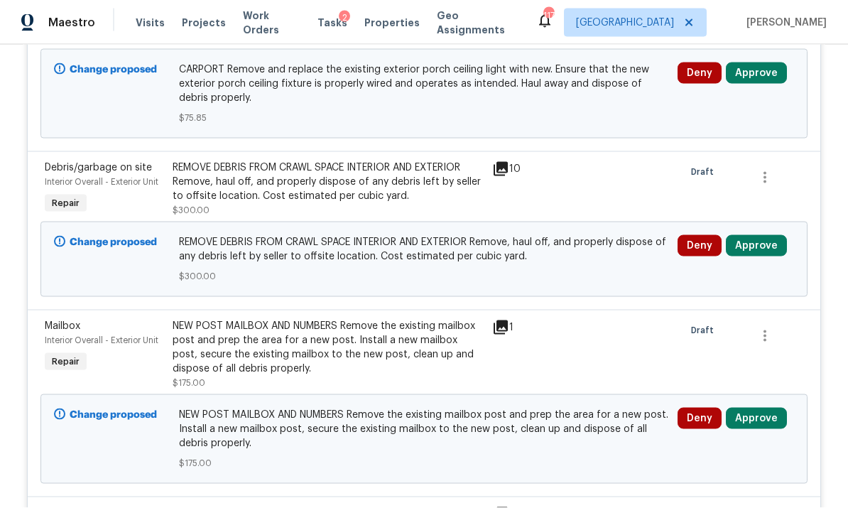
scroll to position [3228, 0]
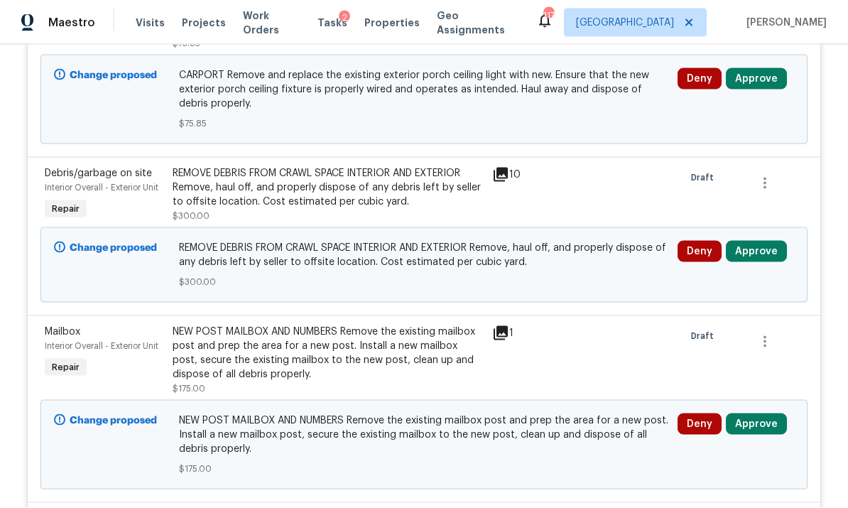
click at [591, 245] on button "Approve" at bounding box center [756, 251] width 61 height 21
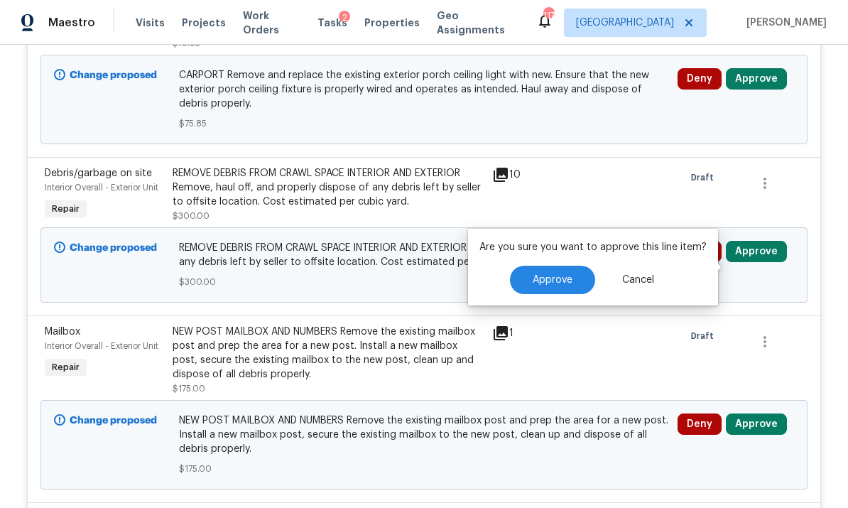
click at [550, 275] on span "Approve" at bounding box center [552, 280] width 40 height 11
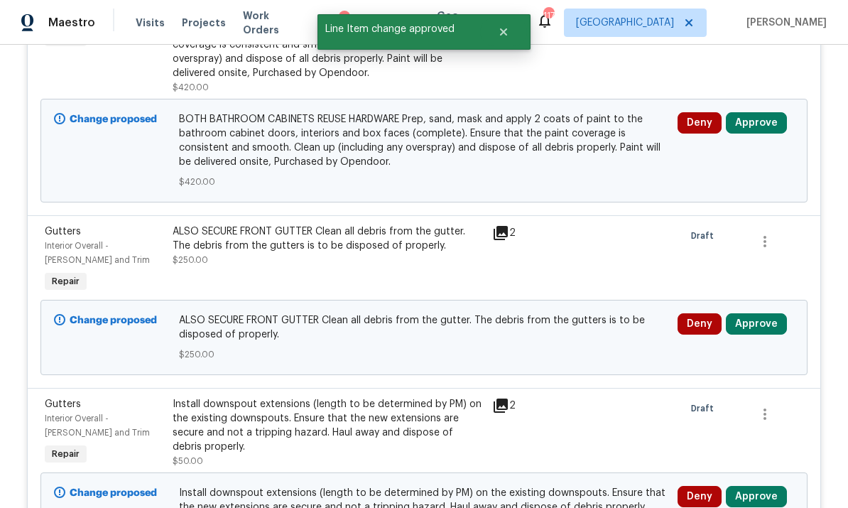
scroll to position [2650, 0]
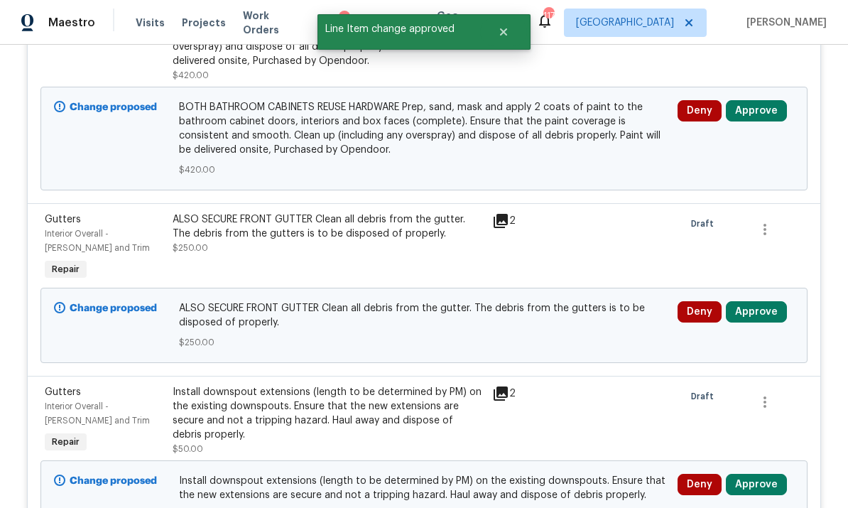
click at [591, 303] on button "Approve" at bounding box center [756, 311] width 61 height 21
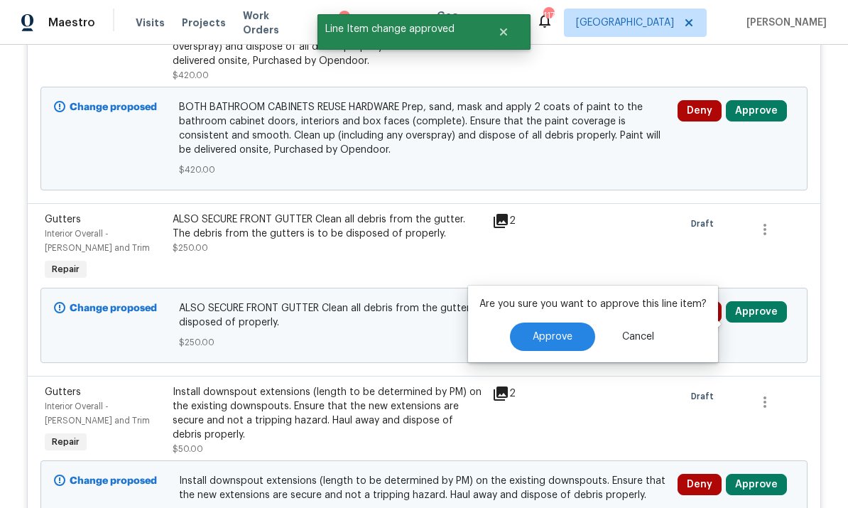
click at [560, 322] on button "Approve" at bounding box center [552, 336] width 85 height 28
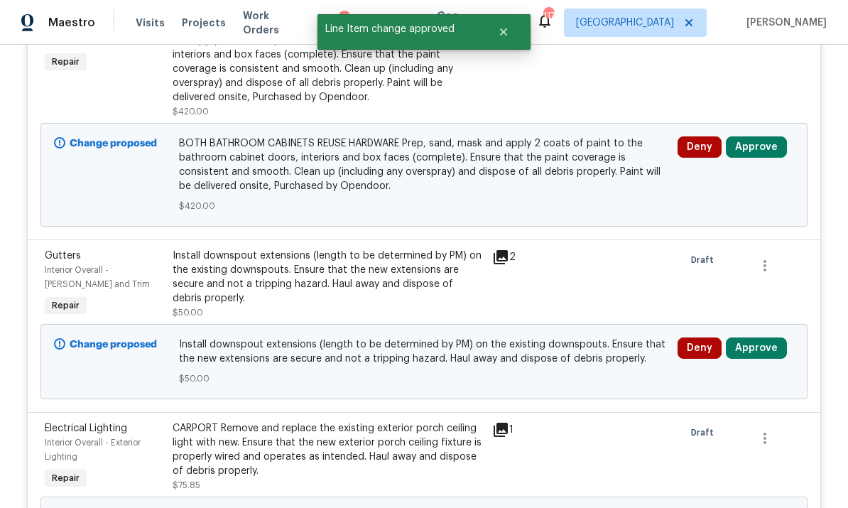
scroll to position [2643, 0]
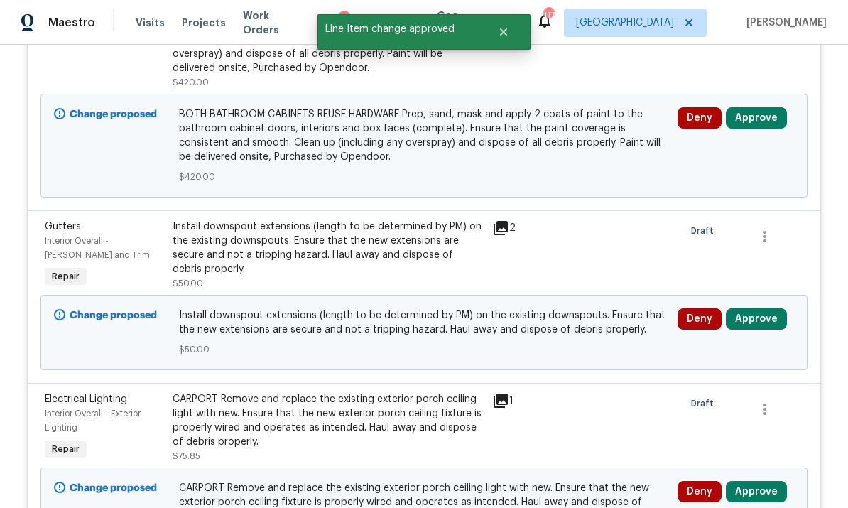
click at [591, 309] on button "Approve" at bounding box center [756, 318] width 61 height 21
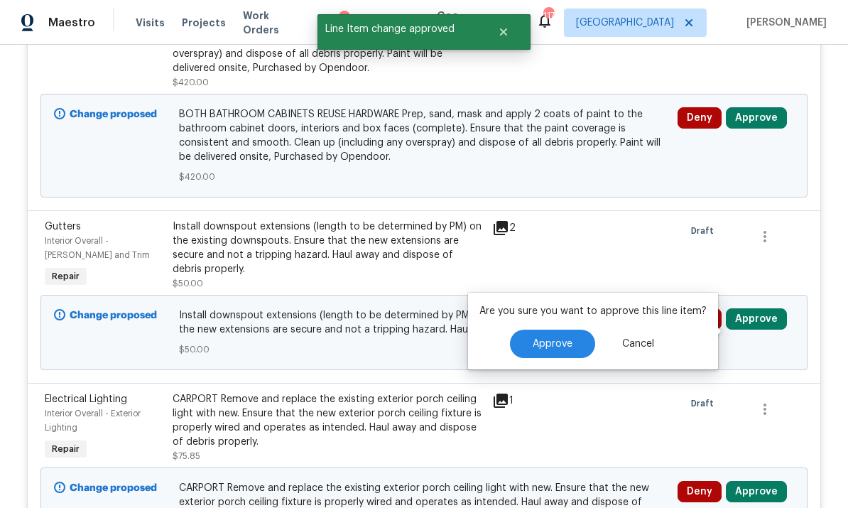
click at [560, 329] on button "Approve" at bounding box center [552, 343] width 85 height 28
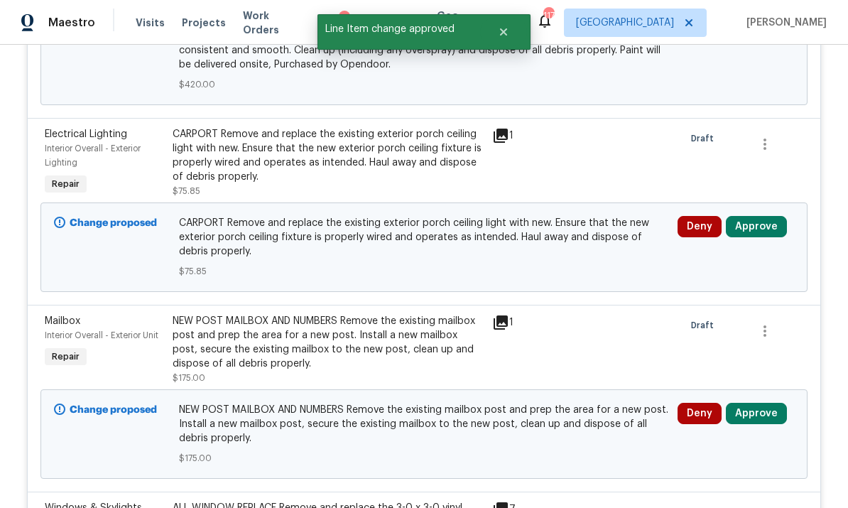
scroll to position [2725, 0]
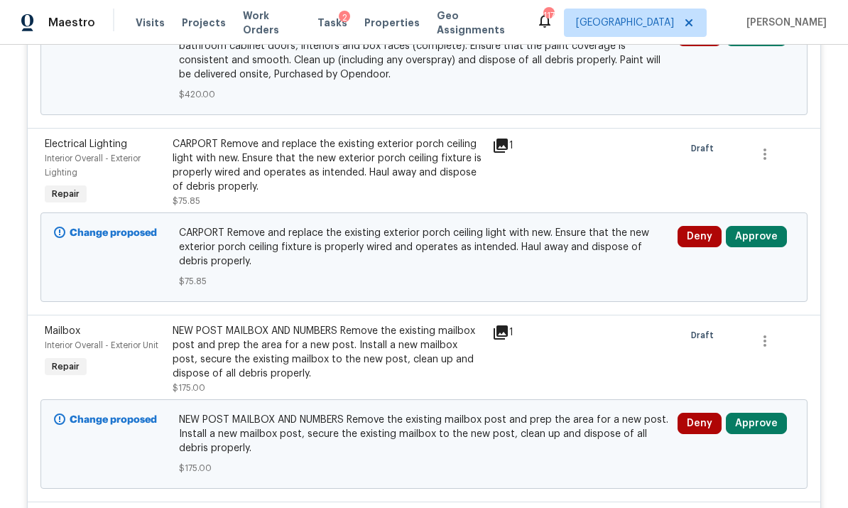
click at [591, 232] on button "Approve" at bounding box center [756, 236] width 61 height 21
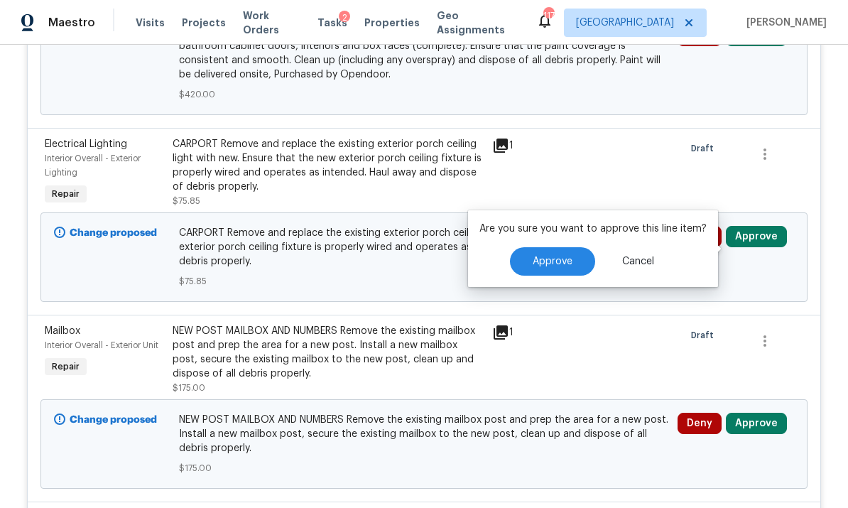
click at [557, 253] on button "Approve" at bounding box center [552, 261] width 85 height 28
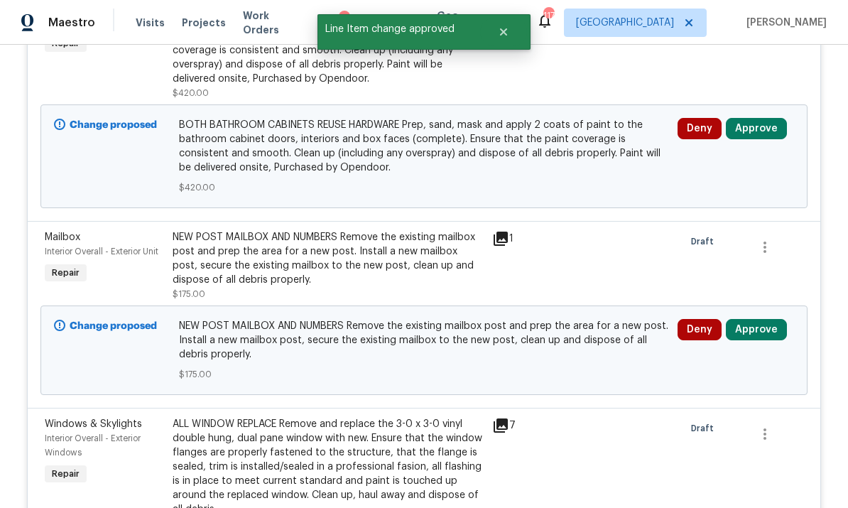
scroll to position [2632, 0]
click at [591, 324] on button "Approve" at bounding box center [756, 329] width 61 height 21
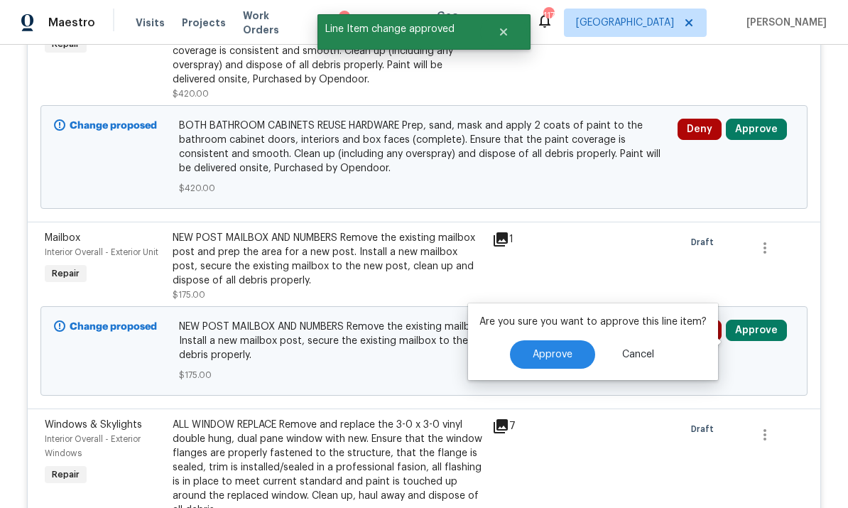
click at [569, 349] on span "Approve" at bounding box center [552, 354] width 40 height 11
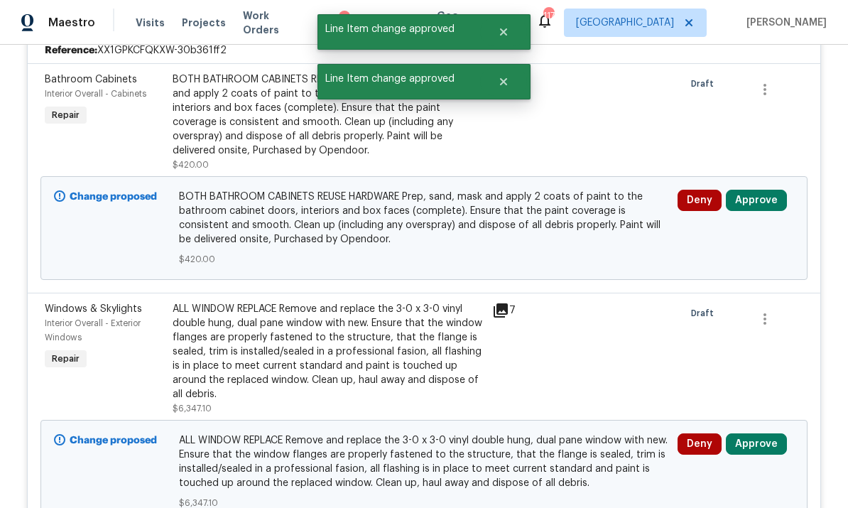
scroll to position [2638, 0]
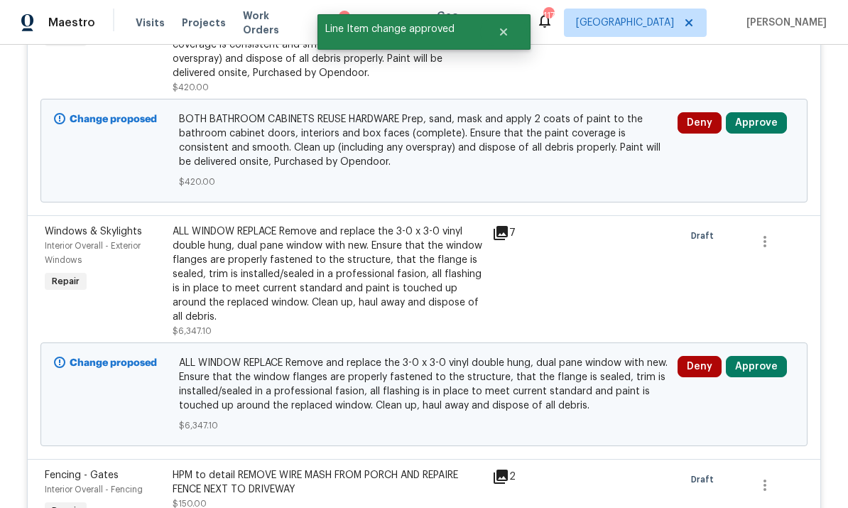
click at [503, 226] on icon at bounding box center [500, 233] width 14 height 14
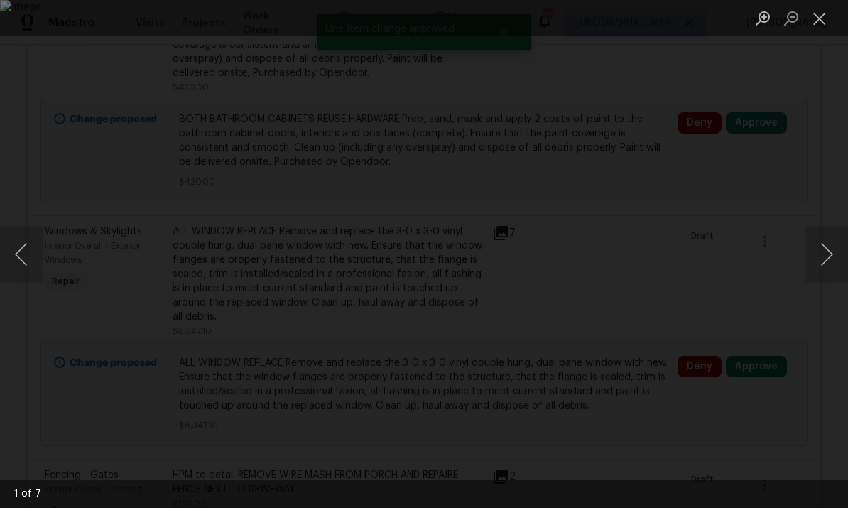
click at [591, 253] on button "Next image" at bounding box center [826, 254] width 43 height 57
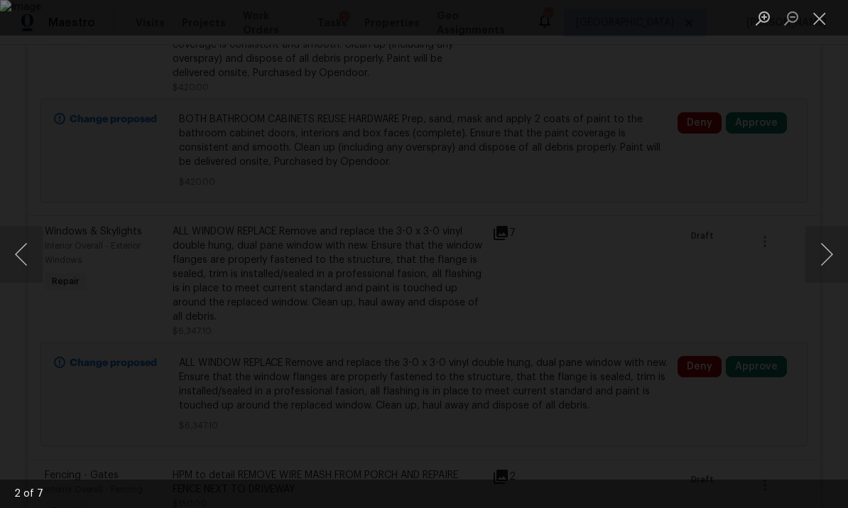
click at [591, 248] on button "Next image" at bounding box center [826, 254] width 43 height 57
click at [591, 244] on button "Next image" at bounding box center [826, 254] width 43 height 57
click at [591, 240] on button "Next image" at bounding box center [826, 254] width 43 height 57
click at [591, 239] on button "Next image" at bounding box center [826, 254] width 43 height 57
click at [591, 14] on button "Close lightbox" at bounding box center [819, 18] width 28 height 25
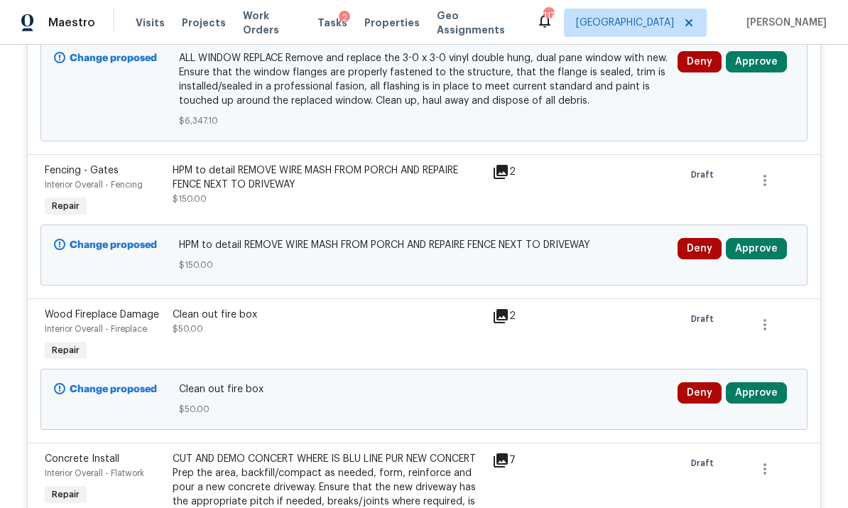
scroll to position [2950, 0]
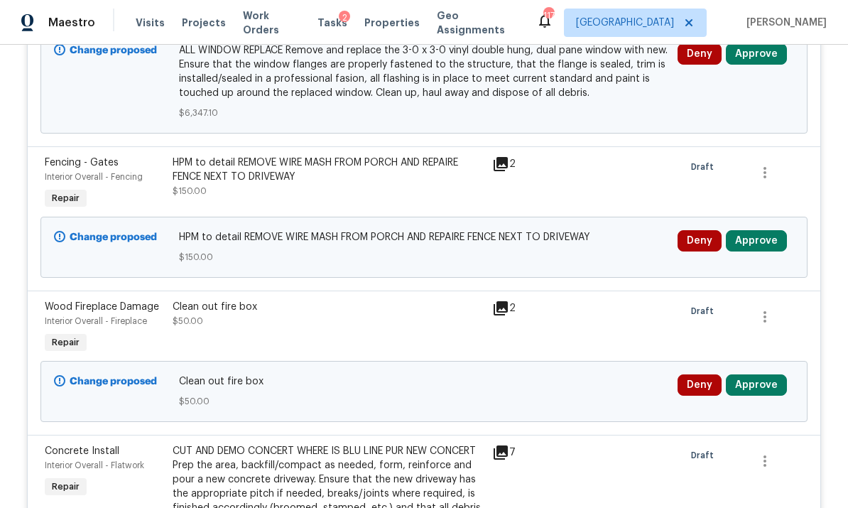
click at [591, 233] on button "Approve" at bounding box center [756, 240] width 61 height 21
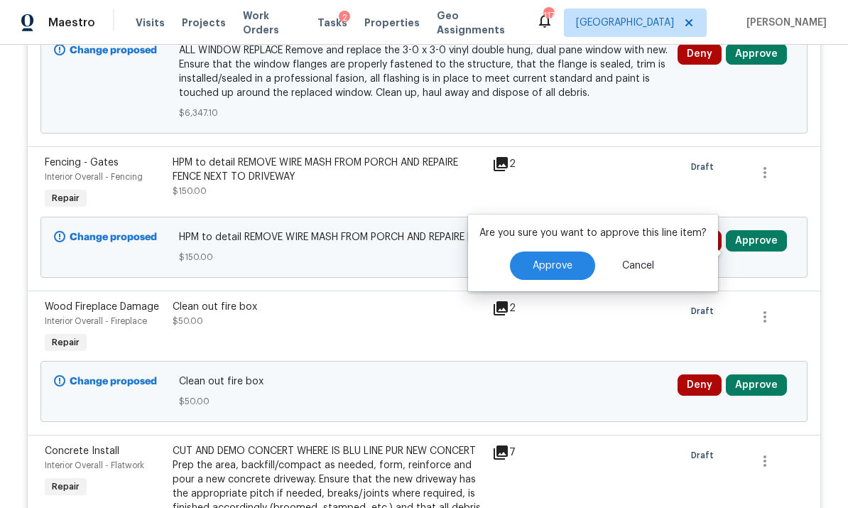
click at [545, 261] on span "Approve" at bounding box center [552, 266] width 40 height 11
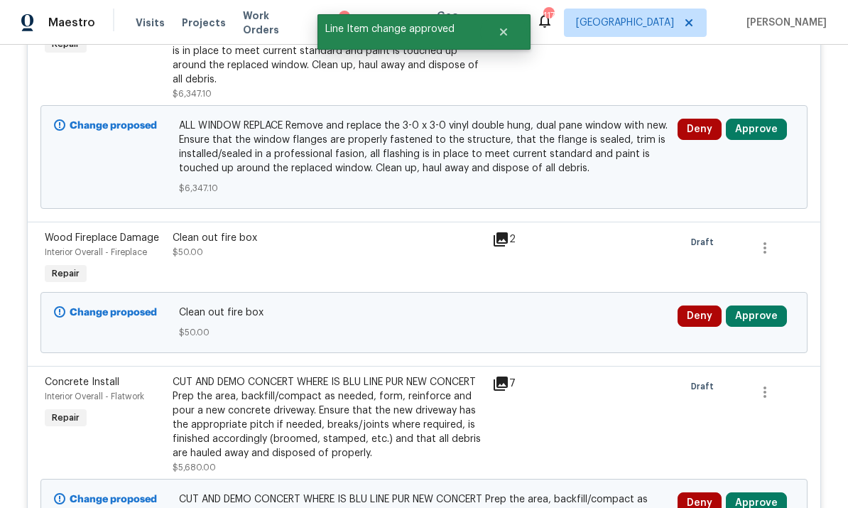
scroll to position [2943, 0]
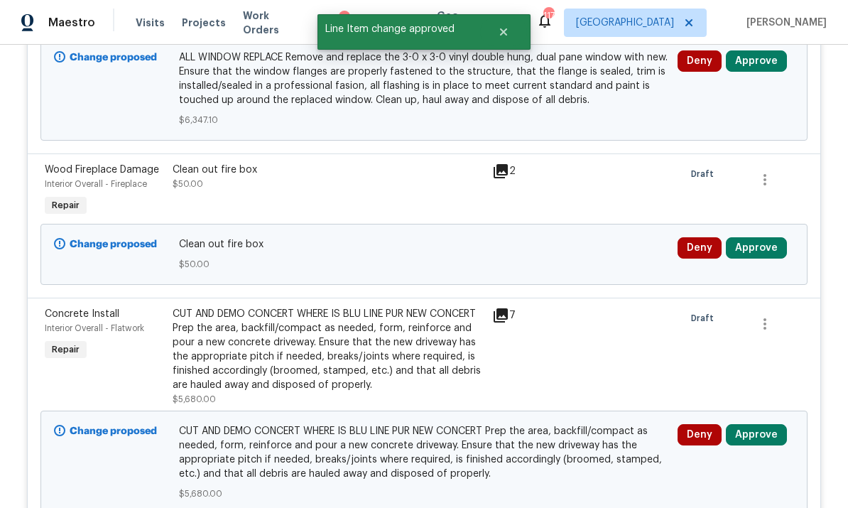
click at [591, 264] on div "Deny Approve" at bounding box center [735, 254] width 125 height 43
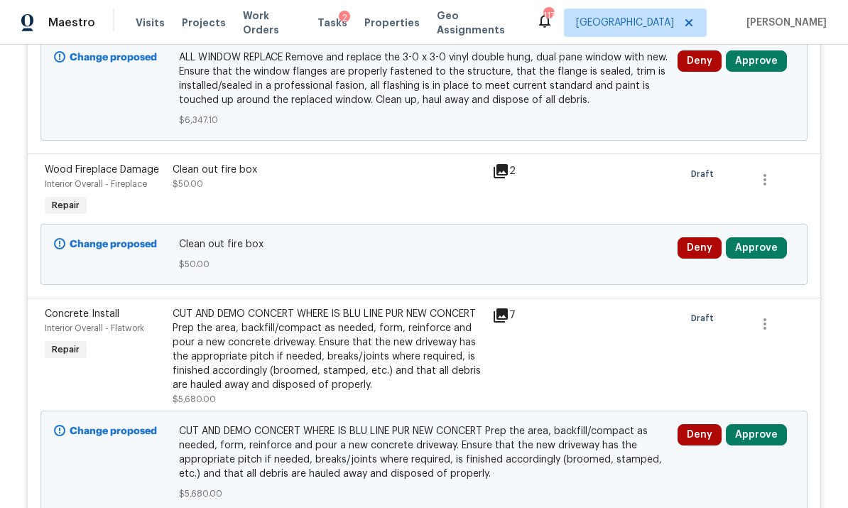
click at [591, 247] on button "Approve" at bounding box center [756, 247] width 61 height 21
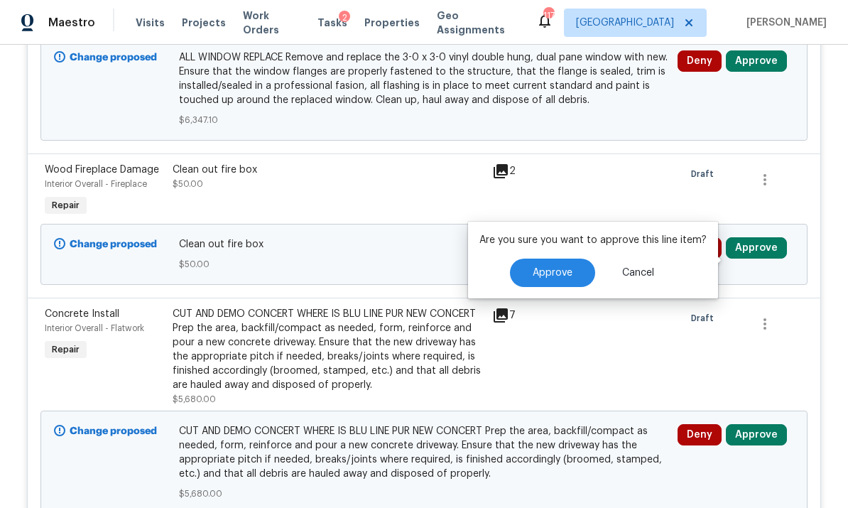
click at [559, 268] on span "Approve" at bounding box center [552, 273] width 40 height 11
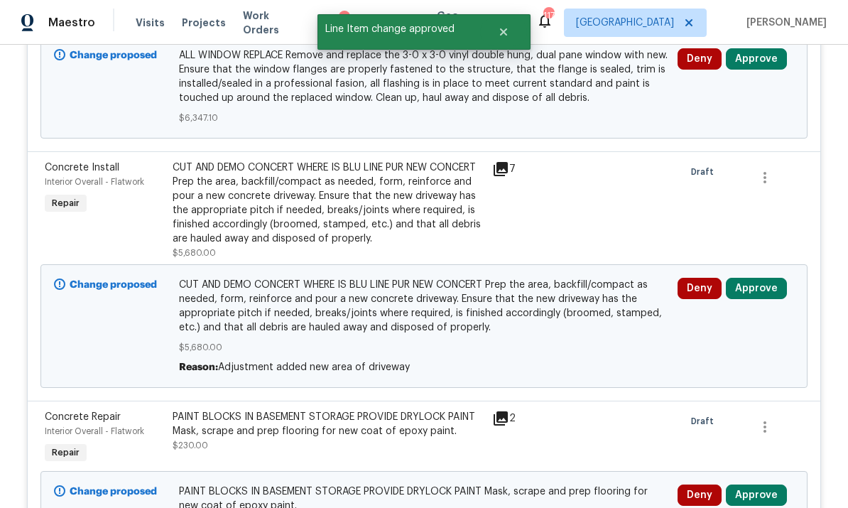
scroll to position [2964, 0]
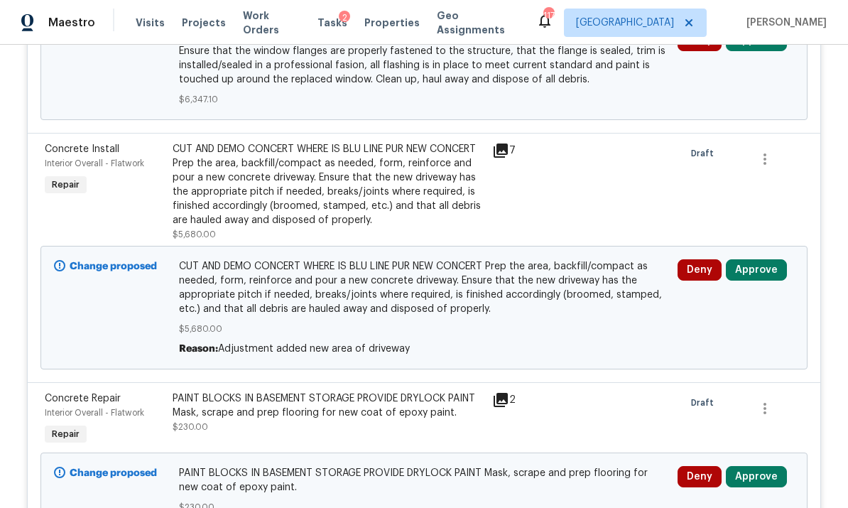
click at [498, 145] on icon at bounding box center [500, 150] width 14 height 14
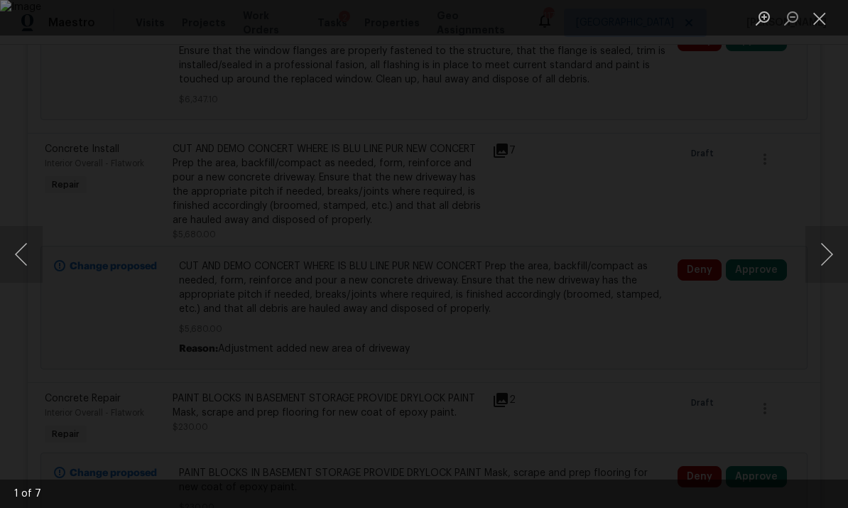
click at [591, 253] on button "Next image" at bounding box center [826, 254] width 43 height 57
click at [591, 21] on button "Close lightbox" at bounding box center [819, 18] width 28 height 25
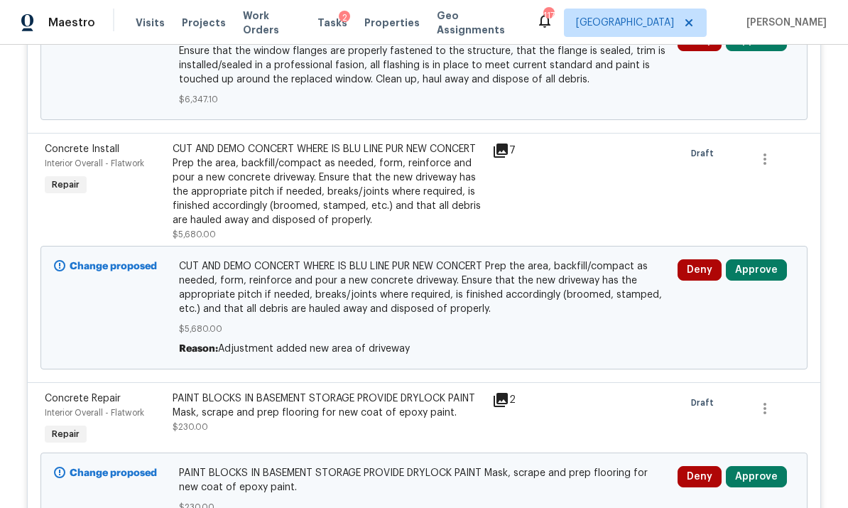
click at [591, 268] on button "Approve" at bounding box center [756, 269] width 61 height 21
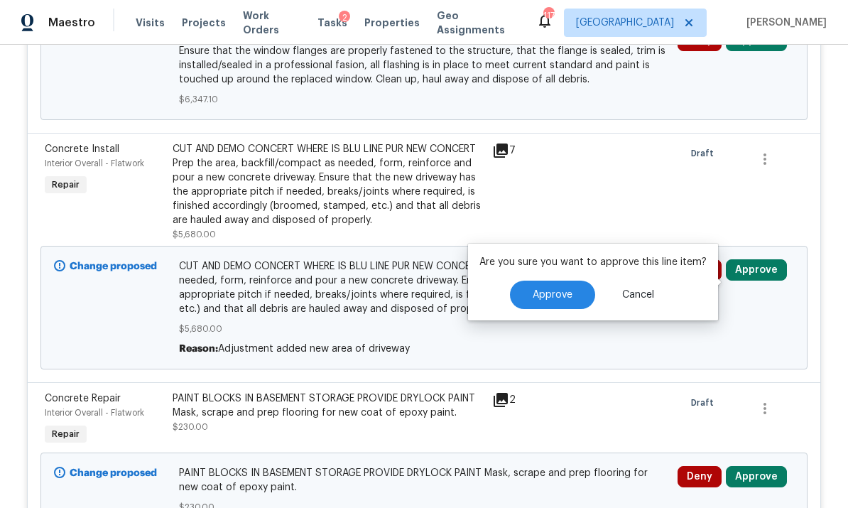
click at [545, 290] on span "Approve" at bounding box center [552, 295] width 40 height 11
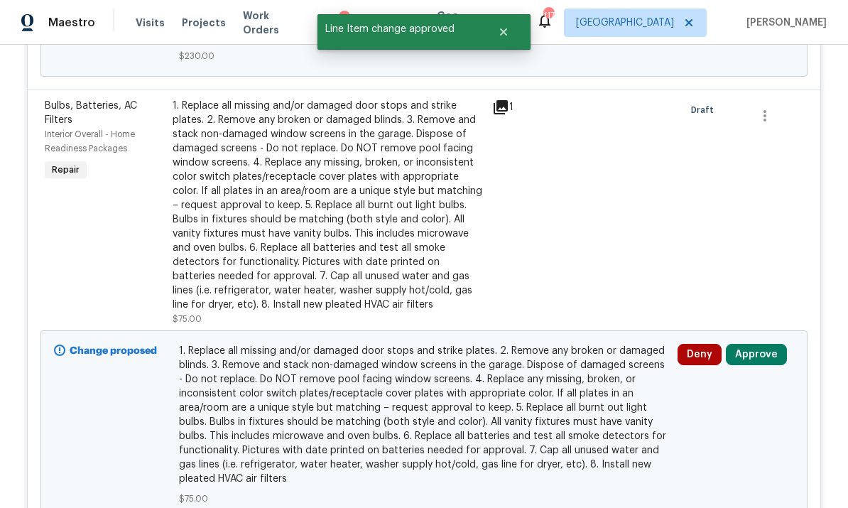
scroll to position [3165, 0]
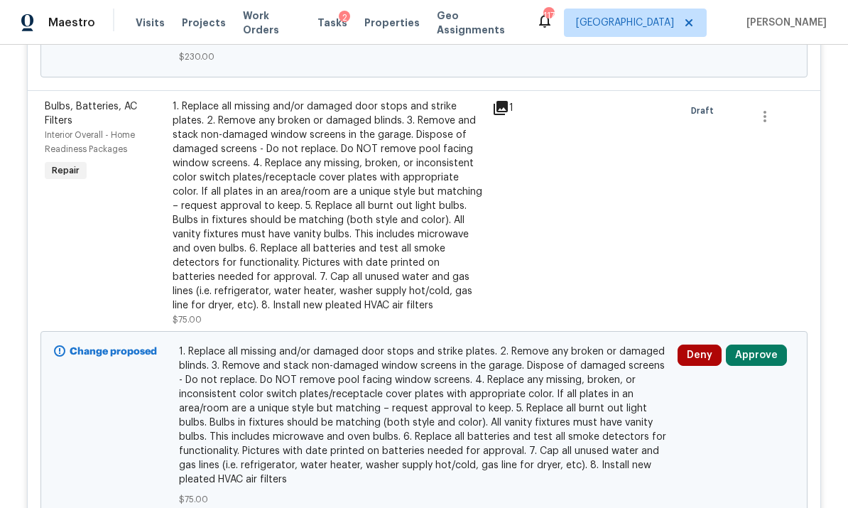
click at [591, 352] on button "Approve" at bounding box center [756, 354] width 61 height 21
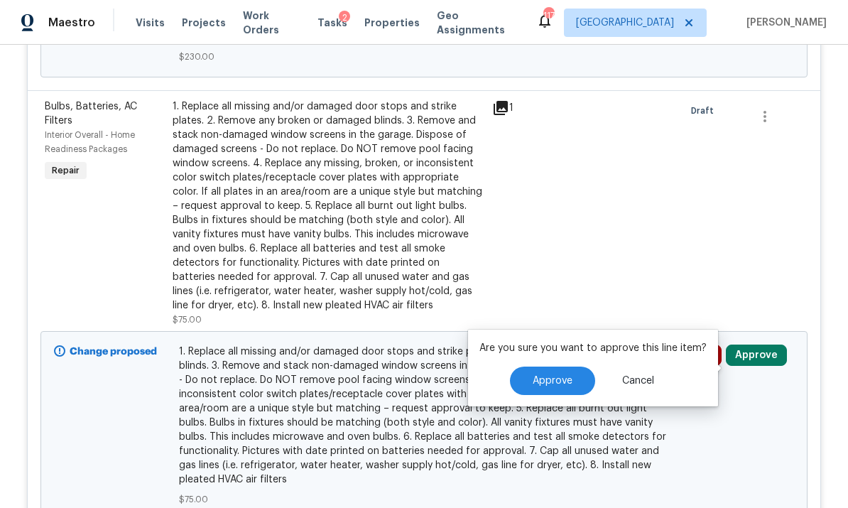
click at [559, 376] on span "Approve" at bounding box center [552, 381] width 40 height 11
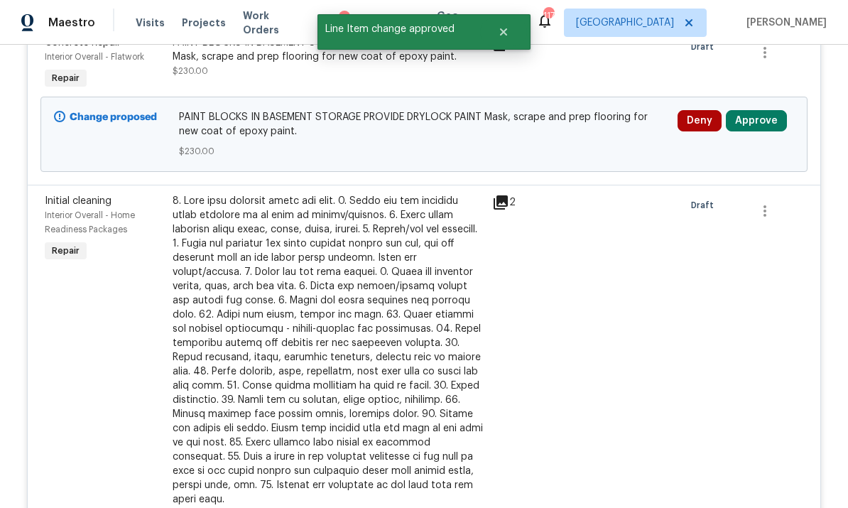
scroll to position [3070, 0]
click at [591, 122] on button "Approve" at bounding box center [756, 121] width 61 height 21
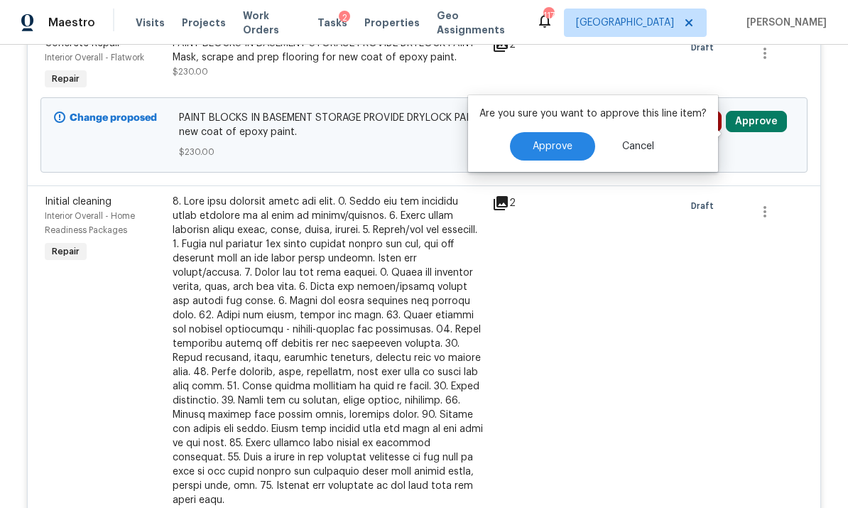
click at [563, 132] on button "Approve" at bounding box center [552, 146] width 85 height 28
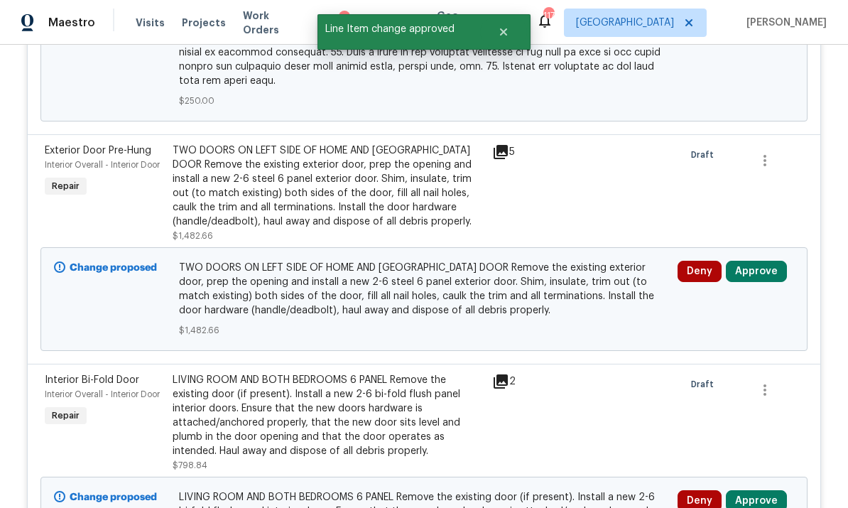
scroll to position [3567, 0]
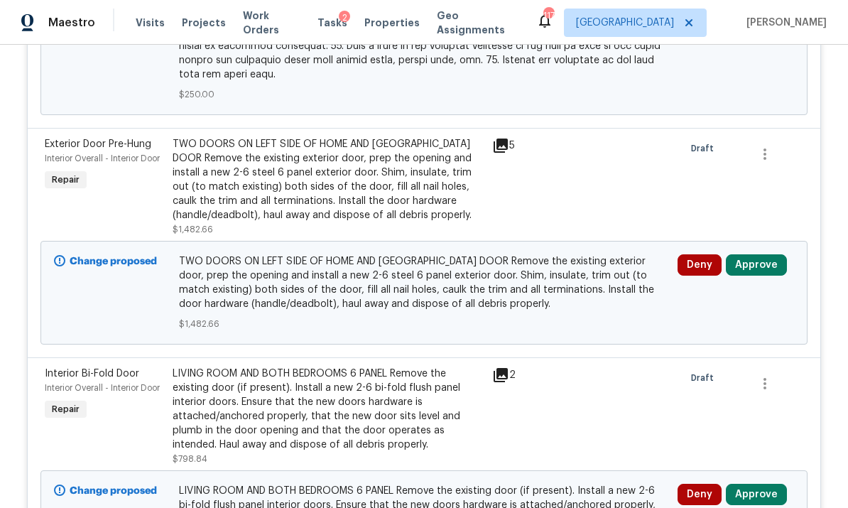
click at [497, 138] on icon at bounding box center [500, 145] width 14 height 14
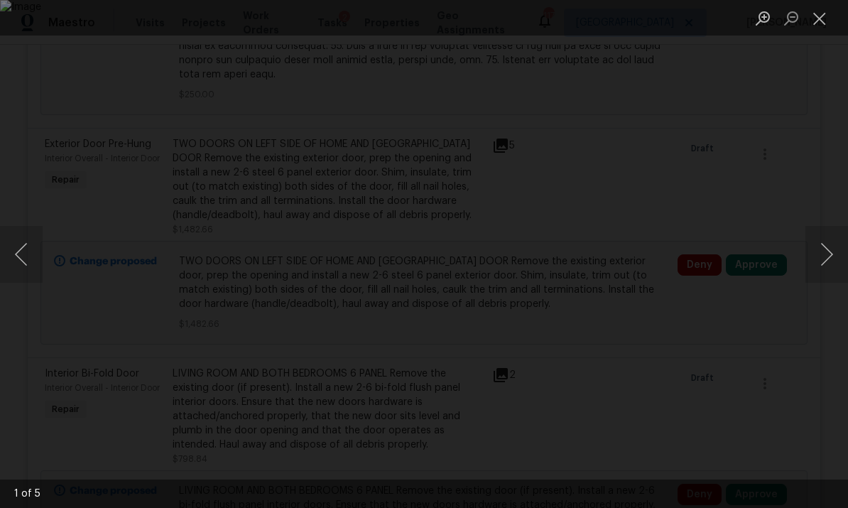
click at [591, 249] on button "Next image" at bounding box center [826, 254] width 43 height 57
click at [591, 240] on button "Next image" at bounding box center [826, 254] width 43 height 57
click at [591, 23] on button "Close lightbox" at bounding box center [819, 18] width 28 height 25
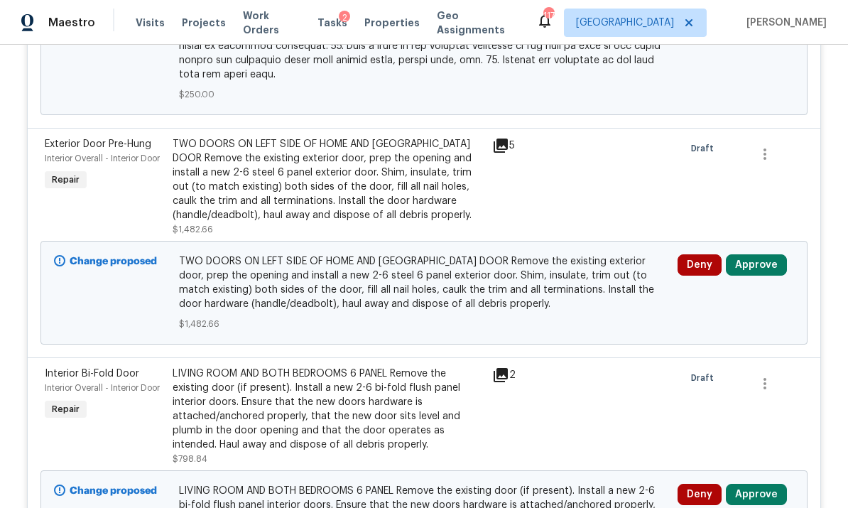
click at [591, 241] on div "Change proposed TWO DOORS ON LEFT SIDE OF HOME AND CARPORT DOOR Remove the exis…" at bounding box center [423, 293] width 767 height 104
click at [591, 254] on button "Approve" at bounding box center [756, 264] width 61 height 21
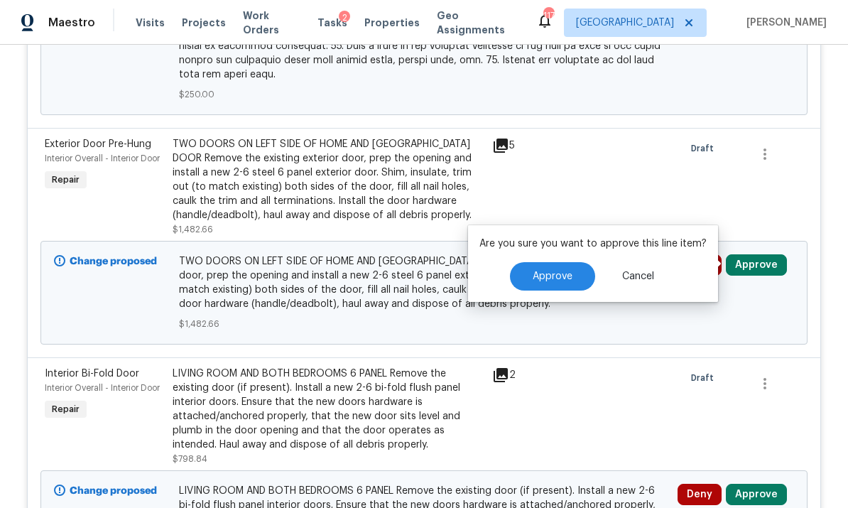
click at [562, 271] on span "Approve" at bounding box center [552, 276] width 40 height 11
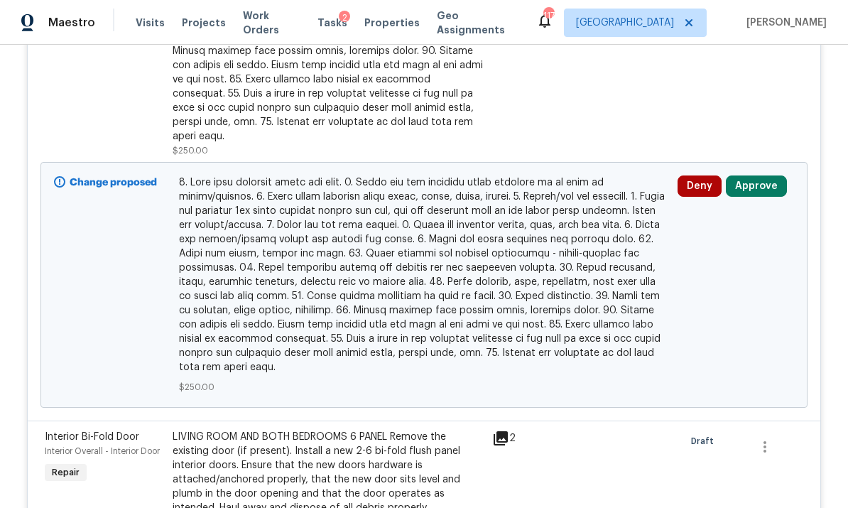
scroll to position [3260, 0]
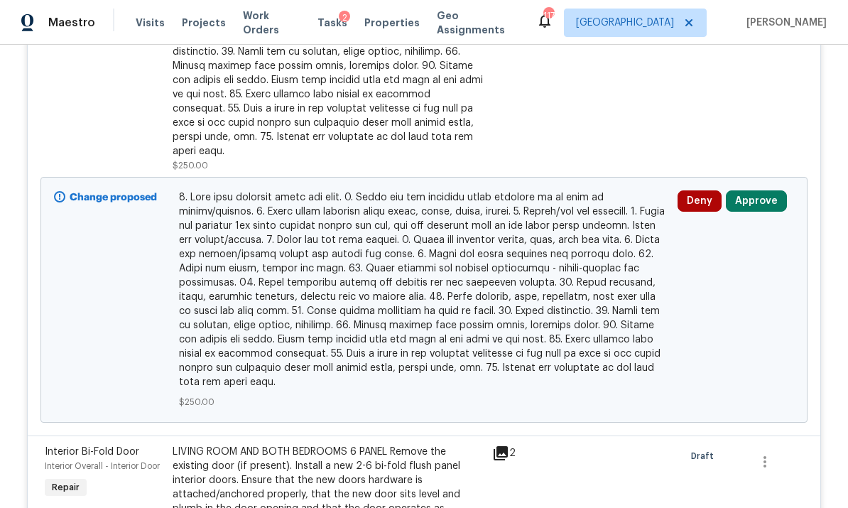
click at [591, 190] on button "Approve" at bounding box center [756, 200] width 61 height 21
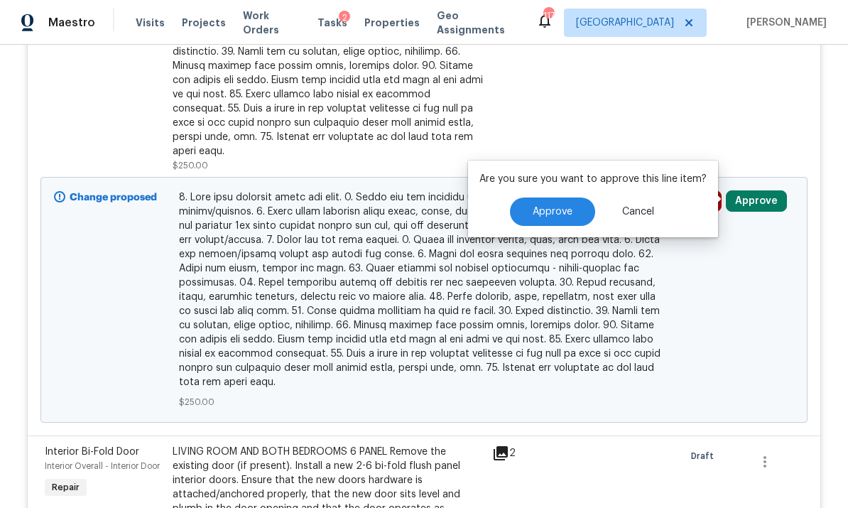
click at [566, 207] on span "Approve" at bounding box center [552, 212] width 40 height 11
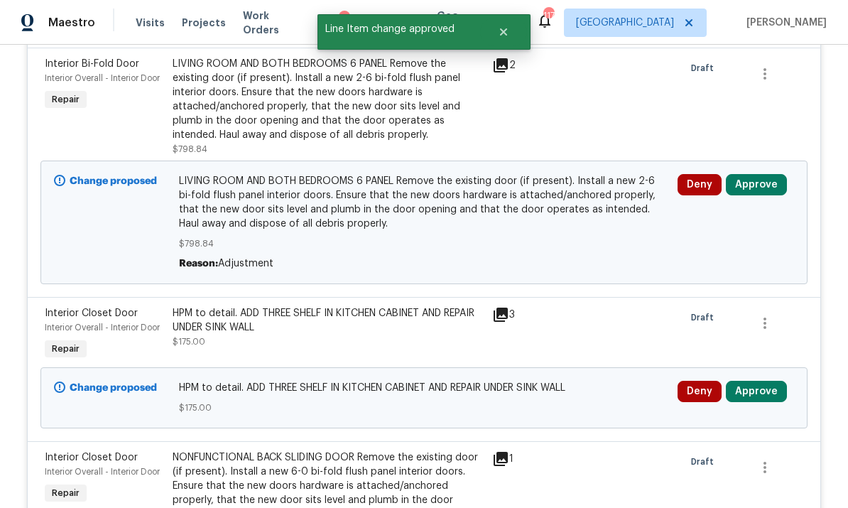
scroll to position [3046, 0]
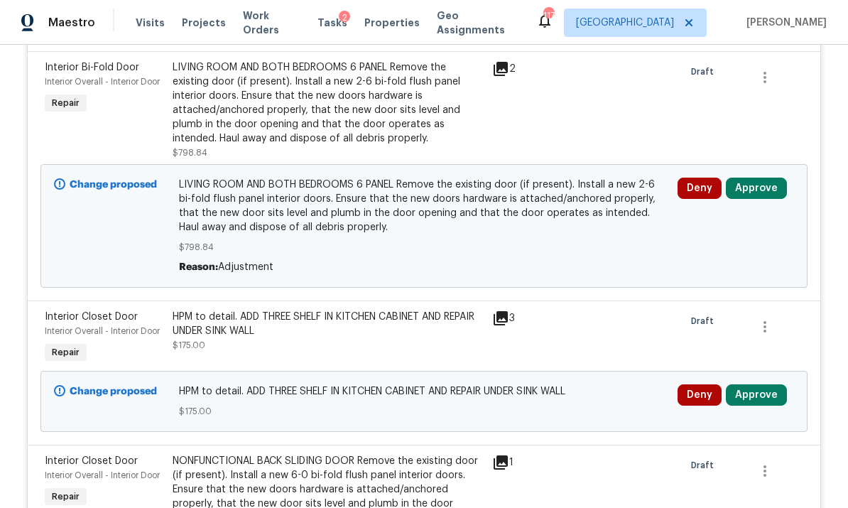
click at [591, 385] on button "Approve" at bounding box center [756, 394] width 61 height 21
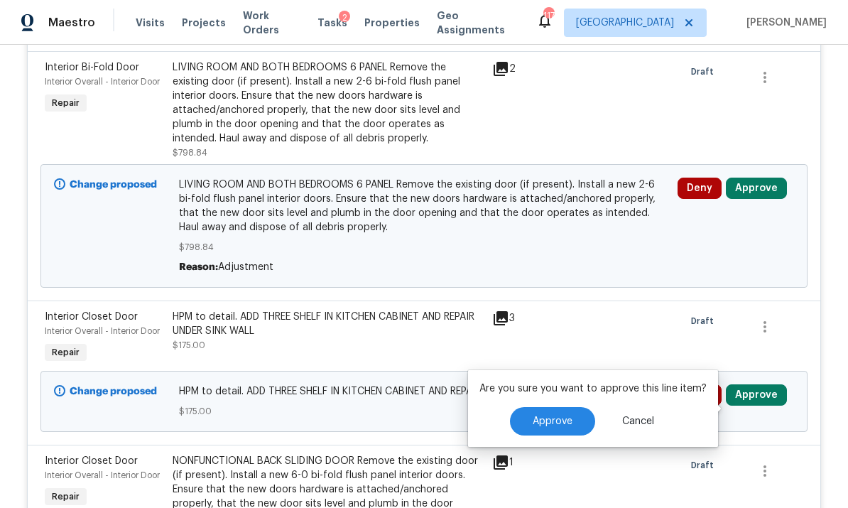
click at [581, 407] on button "Approve" at bounding box center [552, 421] width 85 height 28
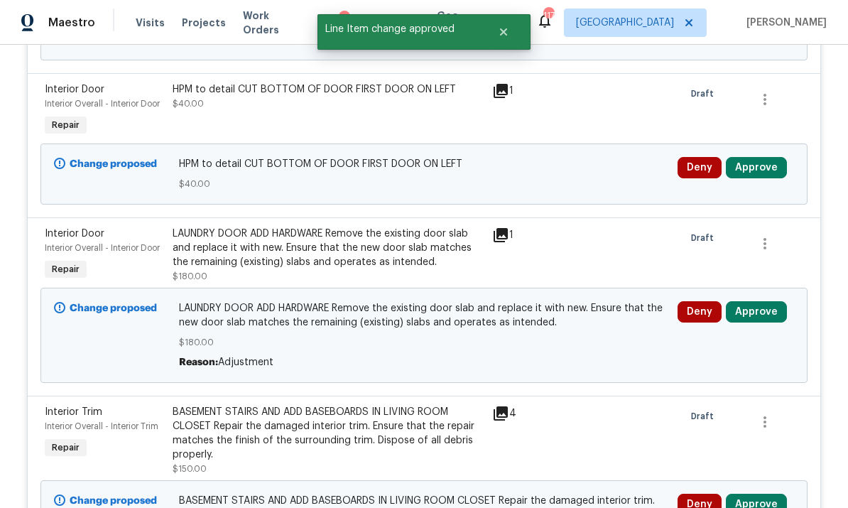
scroll to position [3482, 0]
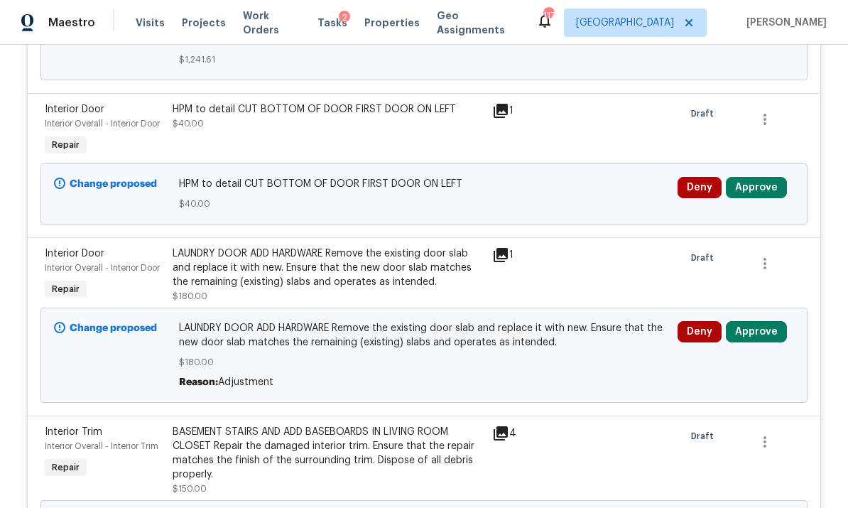
click at [591, 182] on button "Approve" at bounding box center [756, 187] width 61 height 21
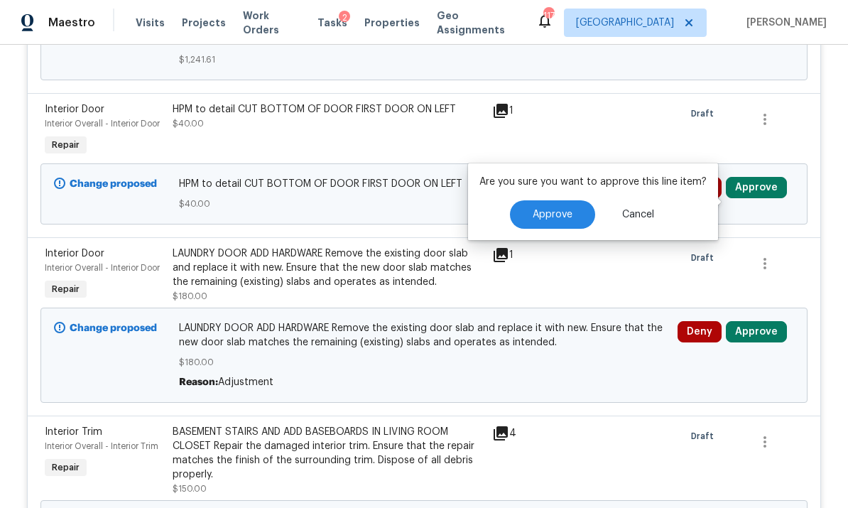
click at [560, 209] on span "Approve" at bounding box center [552, 214] width 40 height 11
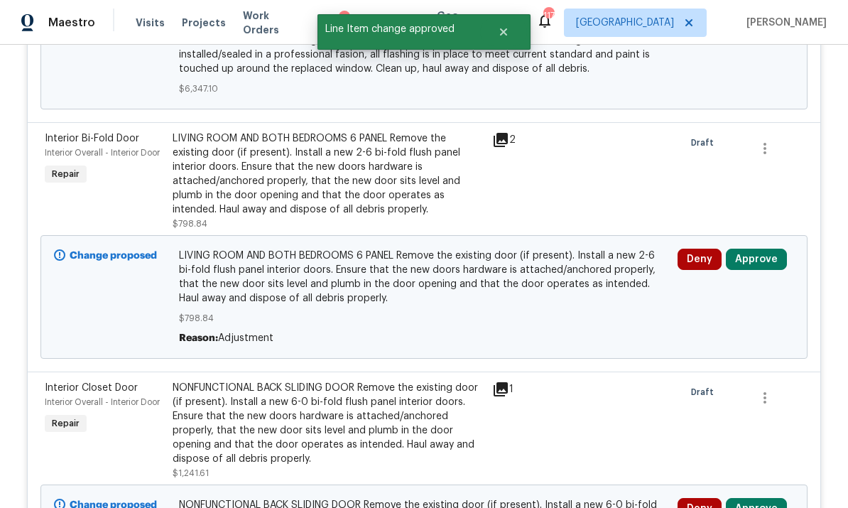
scroll to position [3127, 0]
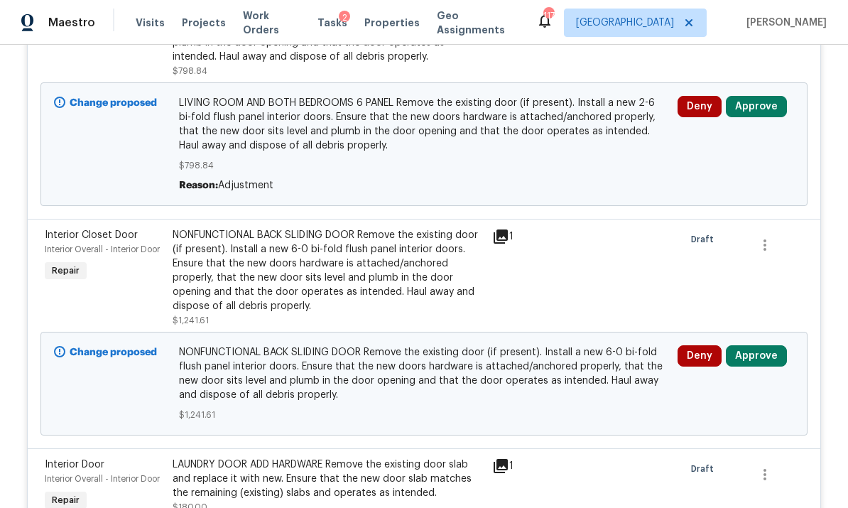
click at [495, 234] on icon at bounding box center [500, 236] width 14 height 14
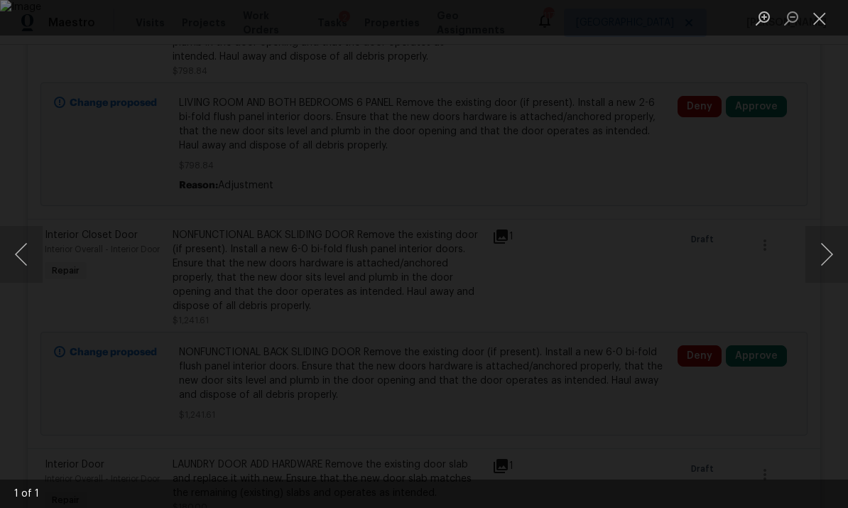
click at [591, 29] on button "Close lightbox" at bounding box center [819, 18] width 28 height 25
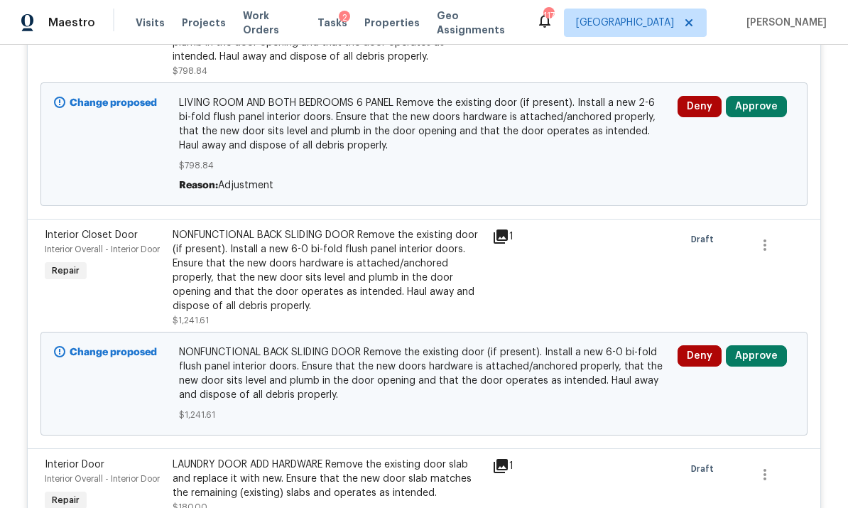
click at [591, 350] on button "Approve" at bounding box center [756, 355] width 61 height 21
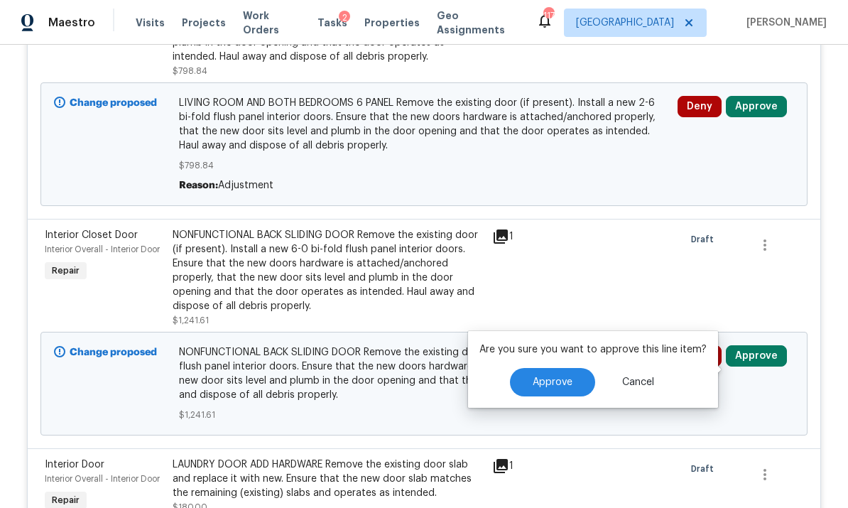
click at [532, 377] on span "Approve" at bounding box center [552, 382] width 40 height 11
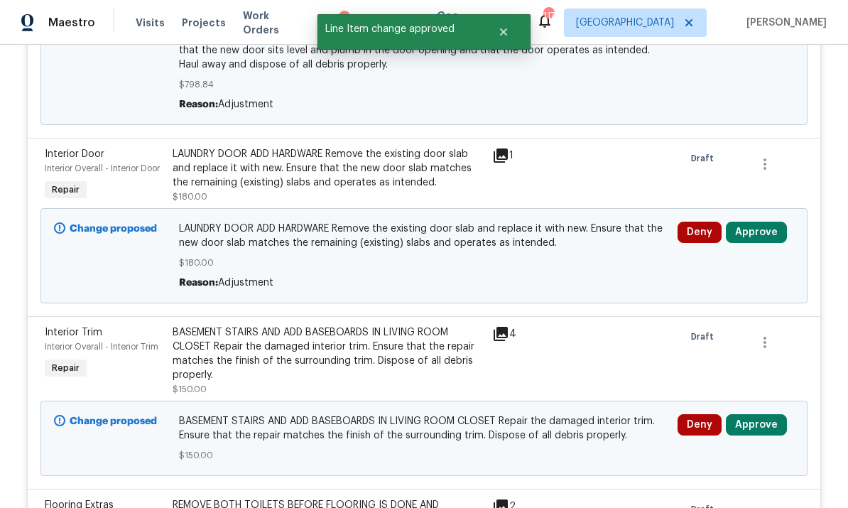
scroll to position [3219, 0]
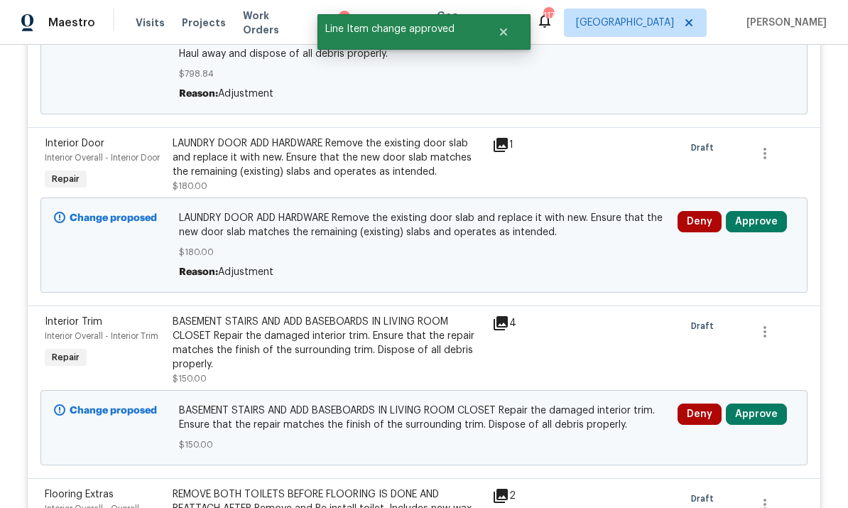
click at [591, 220] on button "Approve" at bounding box center [756, 221] width 61 height 21
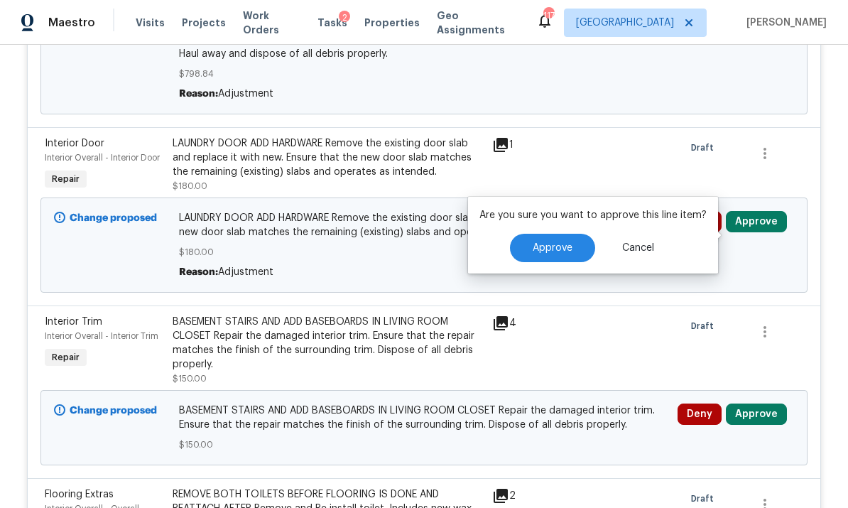
click at [550, 243] on span "Approve" at bounding box center [552, 248] width 40 height 11
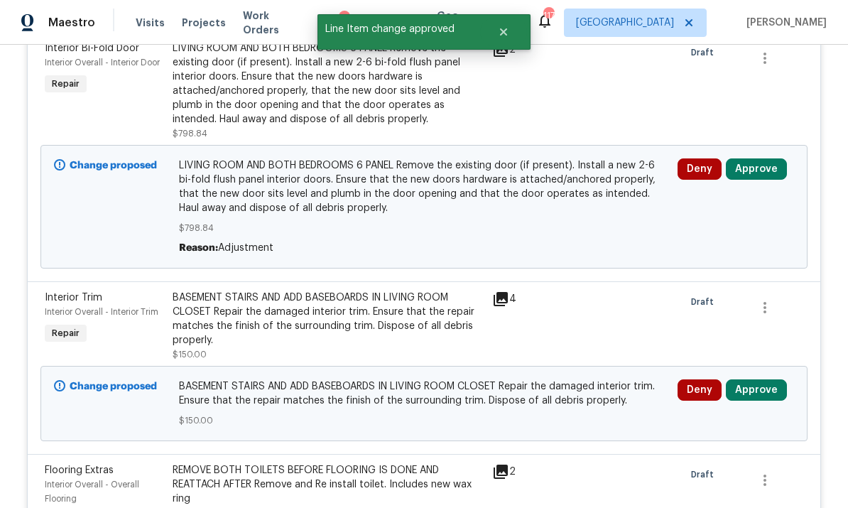
scroll to position [3071, 0]
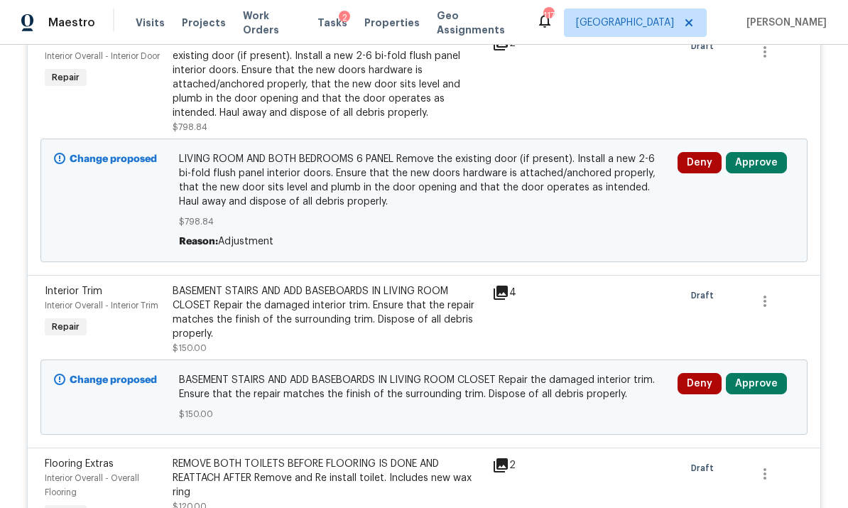
click at [591, 385] on button "Approve" at bounding box center [756, 383] width 61 height 21
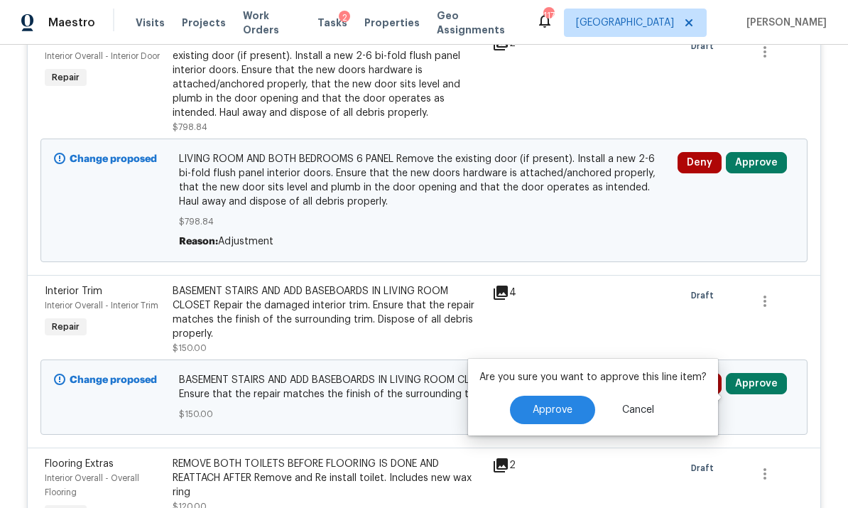
click at [548, 405] on span "Approve" at bounding box center [552, 410] width 40 height 11
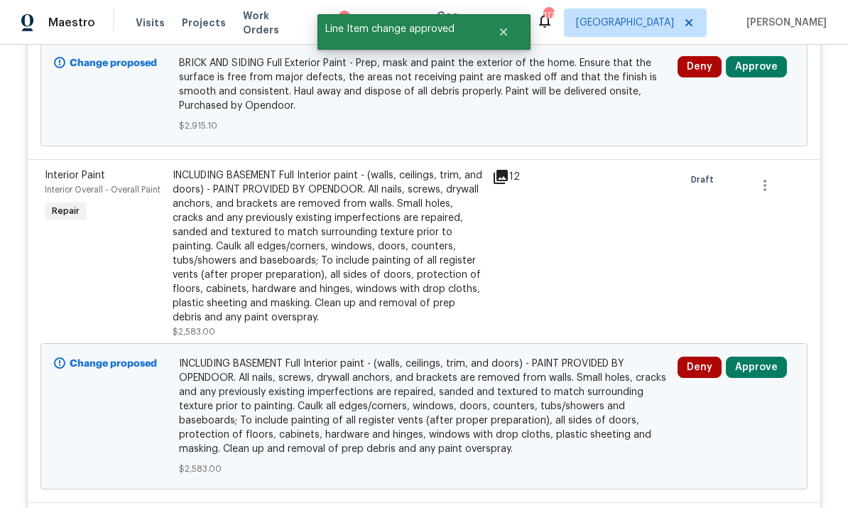
scroll to position [3880, 0]
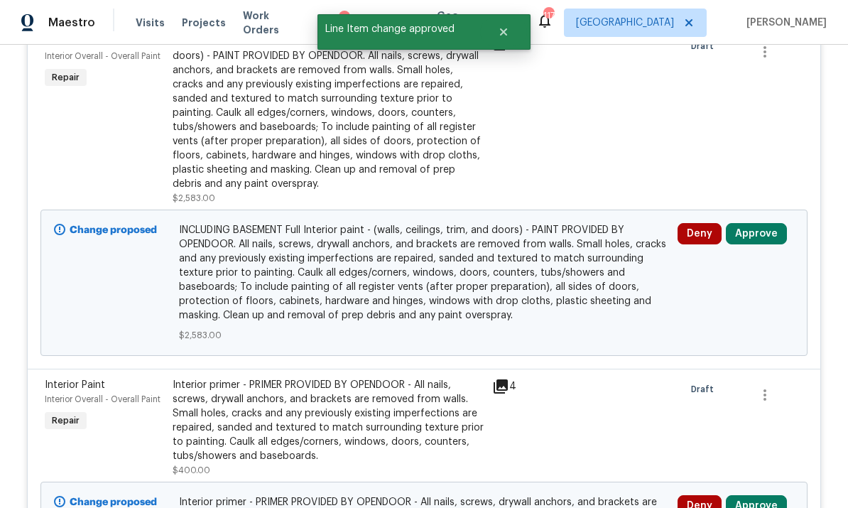
click at [591, 235] on button "Approve" at bounding box center [756, 233] width 61 height 21
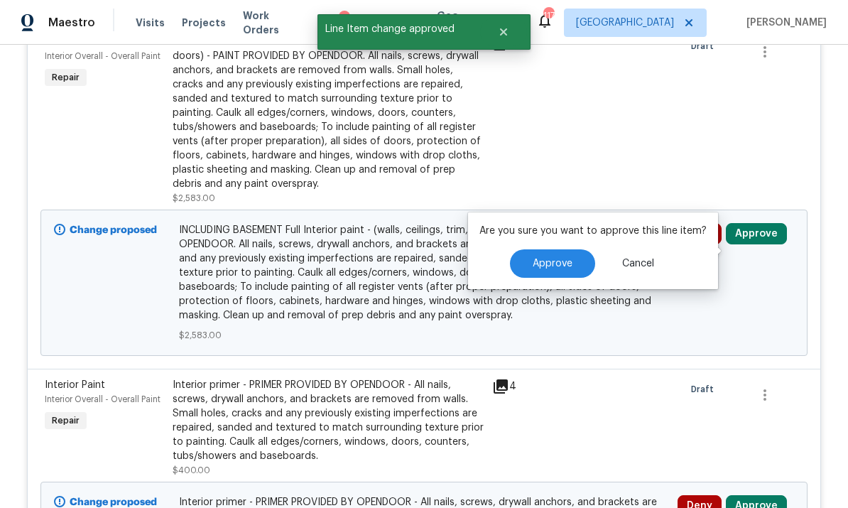
click at [545, 258] on span "Approve" at bounding box center [552, 263] width 40 height 11
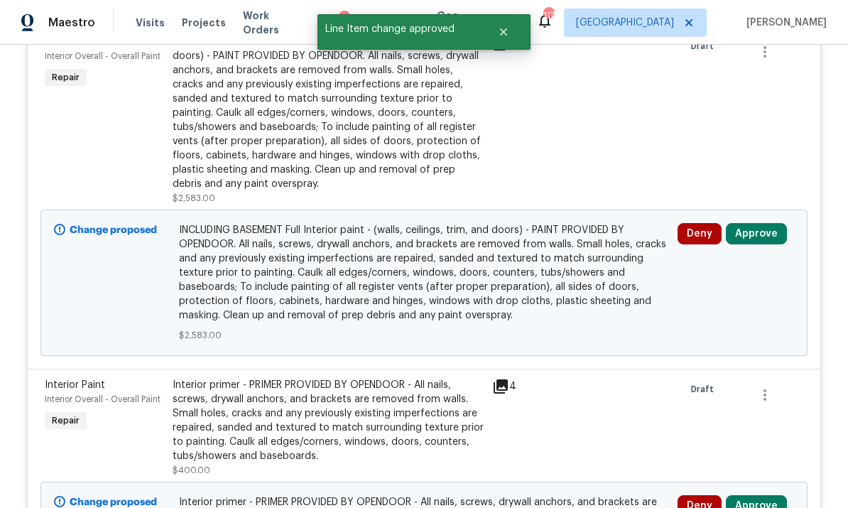
click at [591, 229] on button "Approve" at bounding box center [756, 233] width 61 height 21
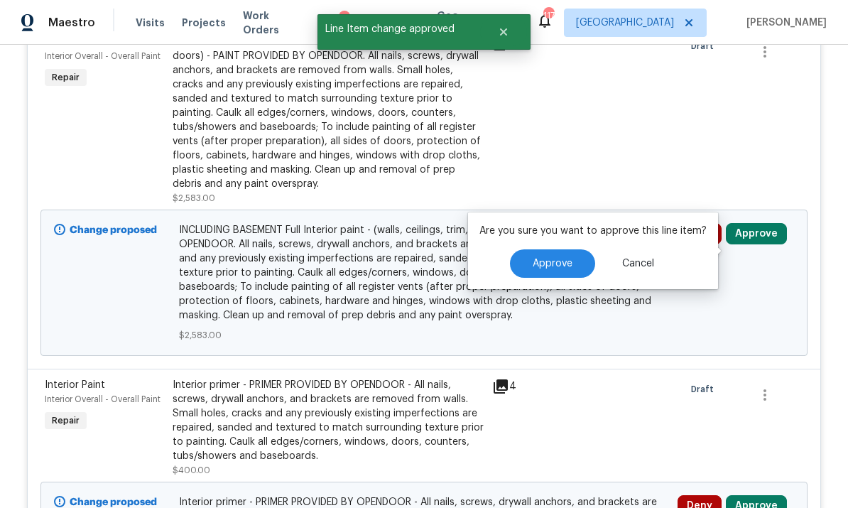
click at [565, 258] on span "Approve" at bounding box center [552, 263] width 40 height 11
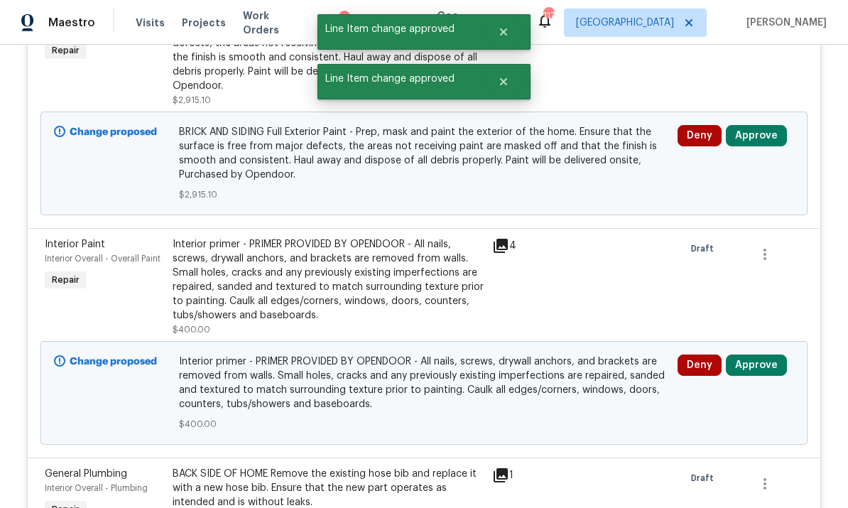
scroll to position [3681, 0]
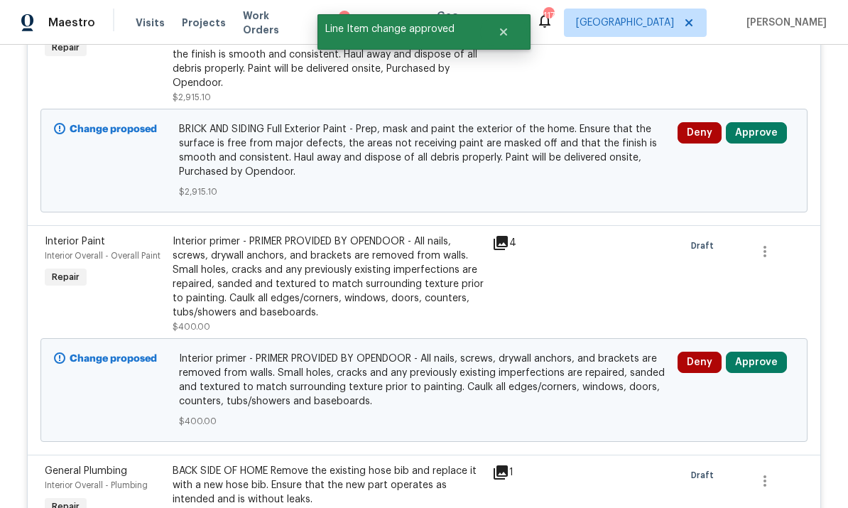
click at [591, 364] on button "Approve" at bounding box center [756, 361] width 61 height 21
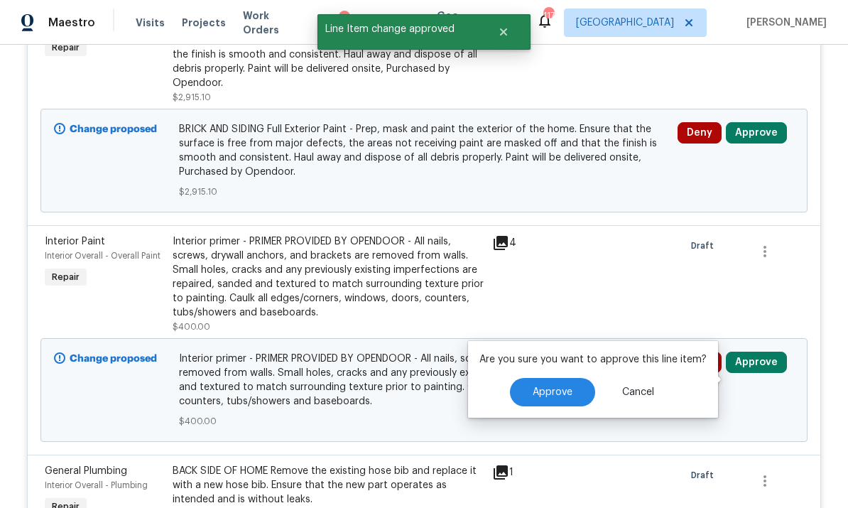
click at [549, 387] on span "Approve" at bounding box center [552, 392] width 40 height 11
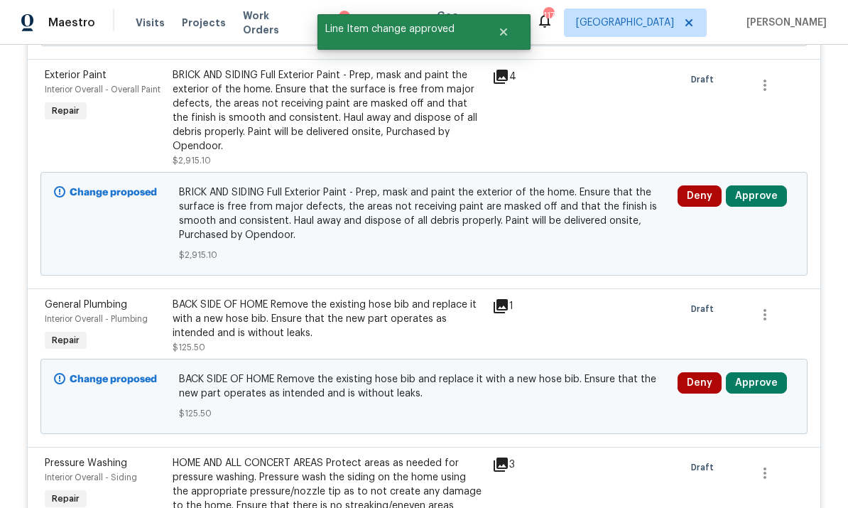
scroll to position [3648, 0]
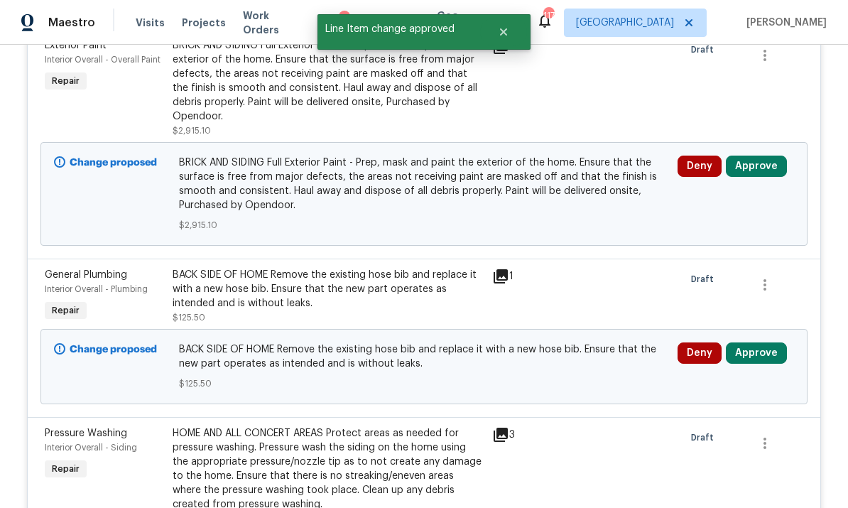
click at [591, 360] on button "Approve" at bounding box center [756, 352] width 61 height 21
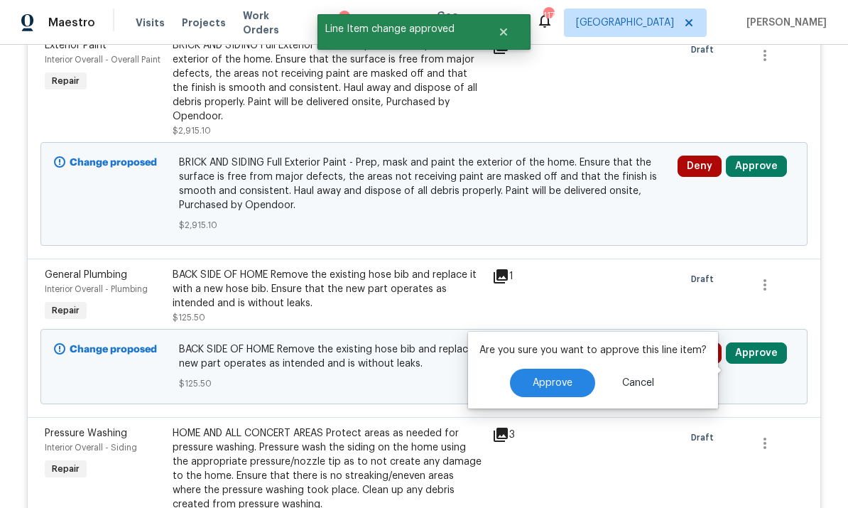
click at [564, 378] on span "Approve" at bounding box center [552, 383] width 40 height 11
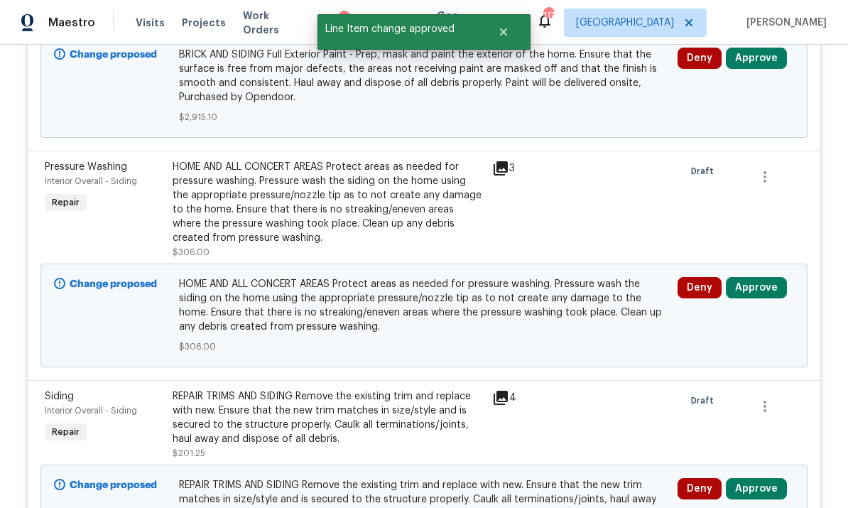
scroll to position [3756, 0]
click at [591, 286] on button "Approve" at bounding box center [756, 287] width 61 height 21
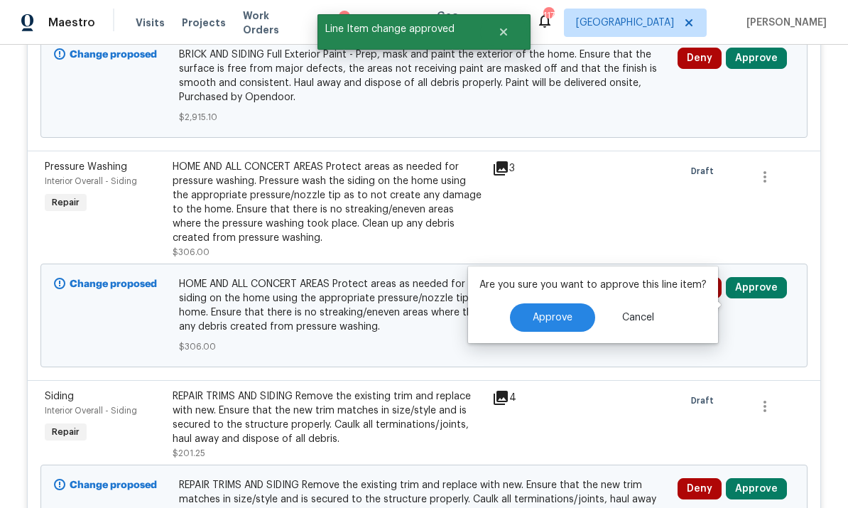
click at [557, 312] on span "Approve" at bounding box center [552, 317] width 40 height 11
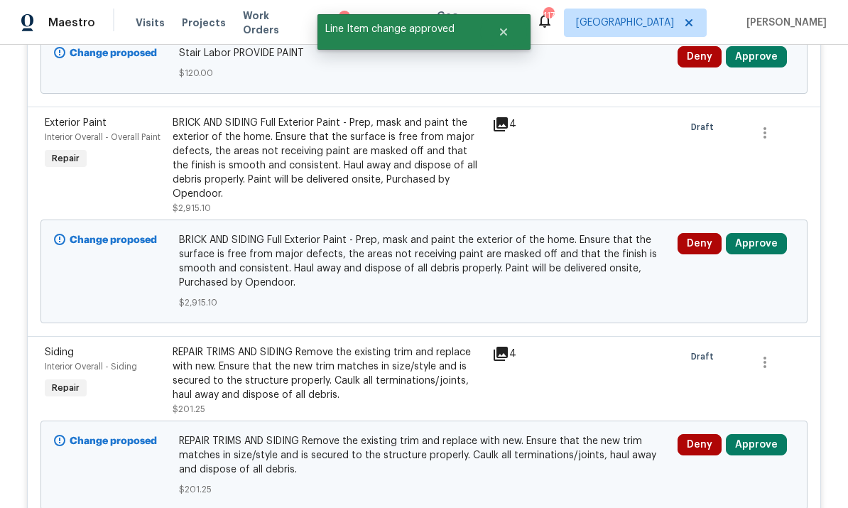
scroll to position [3559, 0]
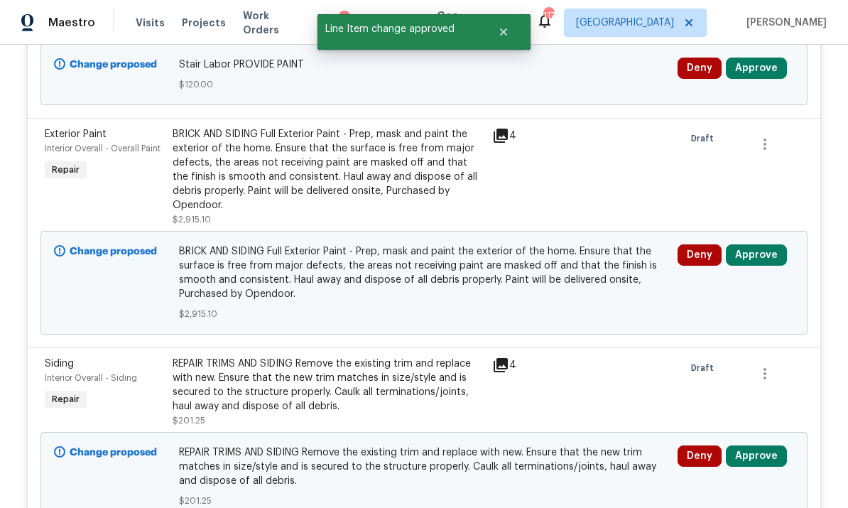
click at [498, 133] on icon at bounding box center [500, 135] width 14 height 14
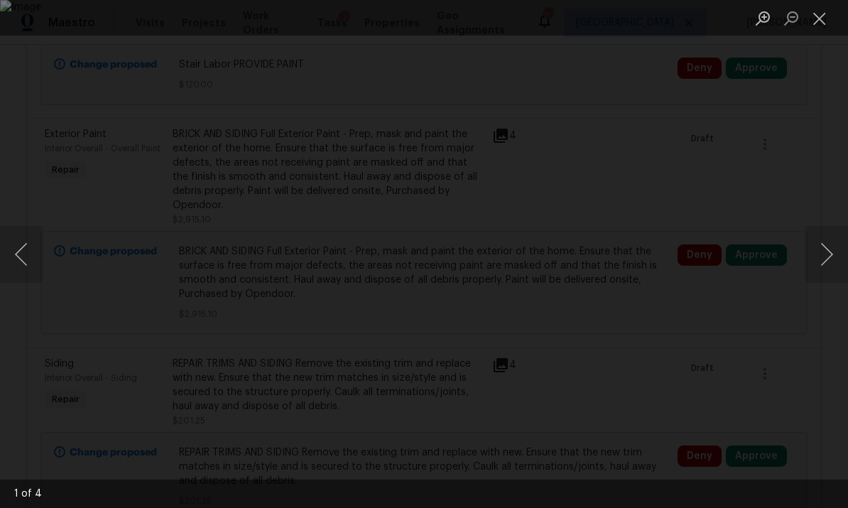
click at [591, 256] on button "Next image" at bounding box center [826, 254] width 43 height 57
click at [591, 258] on button "Next image" at bounding box center [826, 254] width 43 height 57
click at [591, 23] on button "Close lightbox" at bounding box center [819, 18] width 28 height 25
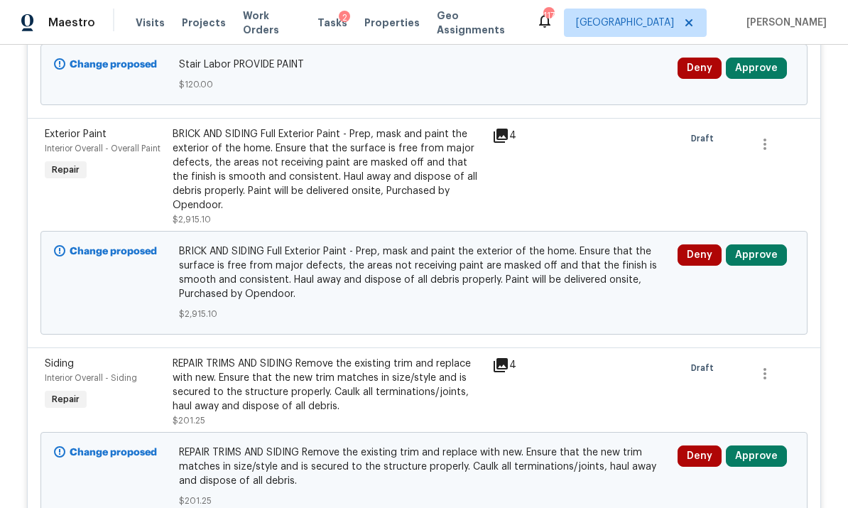
click at [591, 251] on button "Approve" at bounding box center [756, 254] width 61 height 21
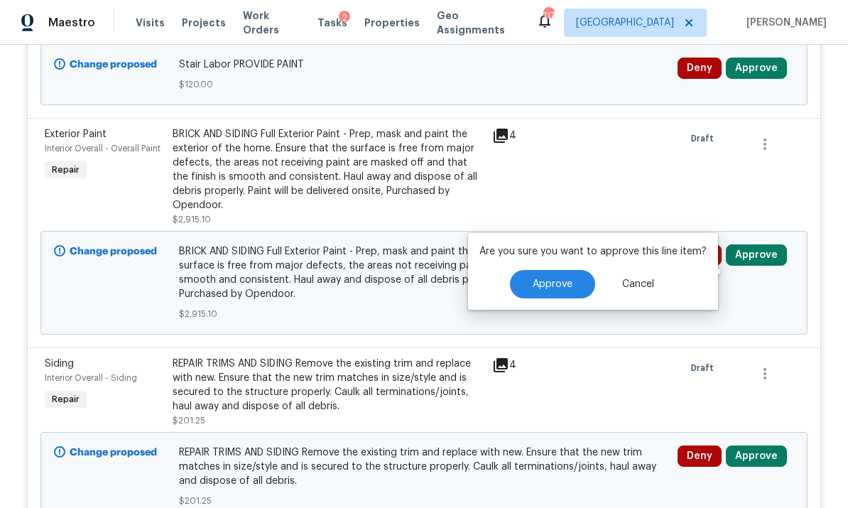
click at [554, 279] on span "Approve" at bounding box center [552, 284] width 40 height 11
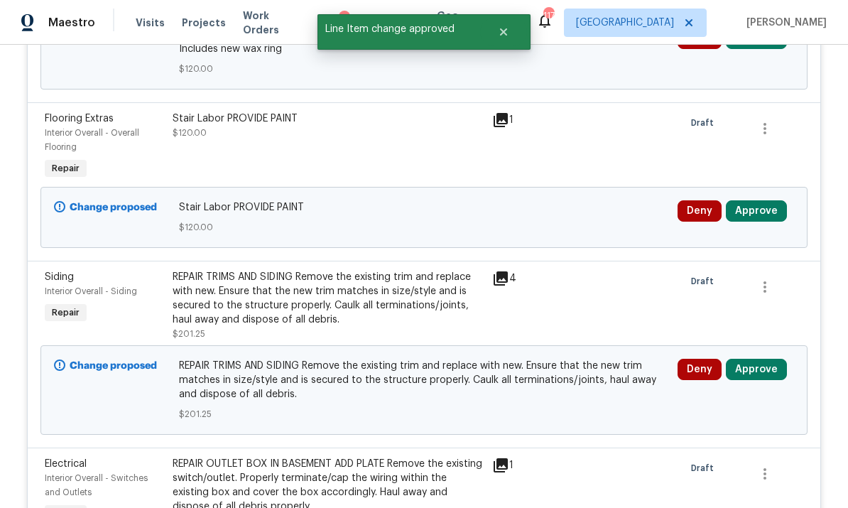
scroll to position [3499, 0]
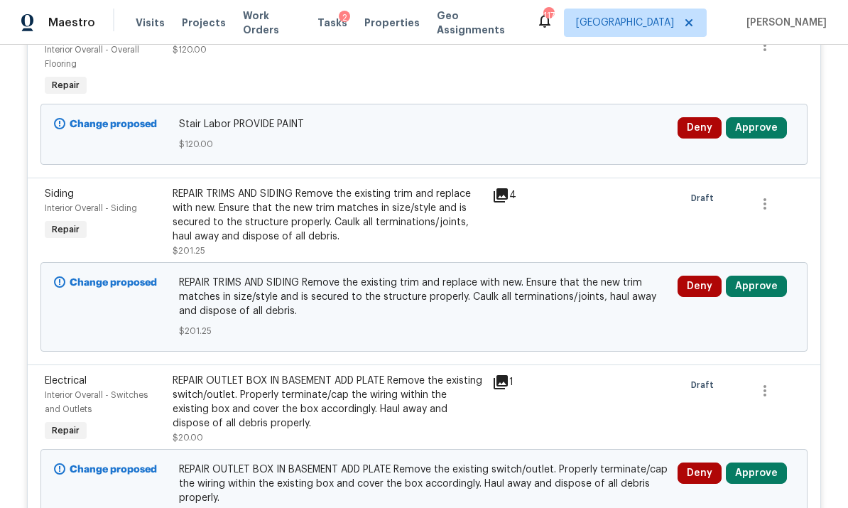
click at [591, 283] on button "Approve" at bounding box center [756, 285] width 61 height 21
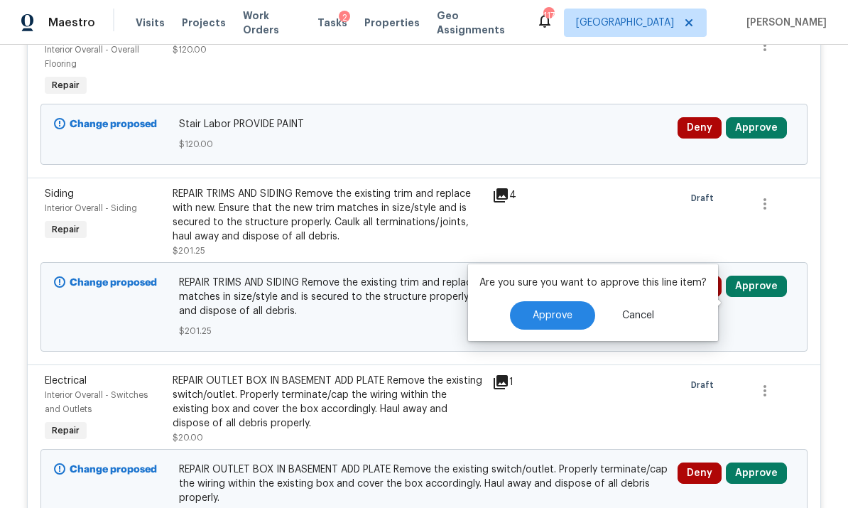
click at [553, 310] on span "Approve" at bounding box center [552, 315] width 40 height 11
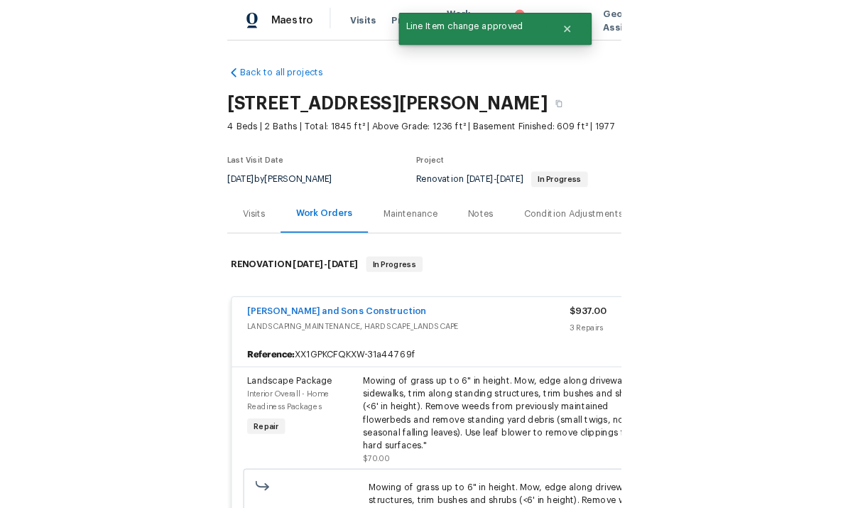
scroll to position [0, 0]
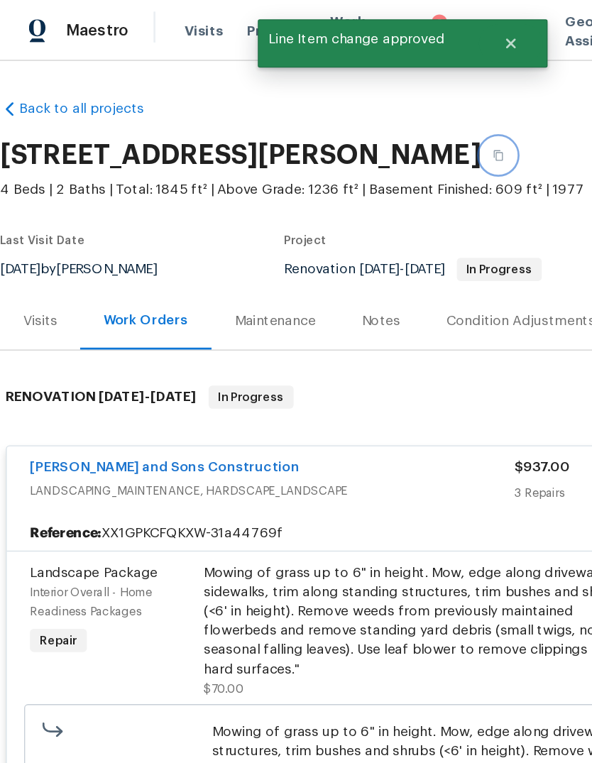
click at [362, 115] on icon "button" at bounding box center [366, 114] width 9 height 9
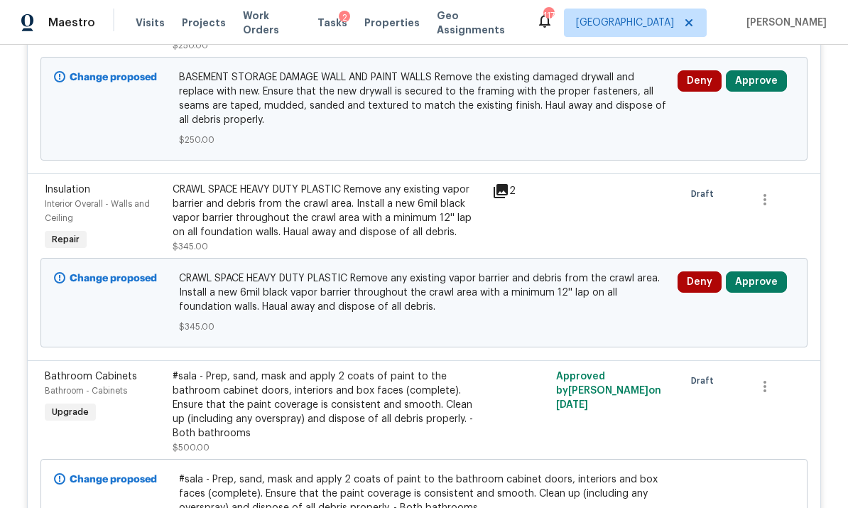
scroll to position [3917, 0]
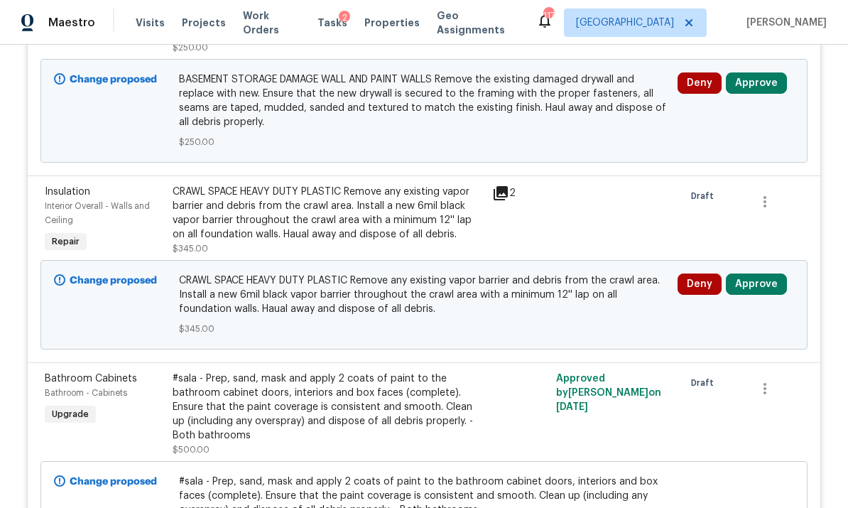
click at [591, 295] on button "Approve" at bounding box center [756, 283] width 61 height 21
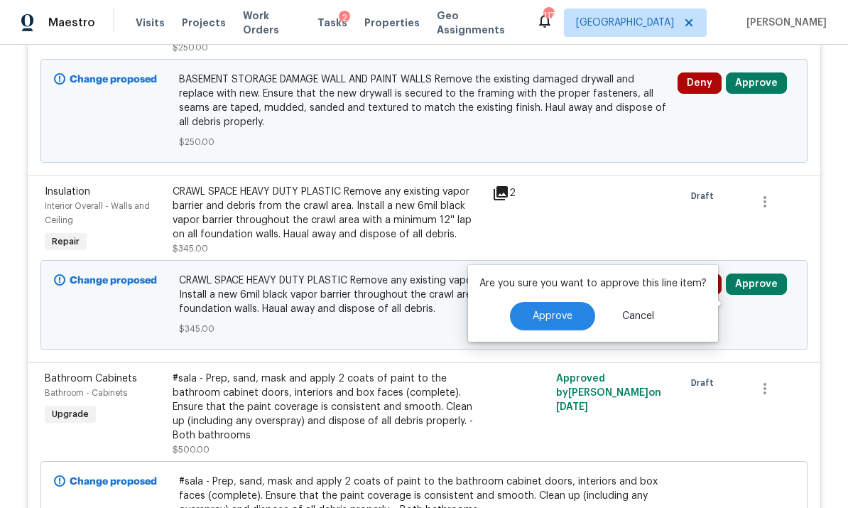
click at [543, 317] on span "Approve" at bounding box center [552, 316] width 40 height 11
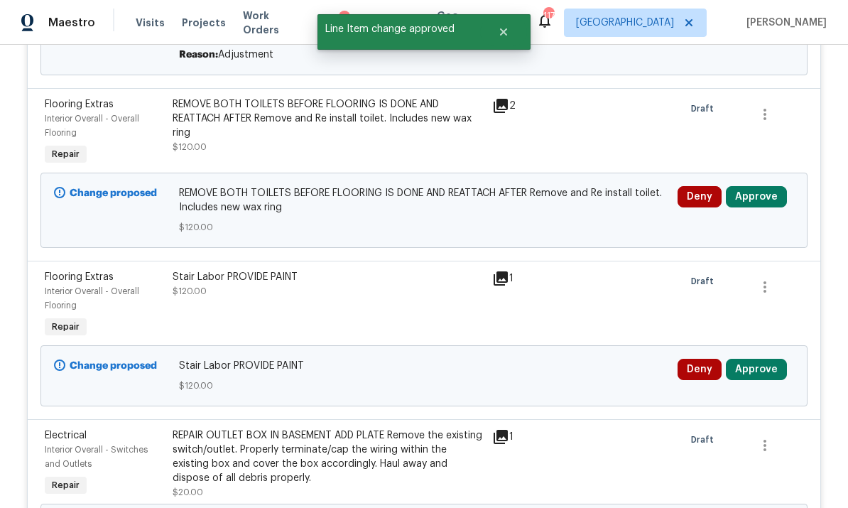
scroll to position [3332, 0]
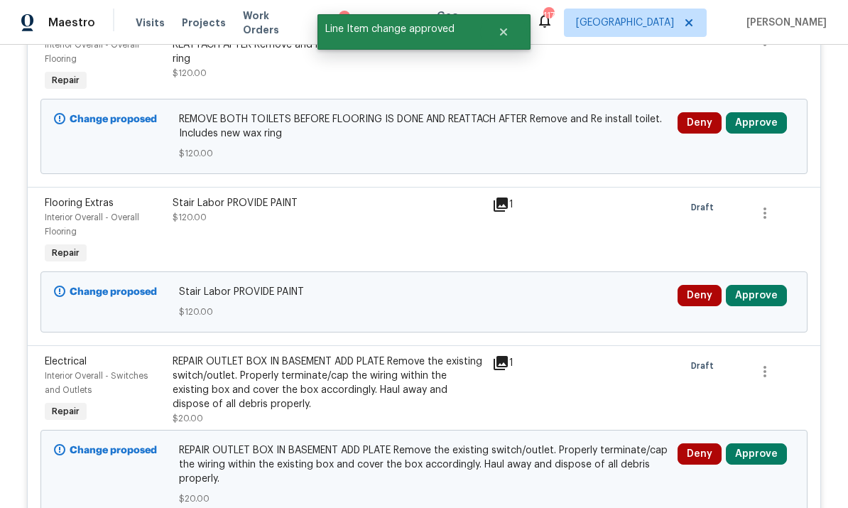
click at [591, 306] on button "Approve" at bounding box center [756, 295] width 61 height 21
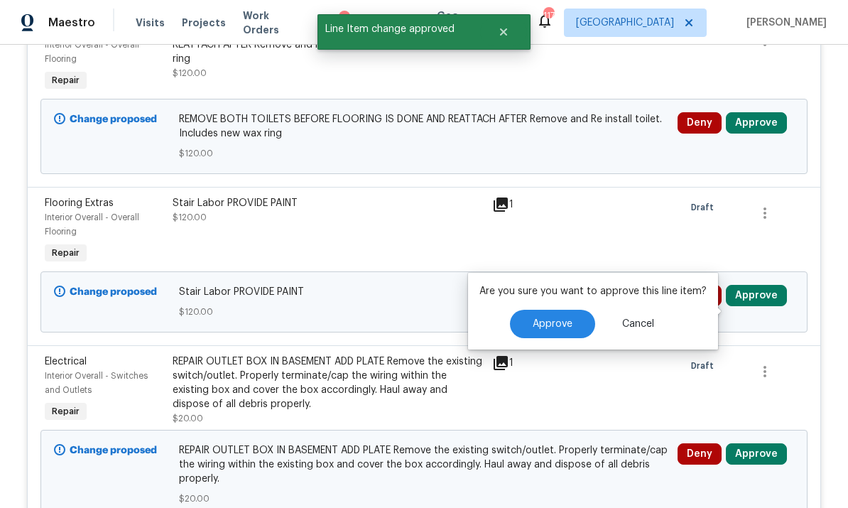
click at [535, 332] on button "Approve" at bounding box center [552, 324] width 85 height 28
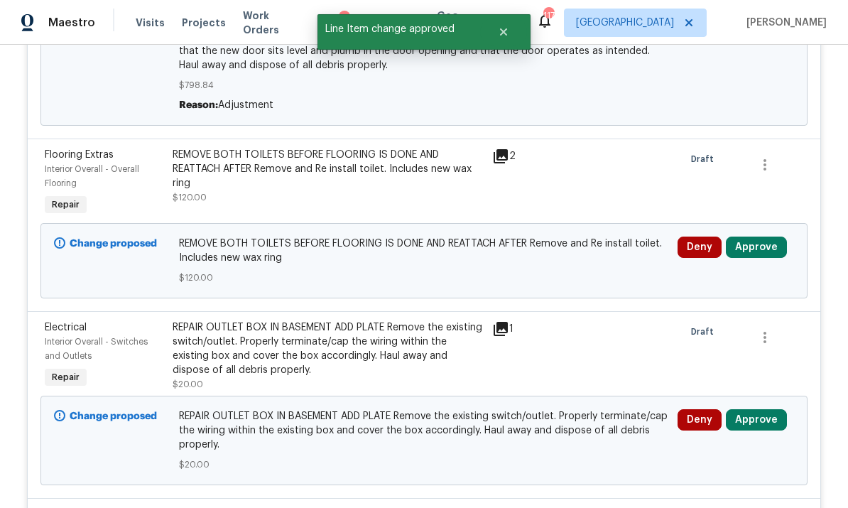
scroll to position [3221, 0]
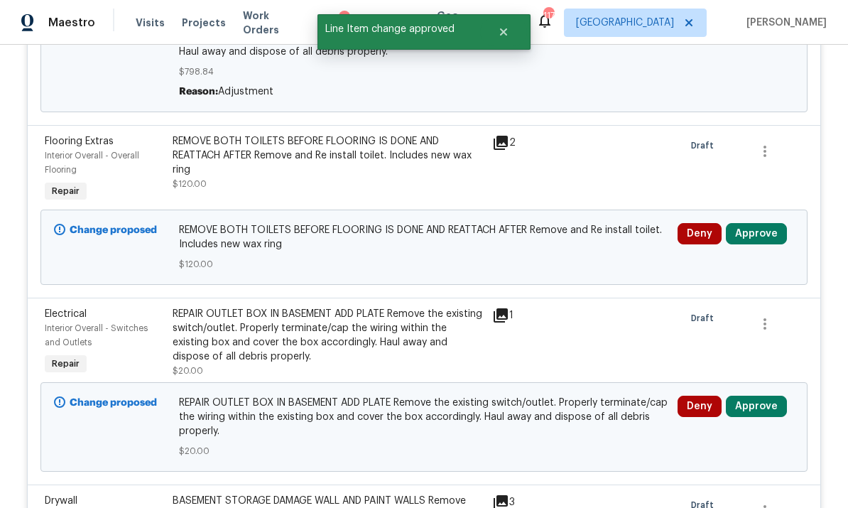
click at [591, 417] on button "Approve" at bounding box center [756, 405] width 61 height 21
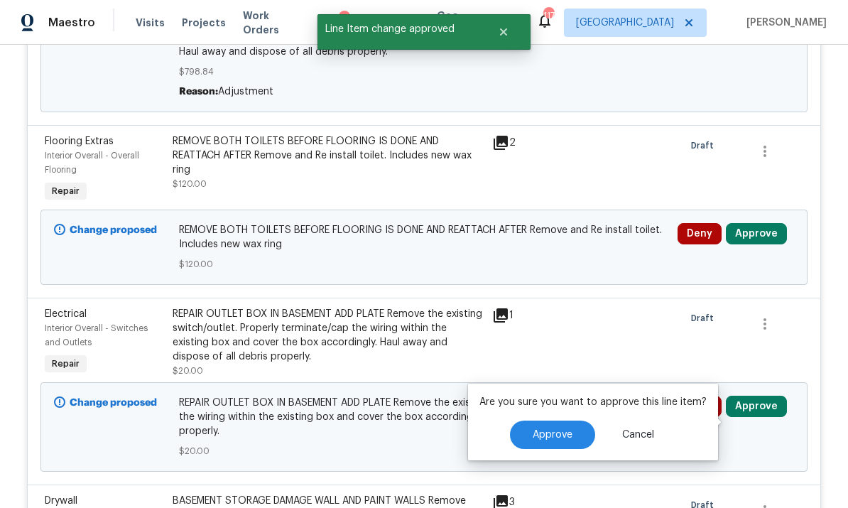
click at [562, 430] on span "Approve" at bounding box center [552, 435] width 40 height 11
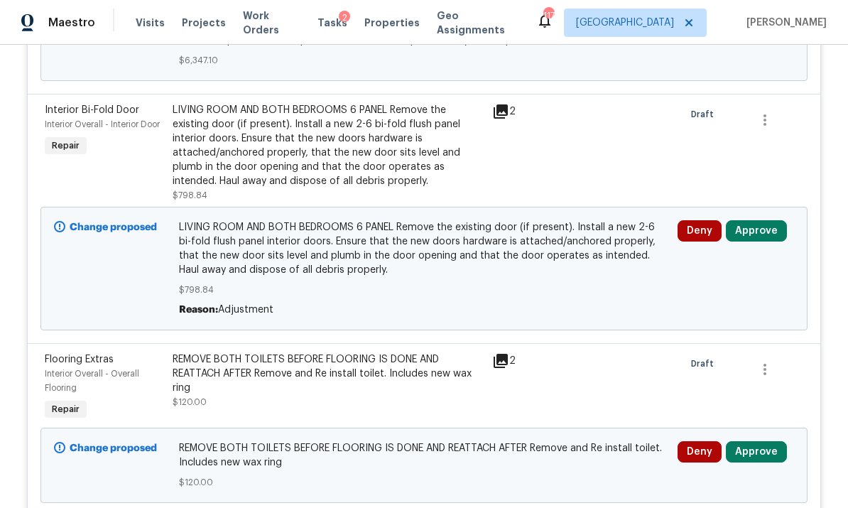
scroll to position [3002, 0]
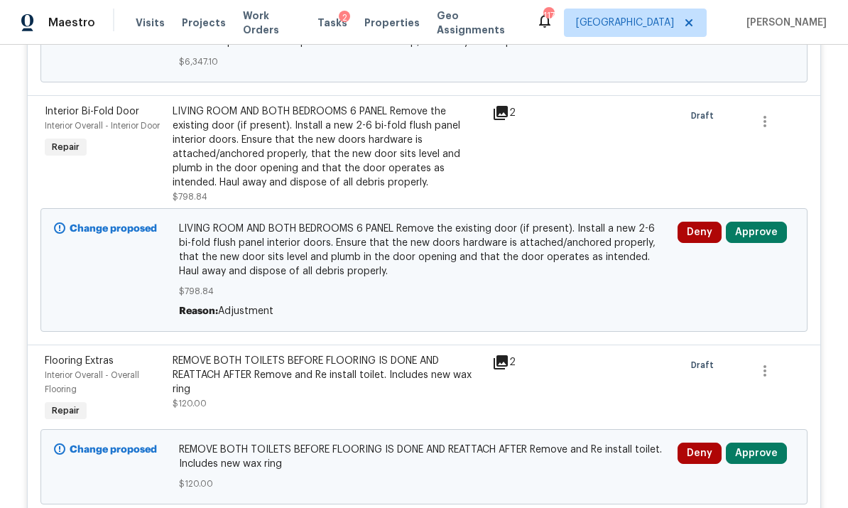
click at [591, 243] on button "Approve" at bounding box center [756, 231] width 61 height 21
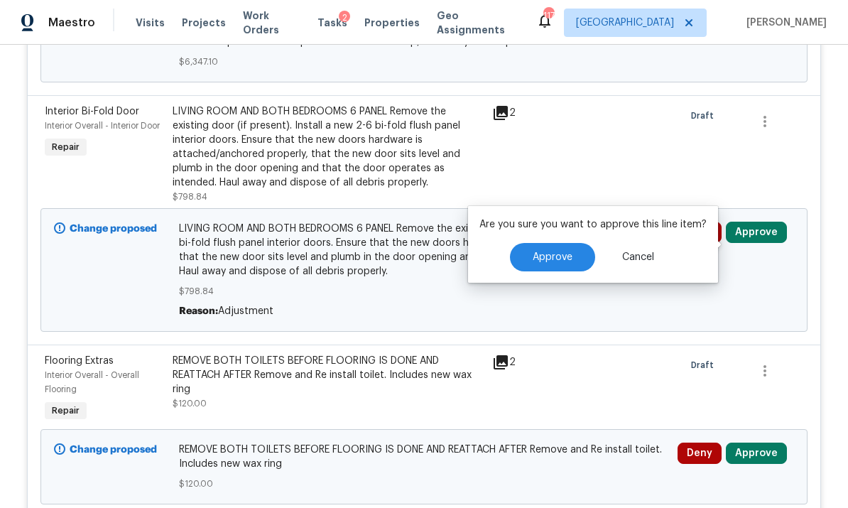
click at [503, 121] on icon at bounding box center [500, 112] width 17 height 17
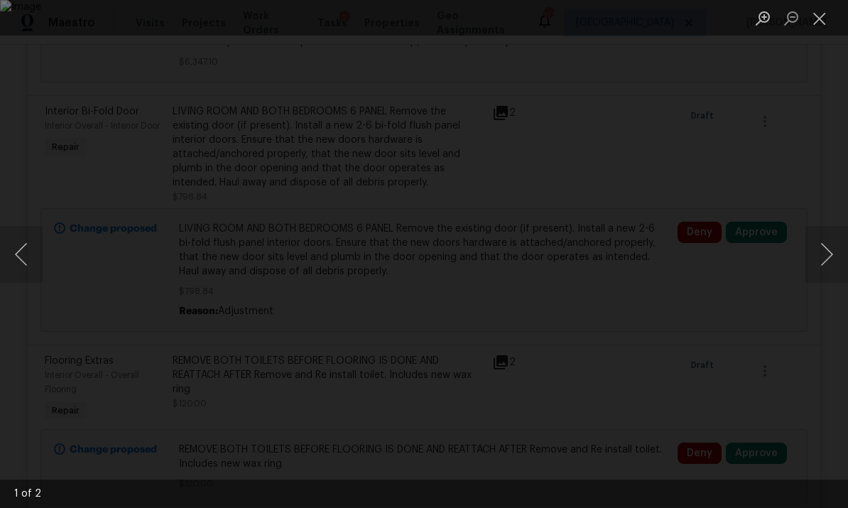
click at [591, 266] on button "Next image" at bounding box center [826, 254] width 43 height 57
click at [591, 22] on button "Close lightbox" at bounding box center [819, 18] width 28 height 25
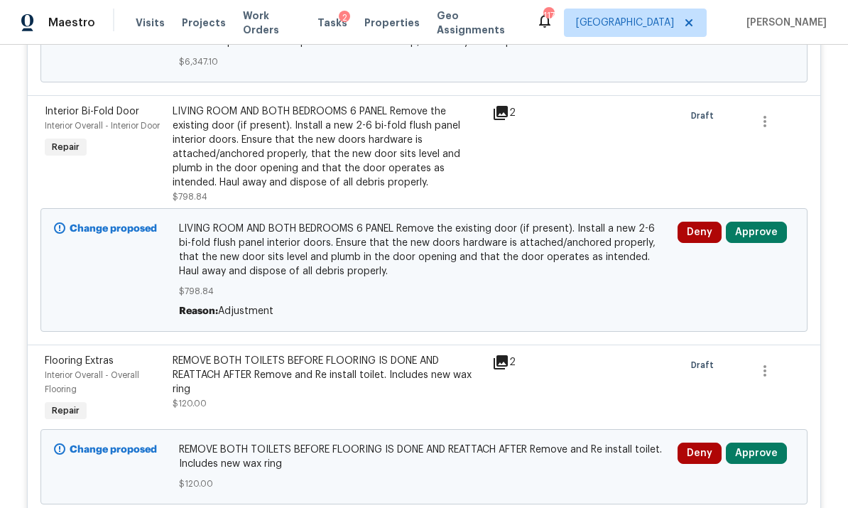
click at [400, 168] on div "LIVING ROOM AND BOTH BEDROOMS 6 PANEL Remove the existing door (if present). In…" at bounding box center [328, 146] width 311 height 85
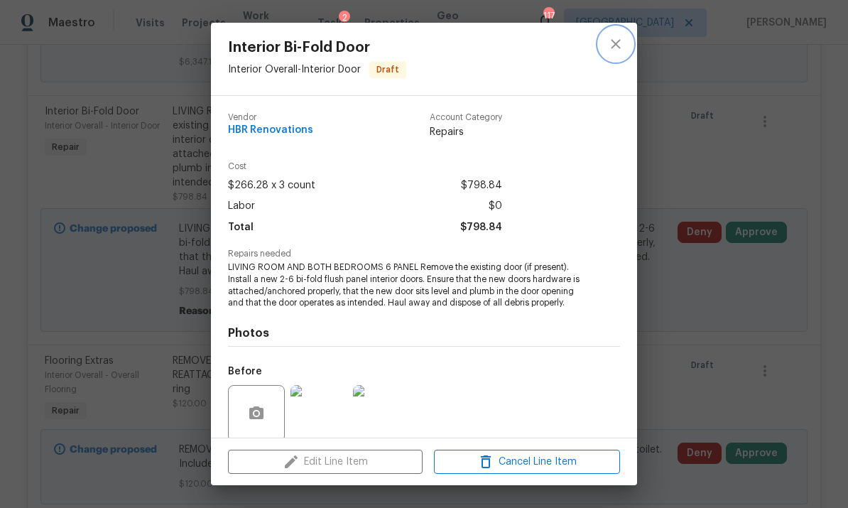
click at [591, 45] on button "close" at bounding box center [615, 44] width 34 height 34
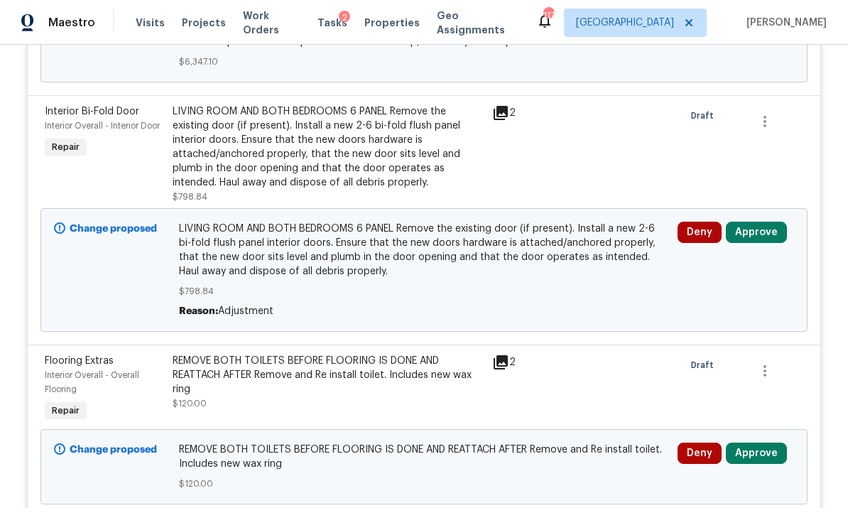
click at [591, 243] on button "Approve" at bounding box center [756, 231] width 61 height 21
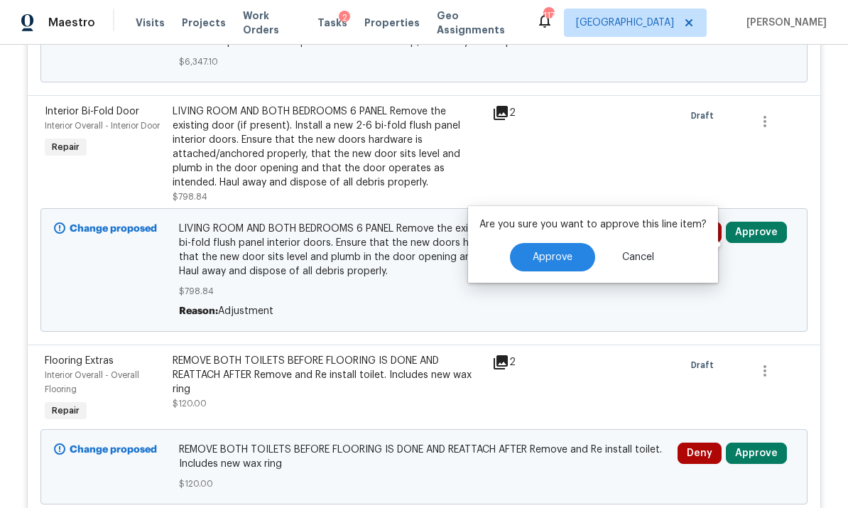
click at [535, 256] on span "Approve" at bounding box center [552, 257] width 40 height 11
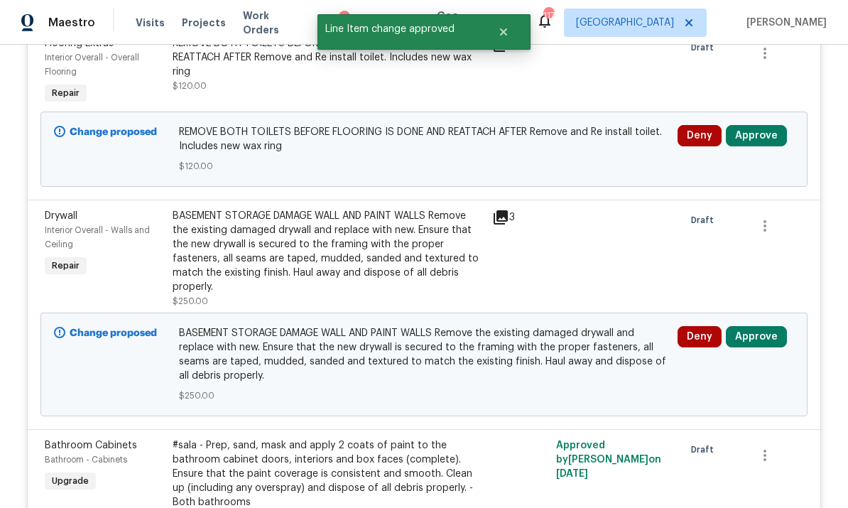
scroll to position [3071, 0]
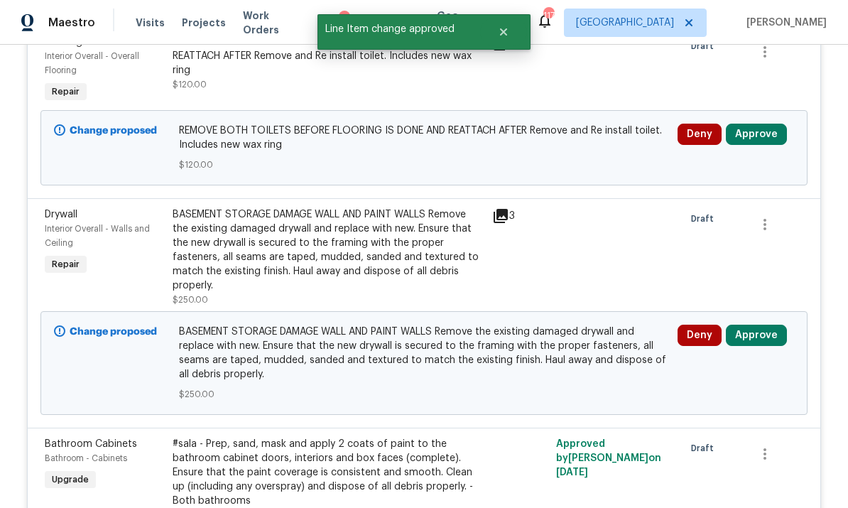
click at [591, 346] on button "Approve" at bounding box center [756, 334] width 61 height 21
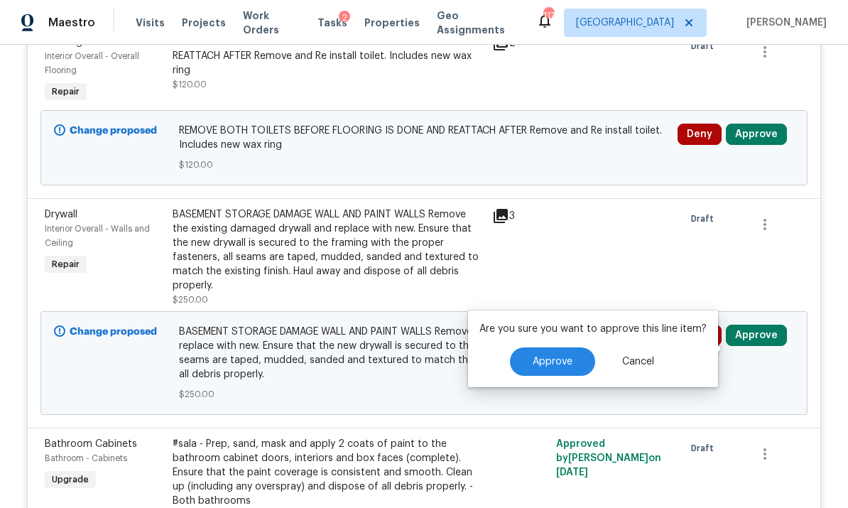
click at [547, 363] on span "Approve" at bounding box center [552, 361] width 40 height 11
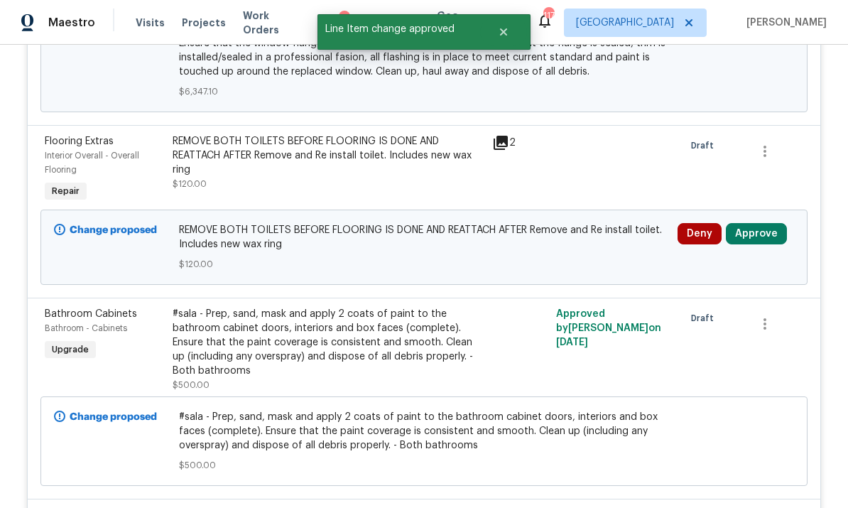
scroll to position [2970, 0]
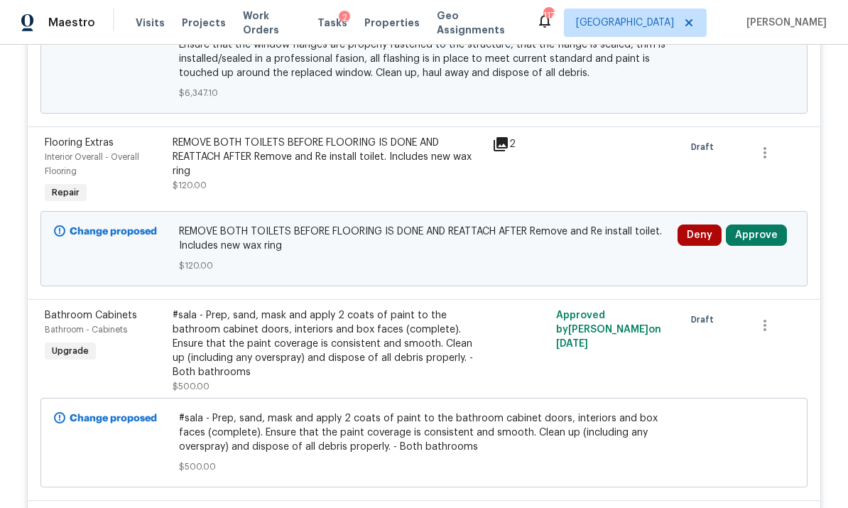
click at [591, 243] on button "Approve" at bounding box center [756, 234] width 61 height 21
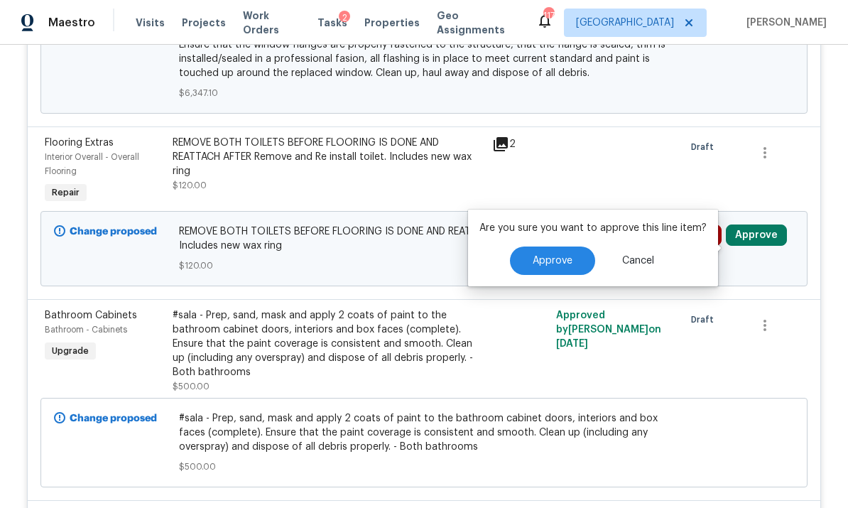
click at [564, 256] on span "Approve" at bounding box center [552, 261] width 40 height 11
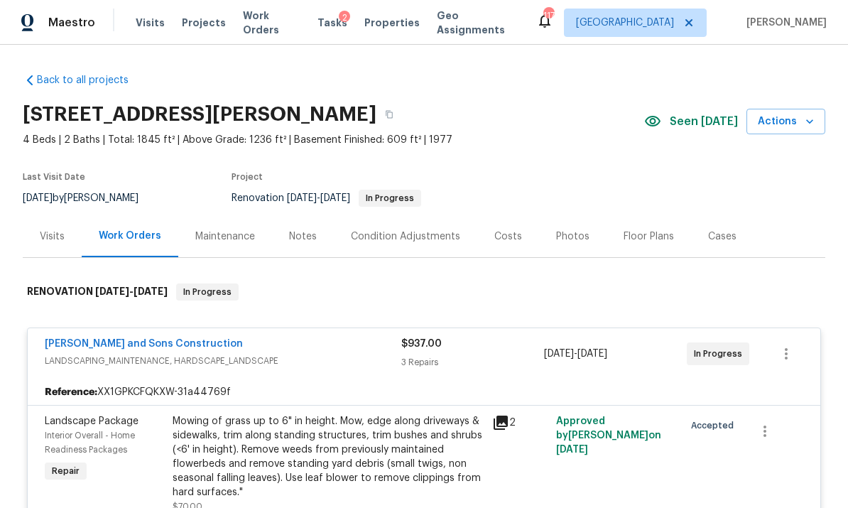
scroll to position [0, 0]
click at [385, 116] on icon "button" at bounding box center [389, 114] width 9 height 9
click at [385, 111] on icon "button" at bounding box center [389, 114] width 9 height 9
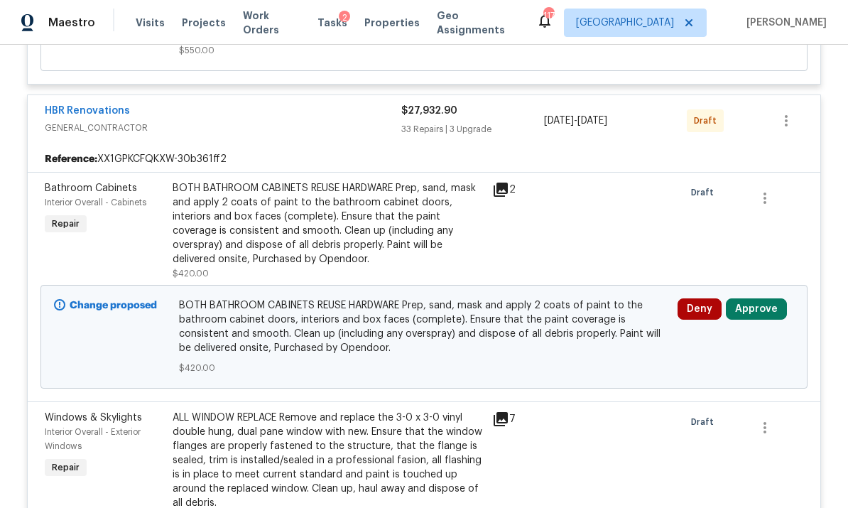
scroll to position [2509, 0]
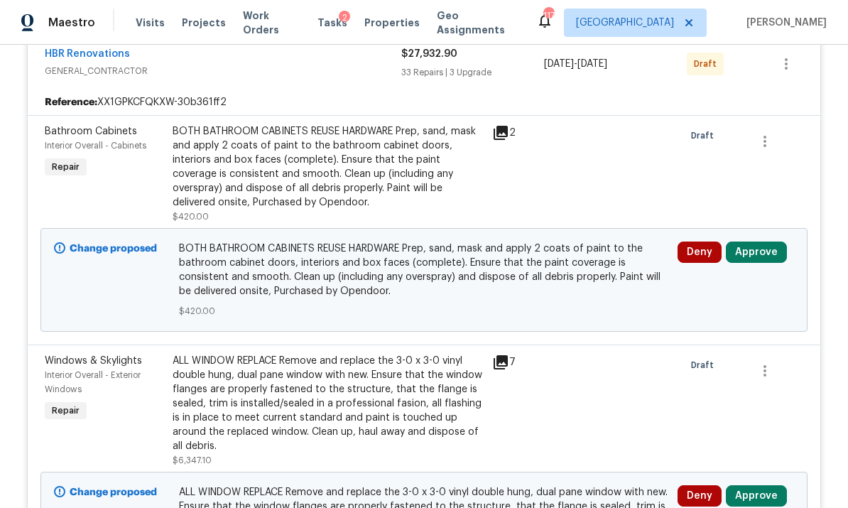
click at [591, 263] on button "Approve" at bounding box center [756, 251] width 61 height 21
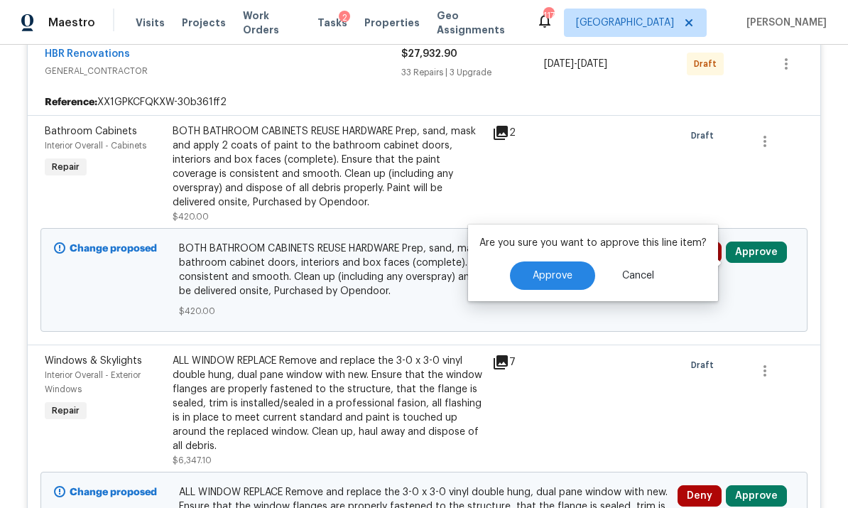
click at [556, 271] on span "Approve" at bounding box center [552, 275] width 40 height 11
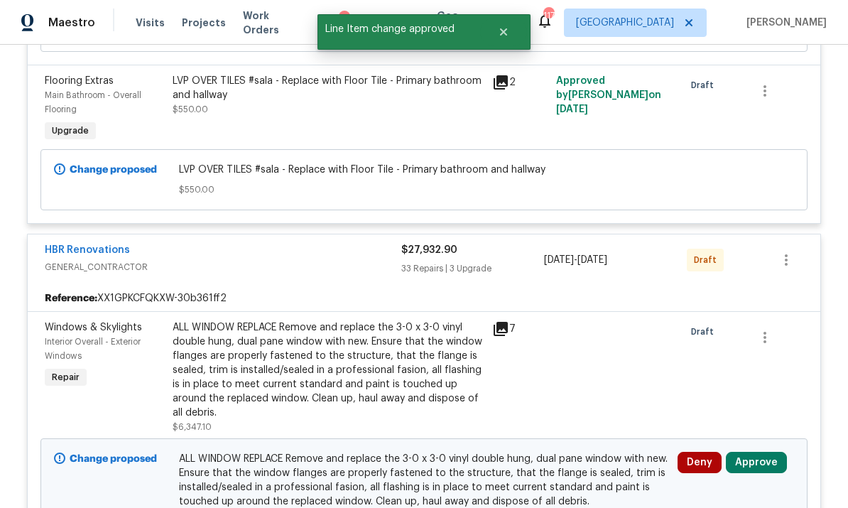
scroll to position [2427, 0]
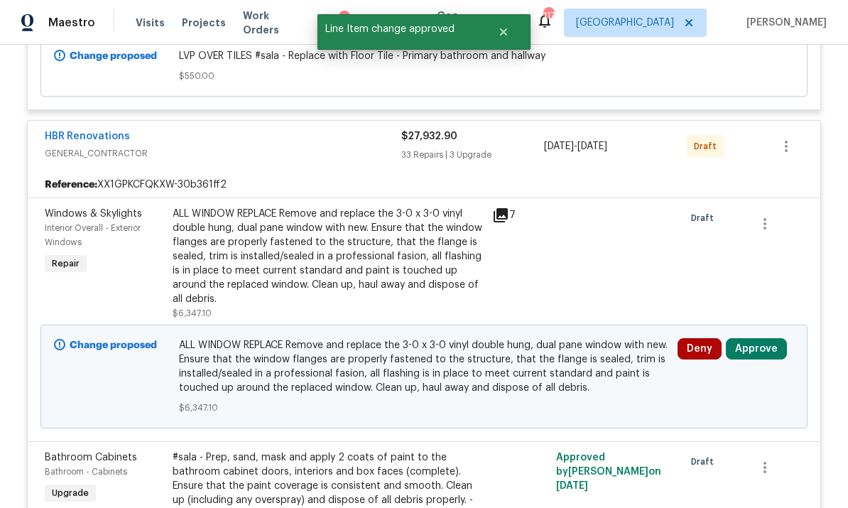
click at [591, 351] on button "Approve" at bounding box center [756, 348] width 61 height 21
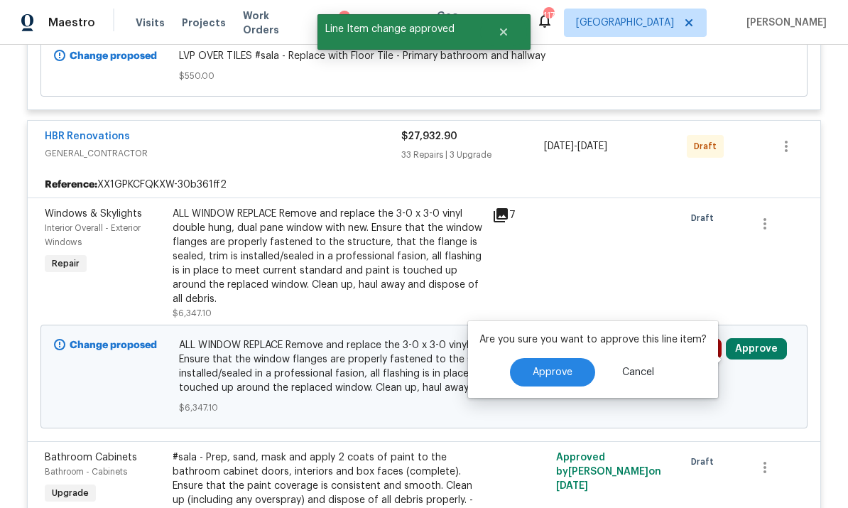
click at [558, 361] on button "Approve" at bounding box center [552, 372] width 85 height 28
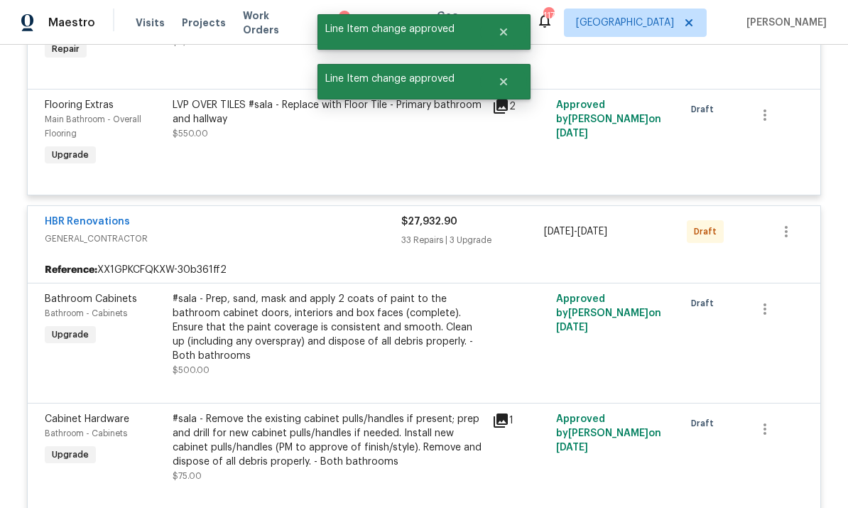
scroll to position [2224, 0]
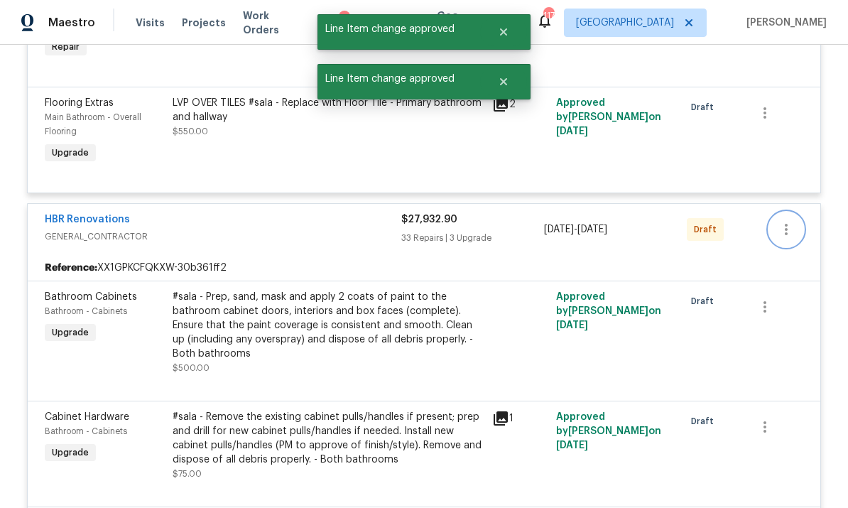
click at [591, 238] on icon "button" at bounding box center [785, 229] width 17 height 17
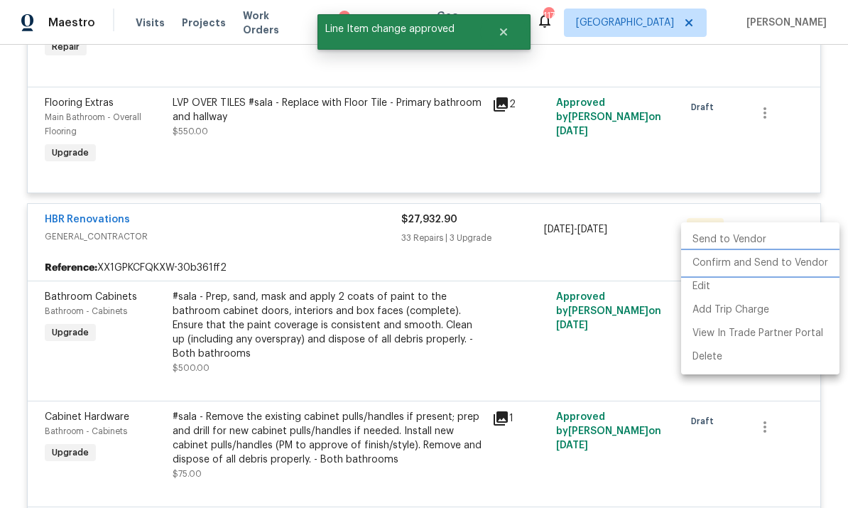
click at [591, 259] on li "Confirm and Send to Vendor" at bounding box center [760, 262] width 158 height 23
click at [591, 170] on div at bounding box center [424, 254] width 848 height 508
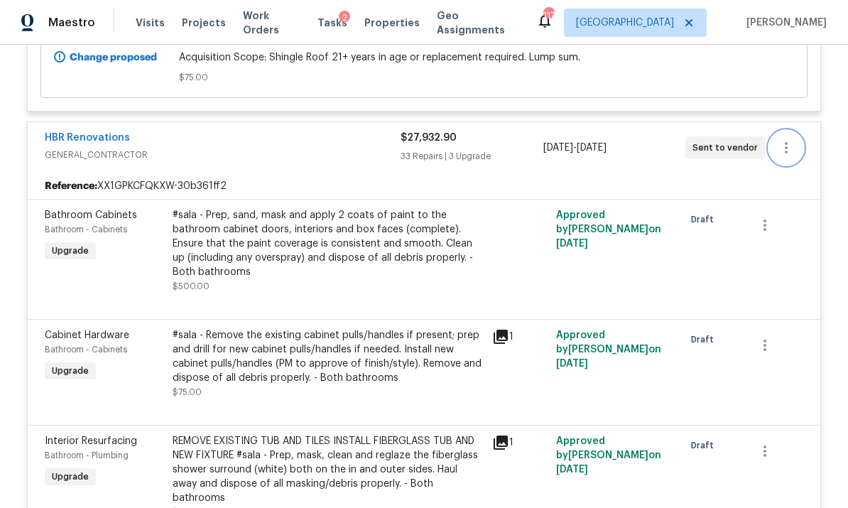
scroll to position [2007, 0]
click at [332, 147] on div "HBR Renovations" at bounding box center [223, 138] width 356 height 17
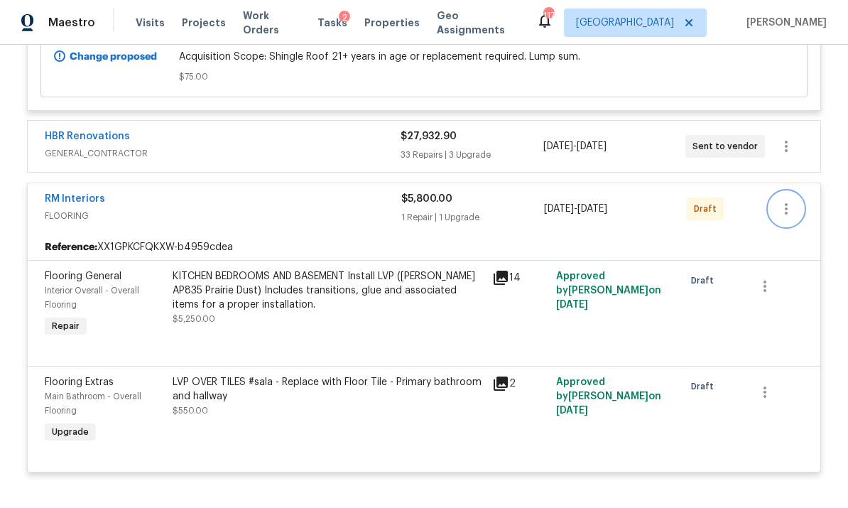
click at [591, 217] on icon "button" at bounding box center [785, 208] width 17 height 17
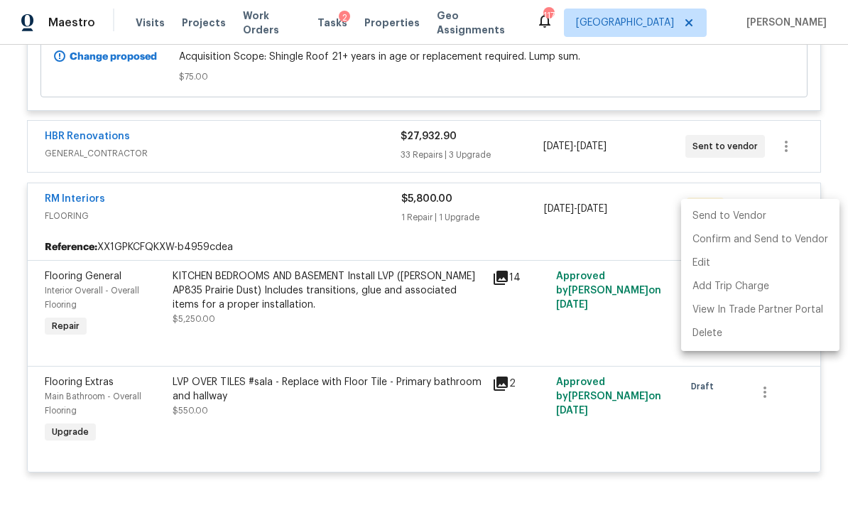
click at [591, 238] on li "Confirm and Send to Vendor" at bounding box center [760, 239] width 158 height 23
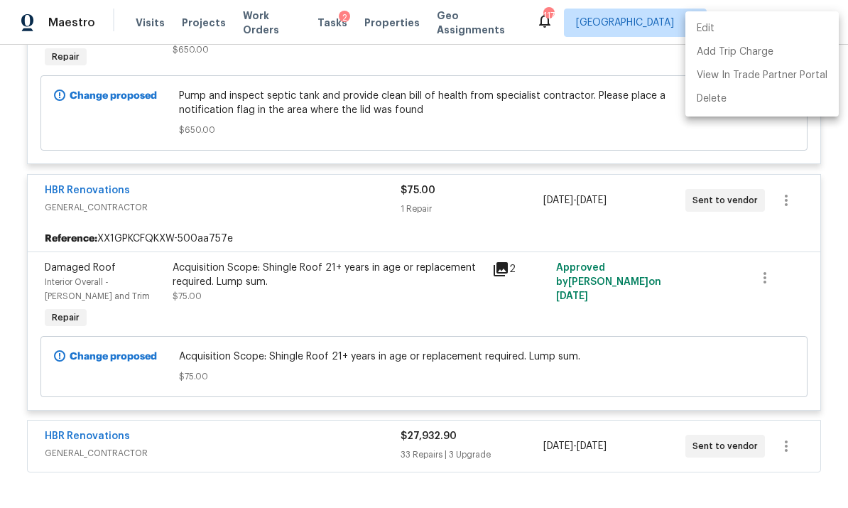
click at [308, 212] on div at bounding box center [424, 254] width 848 height 508
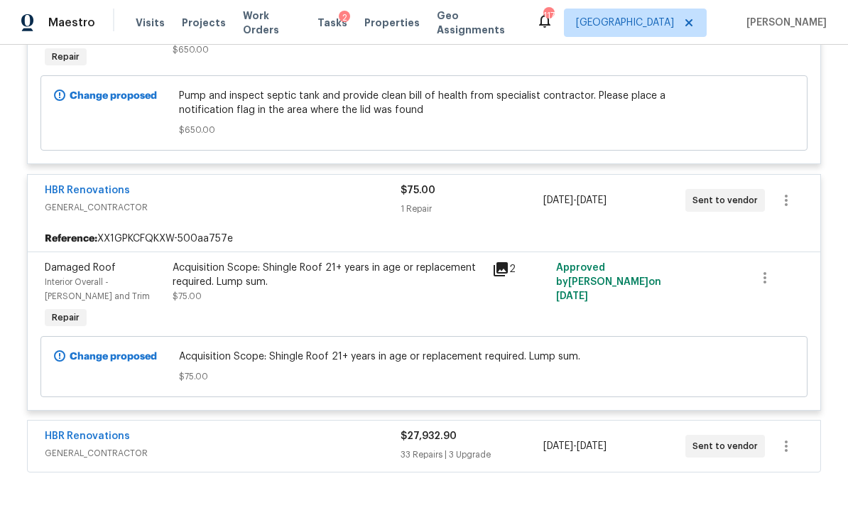
scroll to position [1349, 0]
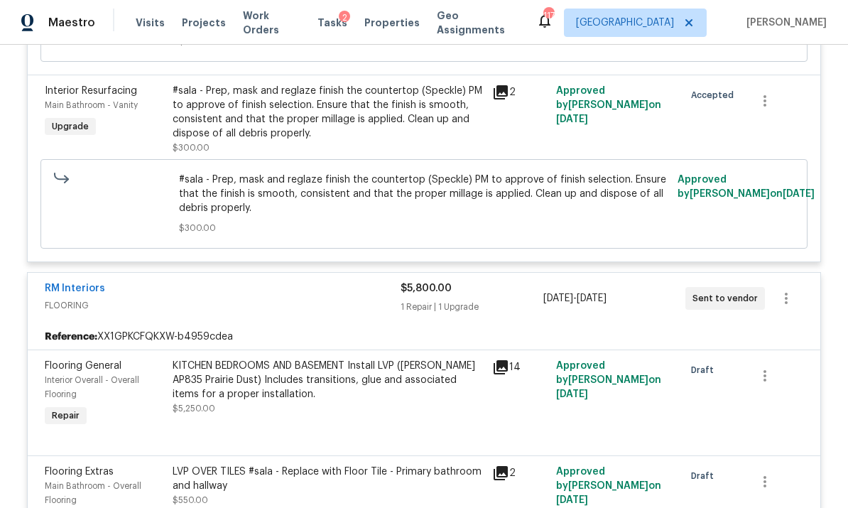
click at [518, 304] on div "1 Repair | 1 Upgrade" at bounding box center [471, 307] width 142 height 14
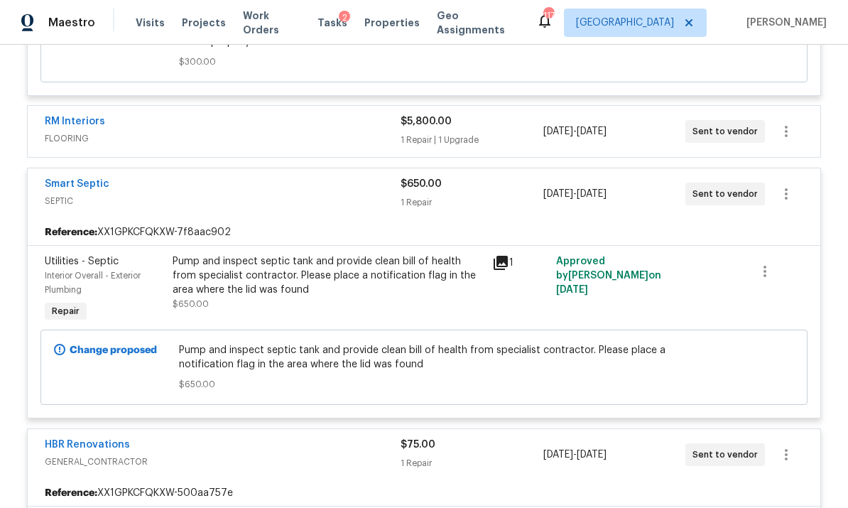
scroll to position [1418, 0]
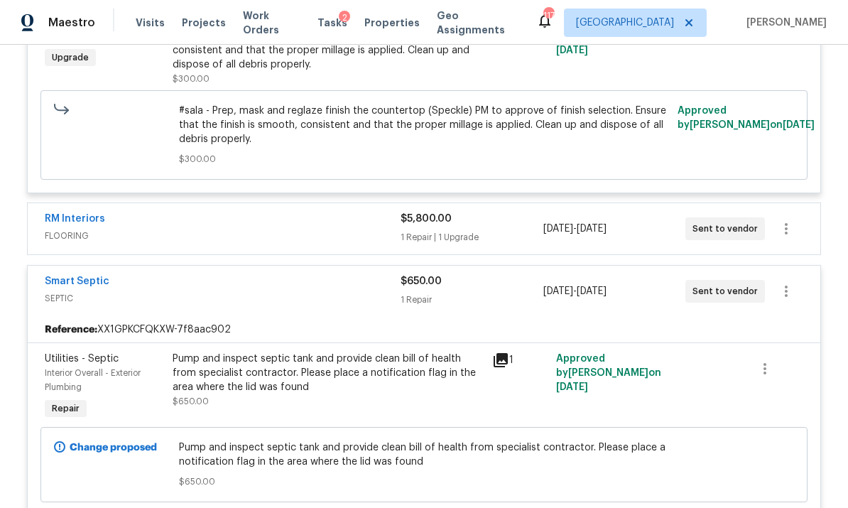
click at [518, 243] on div "1 Repair | 1 Upgrade" at bounding box center [471, 237] width 142 height 14
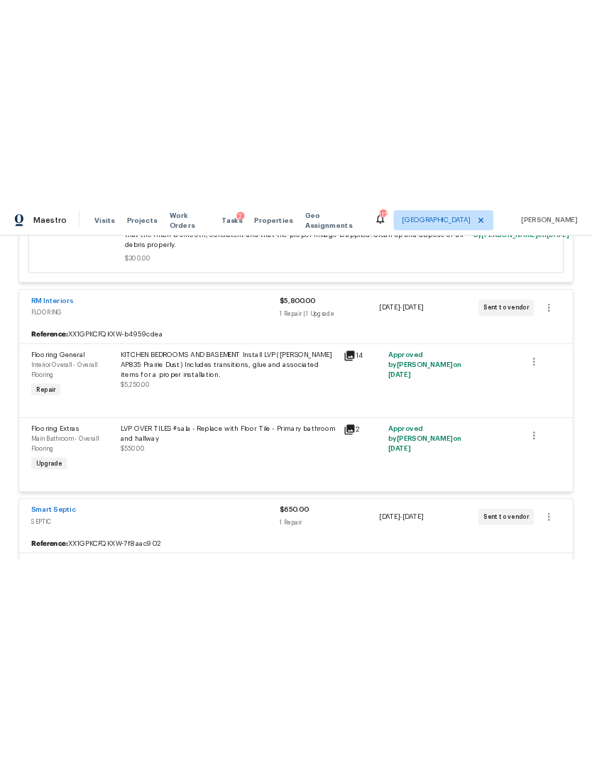
scroll to position [1531, 0]
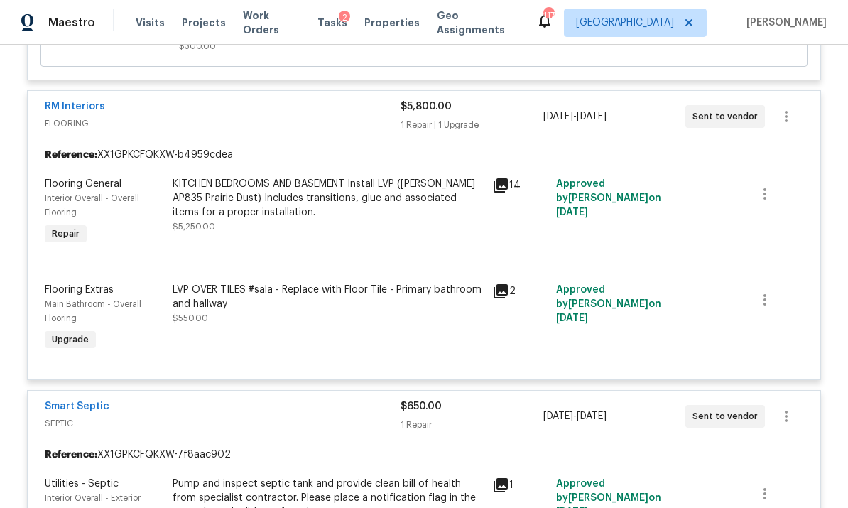
click at [496, 187] on icon at bounding box center [500, 185] width 14 height 14
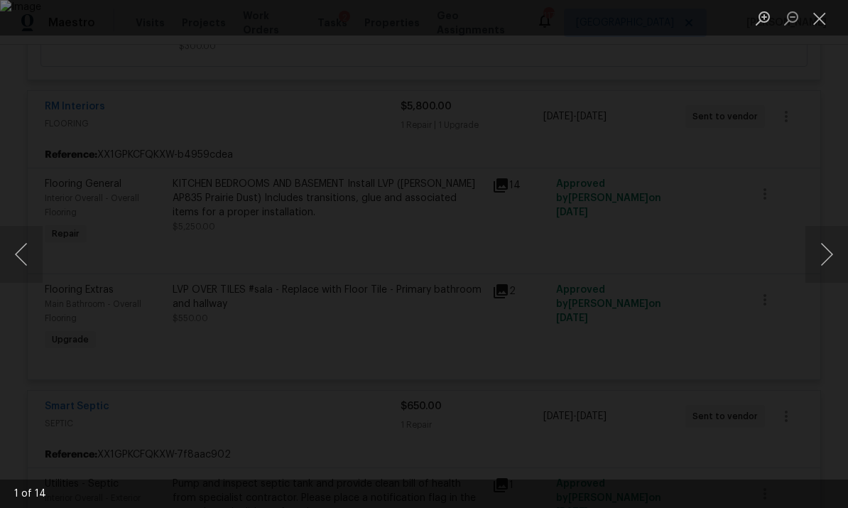
click at [591, 253] on button "Next image" at bounding box center [826, 254] width 43 height 57
click at [591, 249] on button "Next image" at bounding box center [826, 254] width 43 height 57
click at [591, 248] on button "Next image" at bounding box center [826, 254] width 43 height 57
click at [591, 20] on button "Close lightbox" at bounding box center [819, 18] width 28 height 25
